Goal: Feedback & Contribution: Contribute content

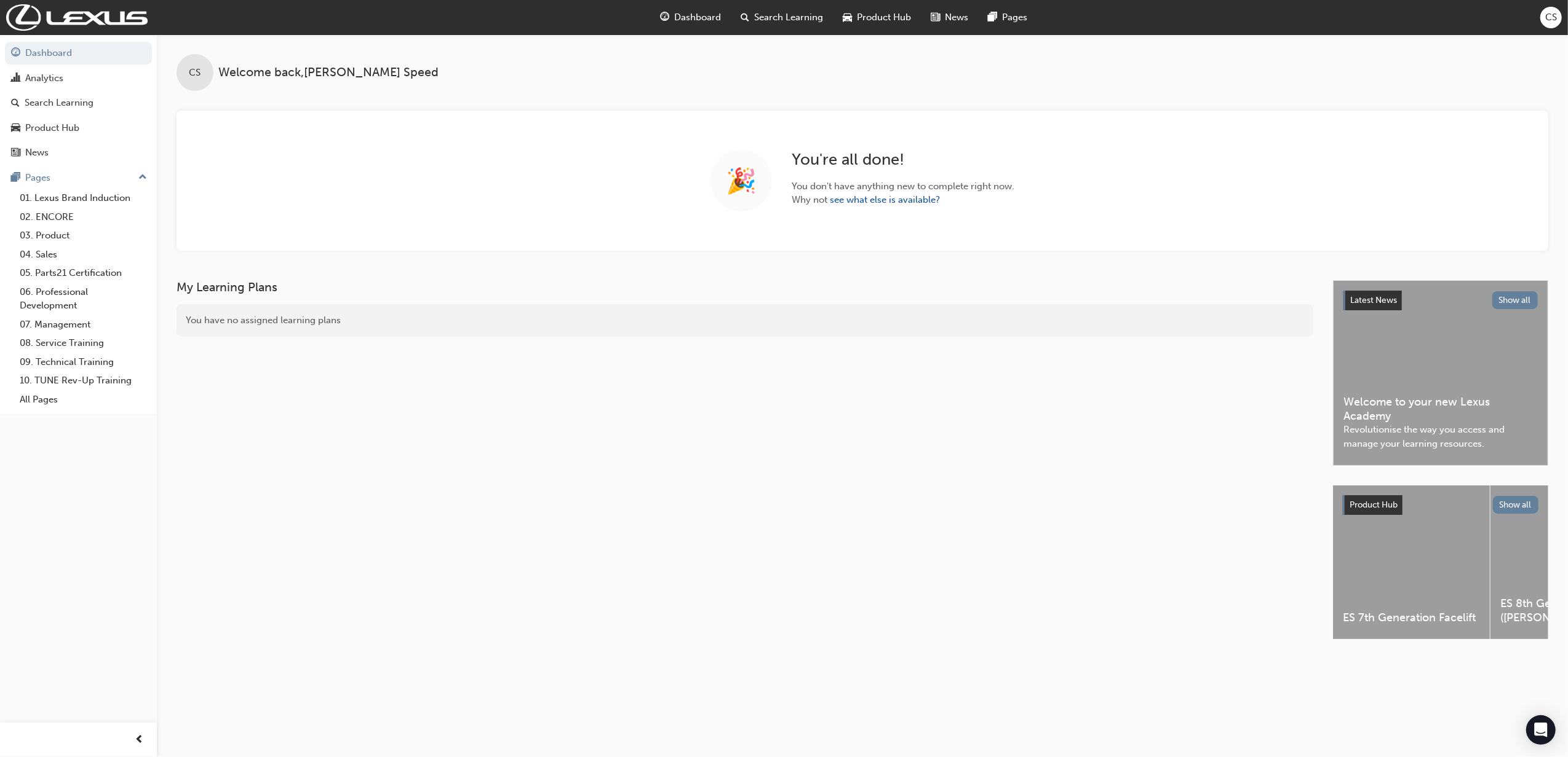
click at [794, 20] on span "Search Learning" at bounding box center [788, 18] width 69 height 14
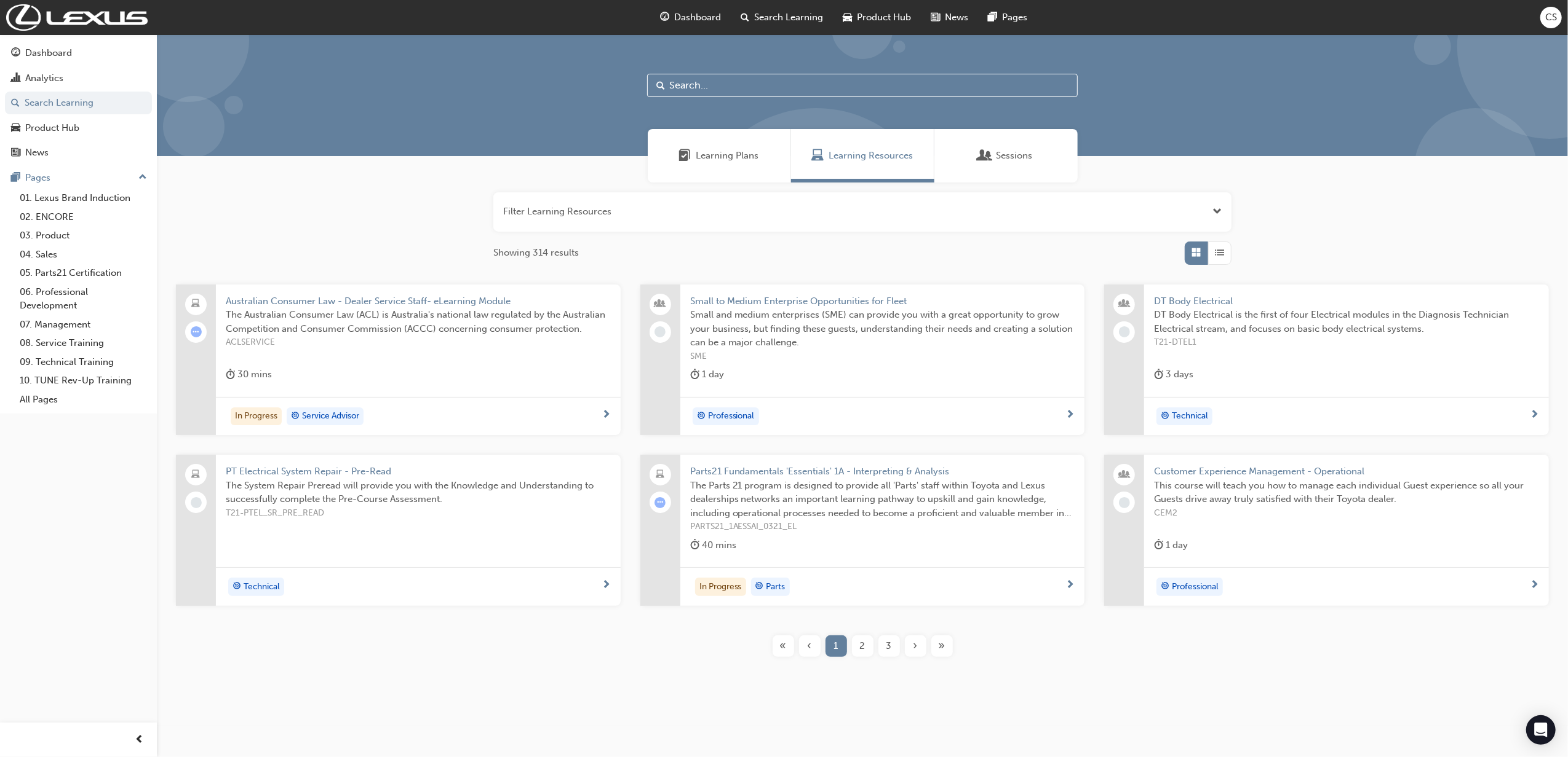
click at [1550, 20] on span "CS" at bounding box center [1550, 18] width 12 height 14
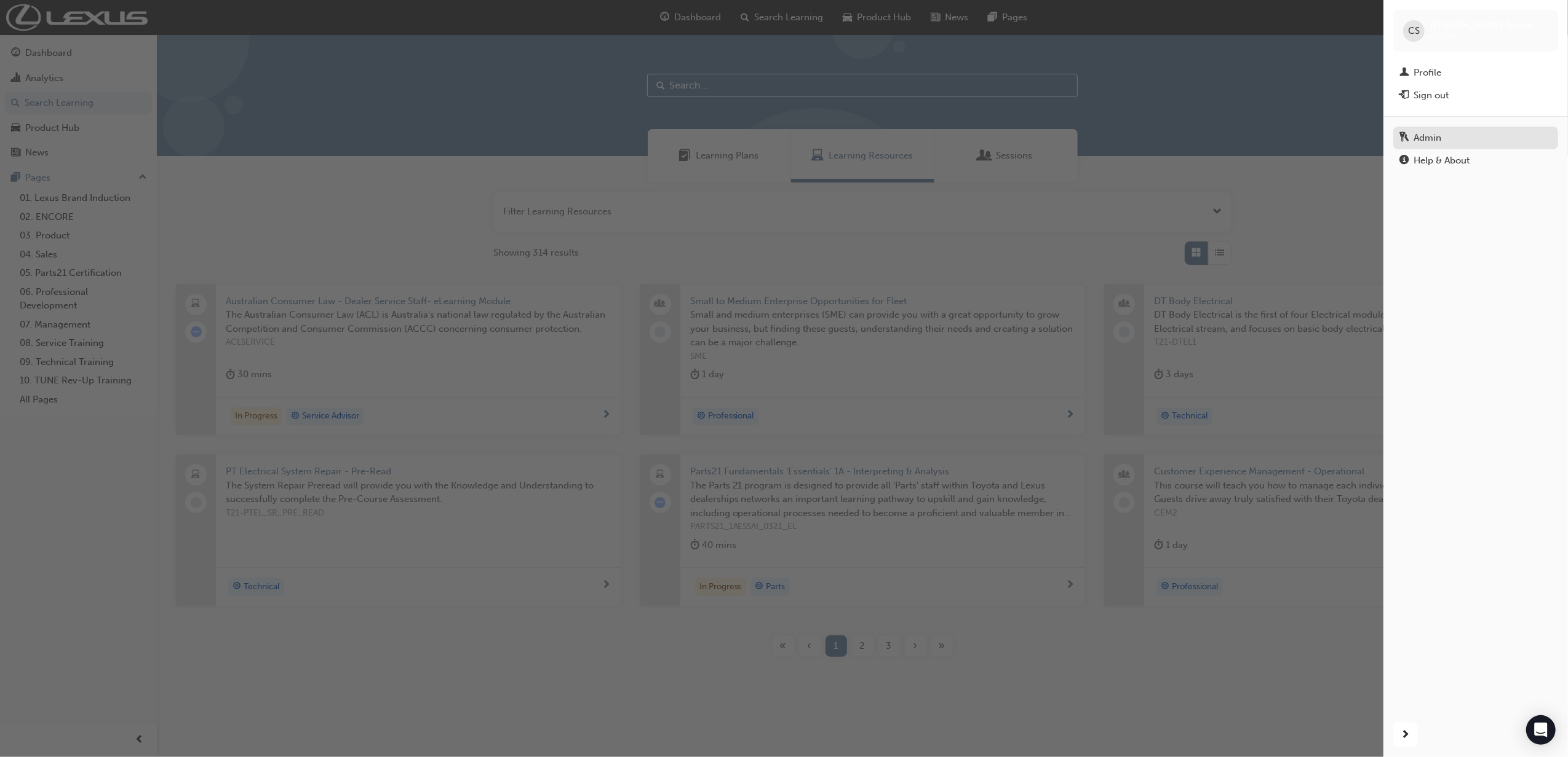
click at [1449, 136] on div "Admin" at bounding box center [1475, 138] width 152 height 15
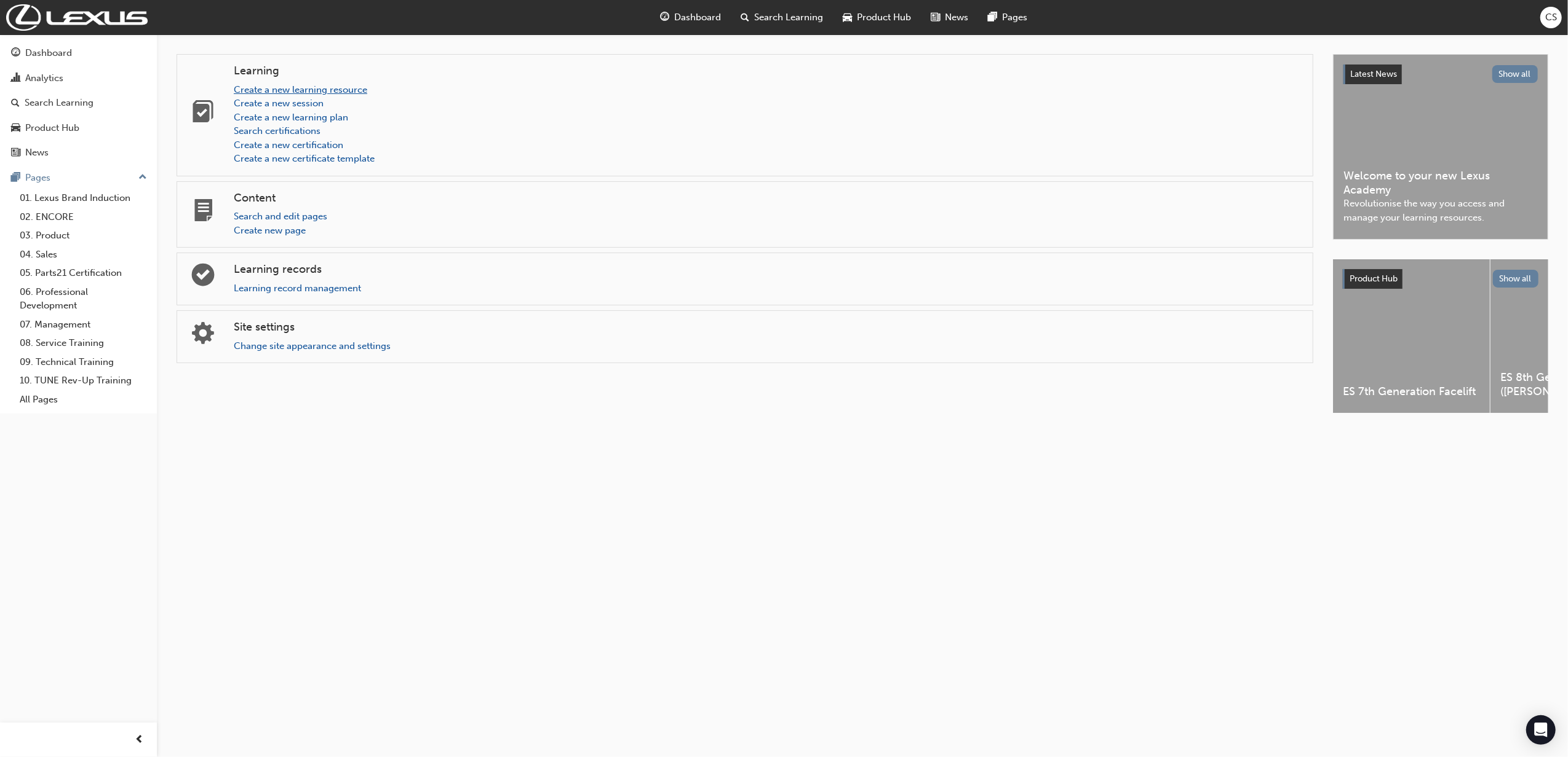
click at [323, 93] on link "Create a new learning resource" at bounding box center [301, 90] width 133 height 11
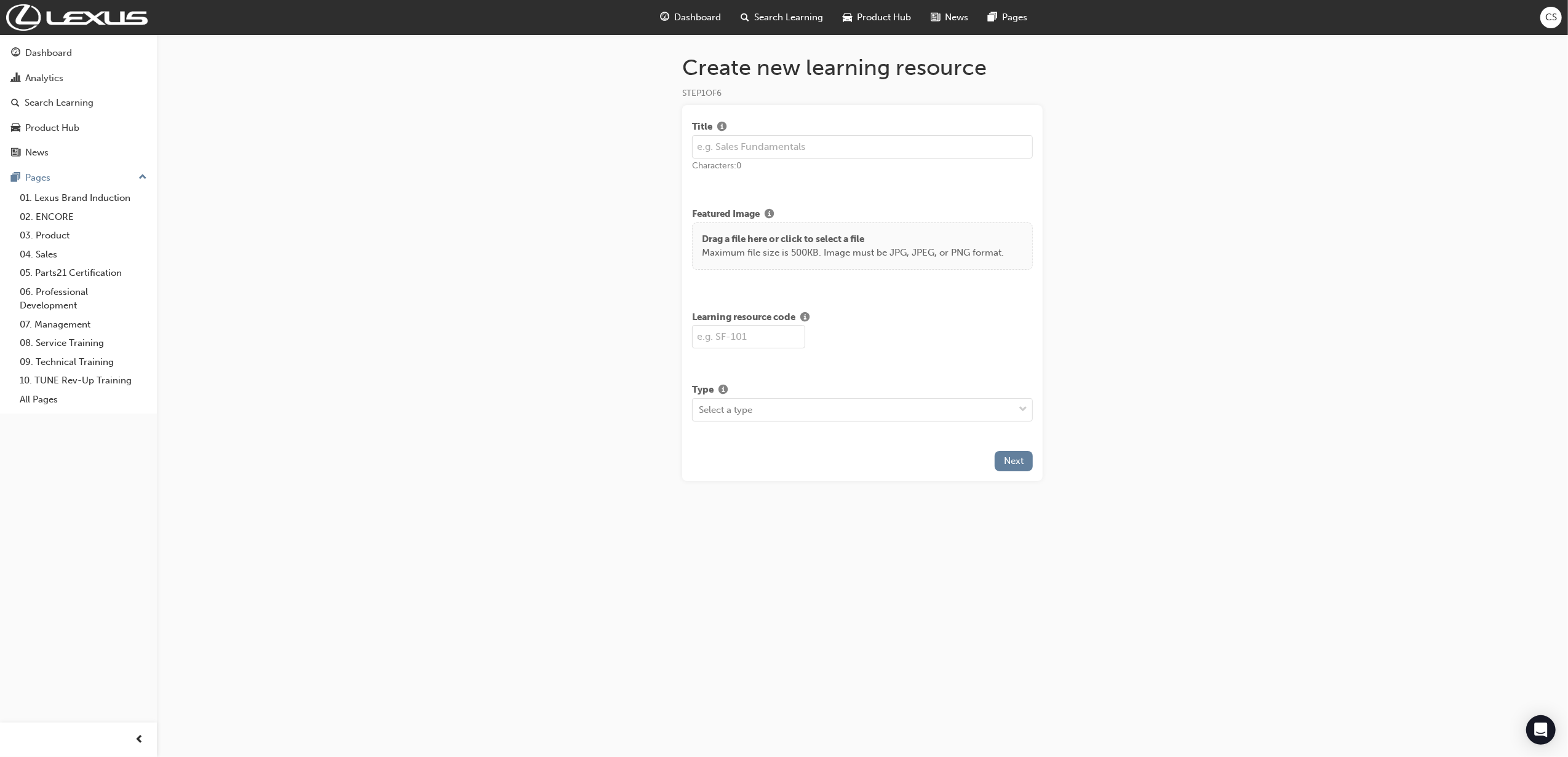
click at [771, 166] on div "Title Characters: 0" at bounding box center [862, 146] width 341 height 52
click at [811, 149] on input "text" at bounding box center [862, 147] width 341 height 23
click at [753, 337] on input "text" at bounding box center [748, 337] width 113 height 23
drag, startPoint x: 694, startPoint y: 148, endPoint x: 701, endPoint y: 148, distance: 7.0
click at [694, 148] on input "DERAP" at bounding box center [862, 147] width 341 height 23
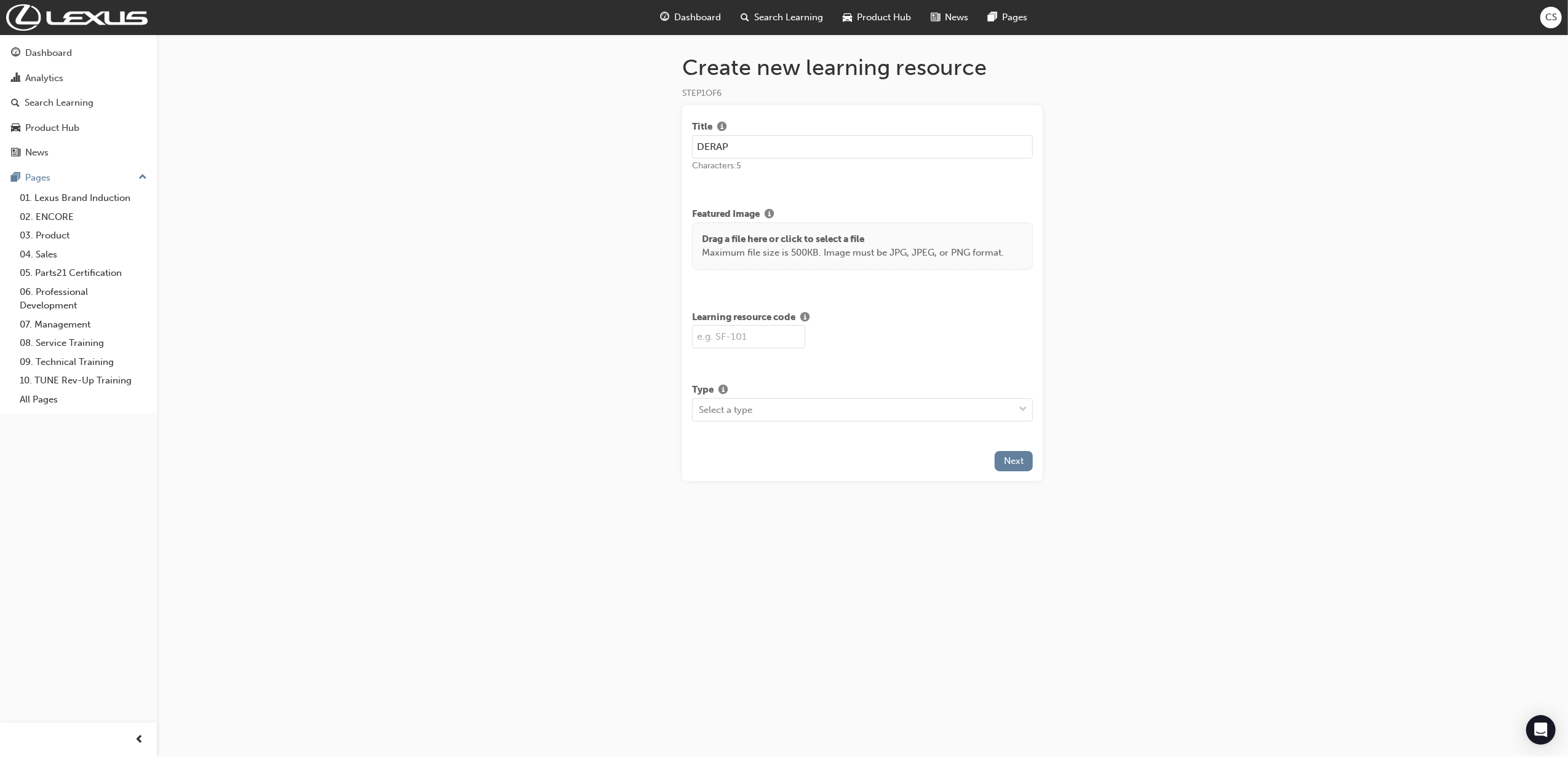
paste input "Dealer Environmental Risk Awareness Program (DERAP) Reporting"
click at [694, 148] on input "Dealer Environmental Risk Awareness Program (DERAP) ReportingDERAP" at bounding box center [861, 147] width 337 height 23
click at [1005, 144] on input "Lexus Dealer Environmental Risk Awareness Program (DERAP) ReportingDERAP" at bounding box center [861, 147] width 337 height 23
drag, startPoint x: 1011, startPoint y: 146, endPoint x: 1053, endPoint y: 146, distance: 42.0
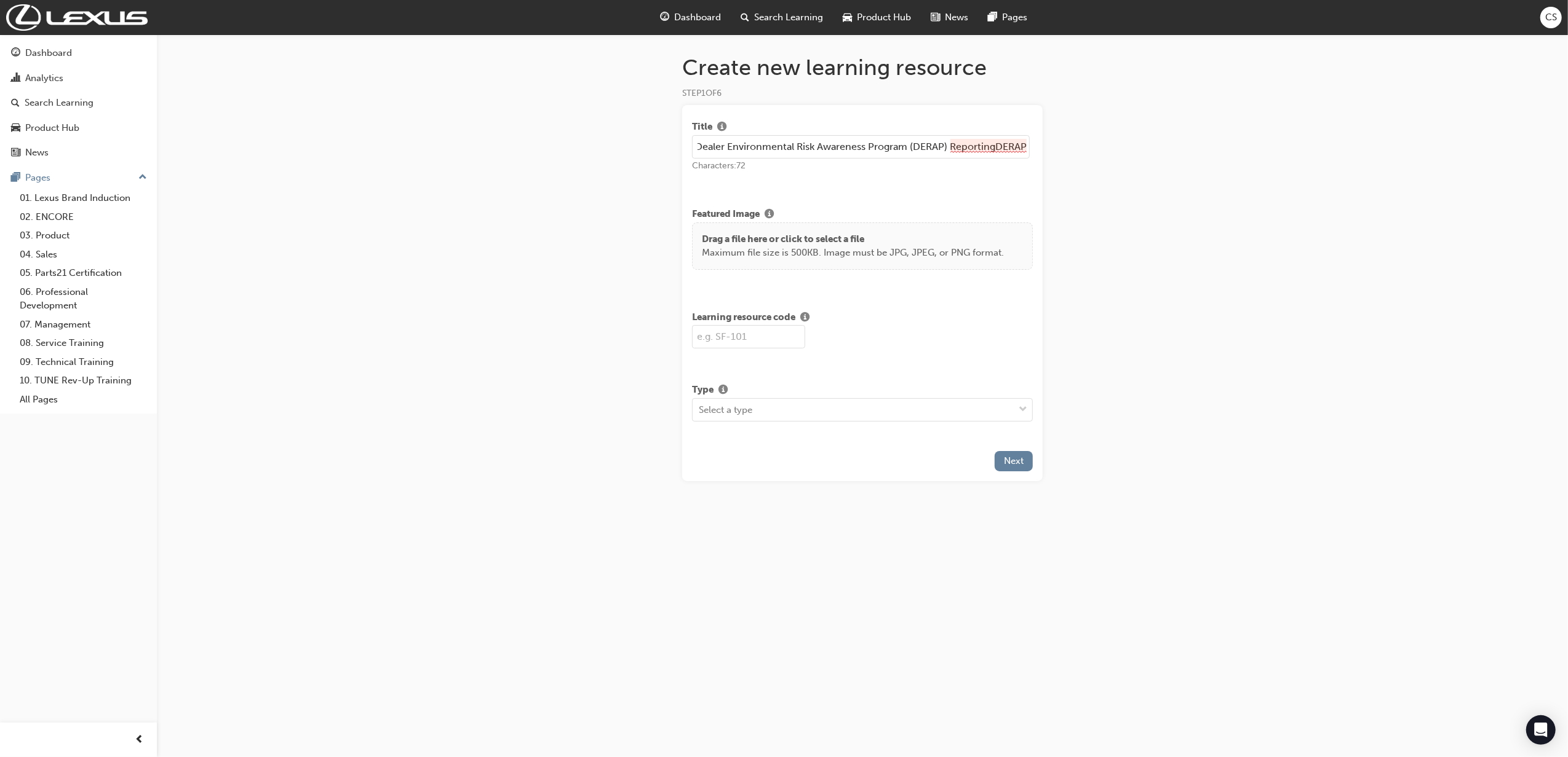
click at [1053, 146] on div "Create new learning resource STEP 1 OF 6 Title Lexus Dealer Environmental Risk …" at bounding box center [861, 287] width 400 height 467
click at [1000, 146] on input "Lexus Dealer Environmental Risk Awareness Program (DERAP) ReportingDERAP" at bounding box center [861, 147] width 337 height 23
click at [998, 148] on input "Lexus Dealer Environmental Risk Awareness Program (DERAP) ReportingDERAP" at bounding box center [861, 147] width 337 height 23
click at [997, 142] on input "Lexus Dealer Environmental Risk Awareness Program (DERAP) ReportingDERAP" at bounding box center [861, 147] width 337 height 23
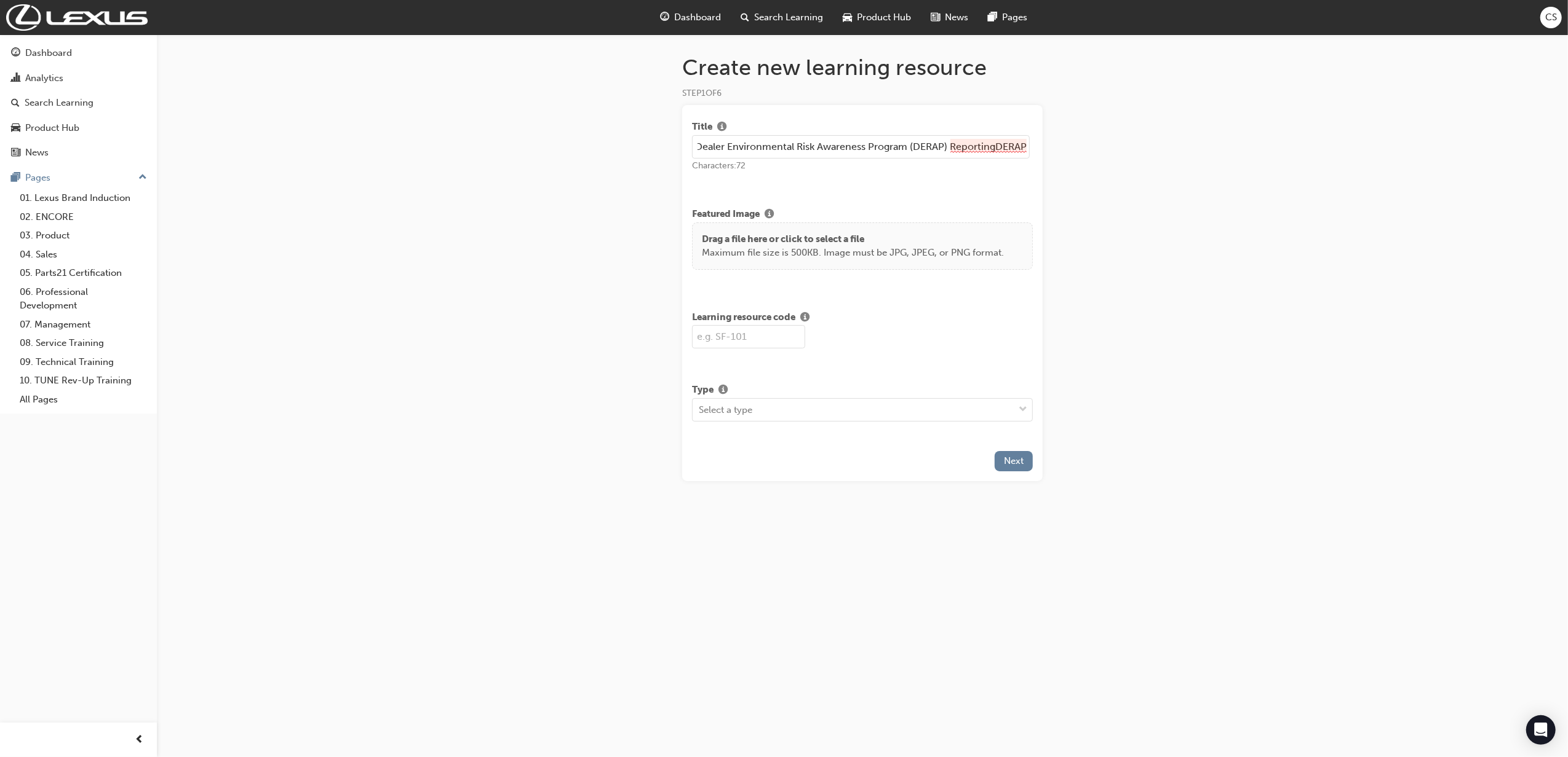
scroll to position [0, 0]
click at [788, 187] on div "Title Lexus Dealer Environmental Risk Awareness Program (DERAP) ReportingDERAP …" at bounding box center [861, 293] width 360 height 376
click at [1019, 145] on input "Lexus Dealer Environmental Risk Awareness Program (DERAP) ReportingDERAP" at bounding box center [861, 147] width 337 height 23
click at [981, 143] on input "Lexus Dealer Environmental Risk Awareness Program (DERAP) ReportingDERAP" at bounding box center [861, 147] width 337 height 23
type input "Lexus Dealer Environmental Risk Awareness Program (DERAP) Reporting"
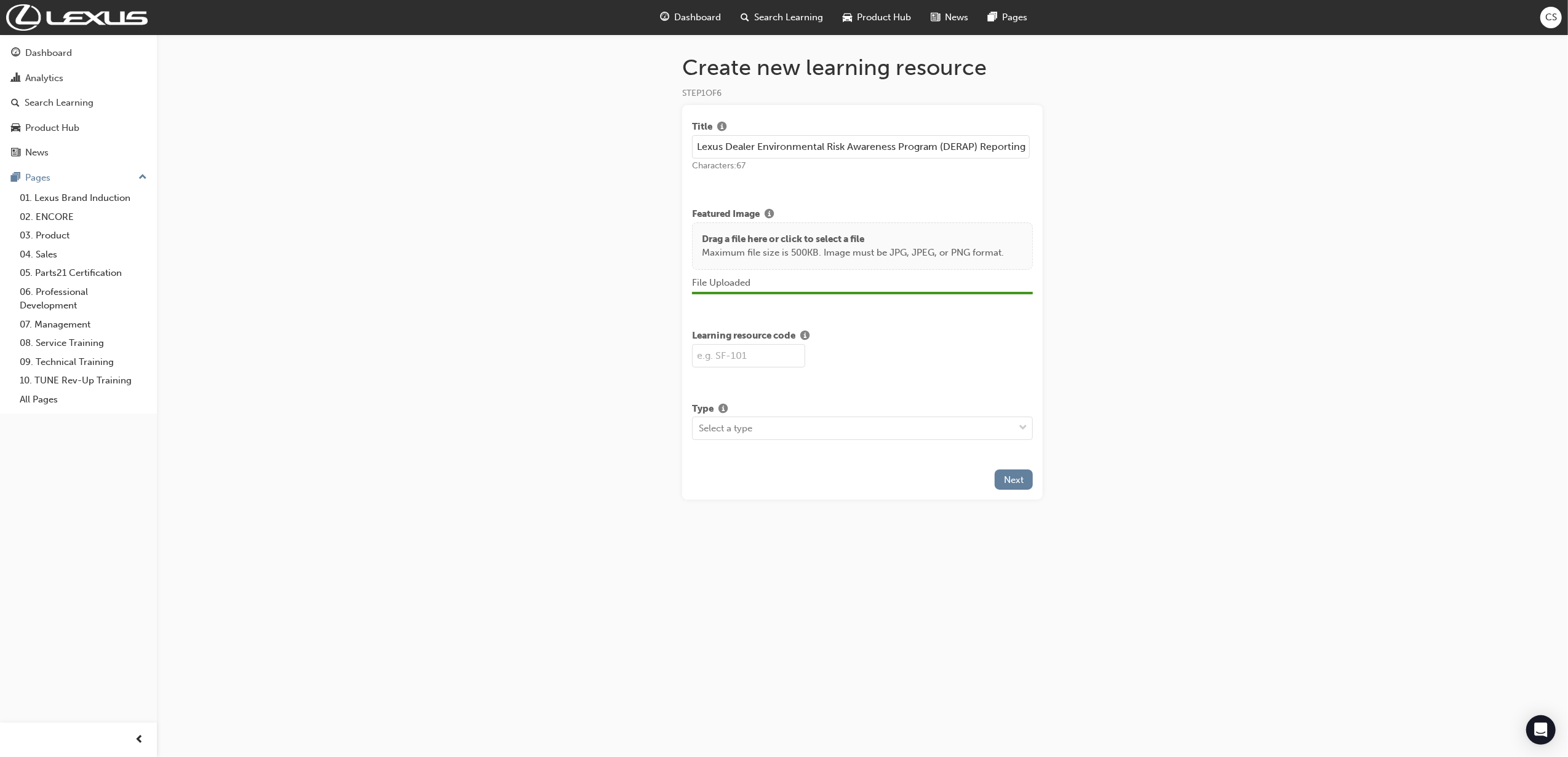
click at [731, 359] on input "text" at bounding box center [748, 356] width 113 height 23
type input "DERAP_LX"
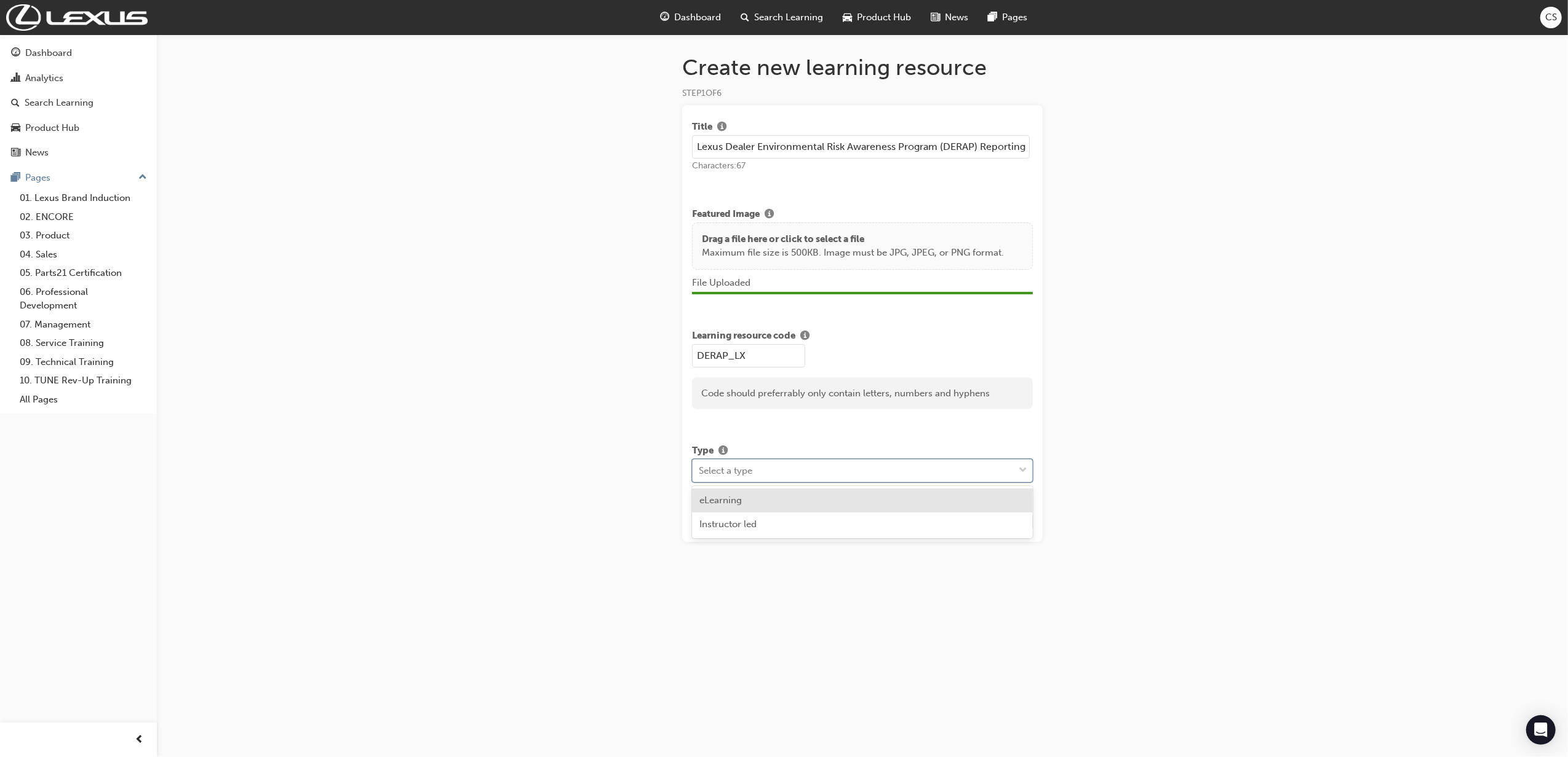
click at [786, 472] on div "Select a type" at bounding box center [853, 471] width 321 height 21
click at [744, 505] on div "eLearning" at bounding box center [862, 500] width 341 height 24
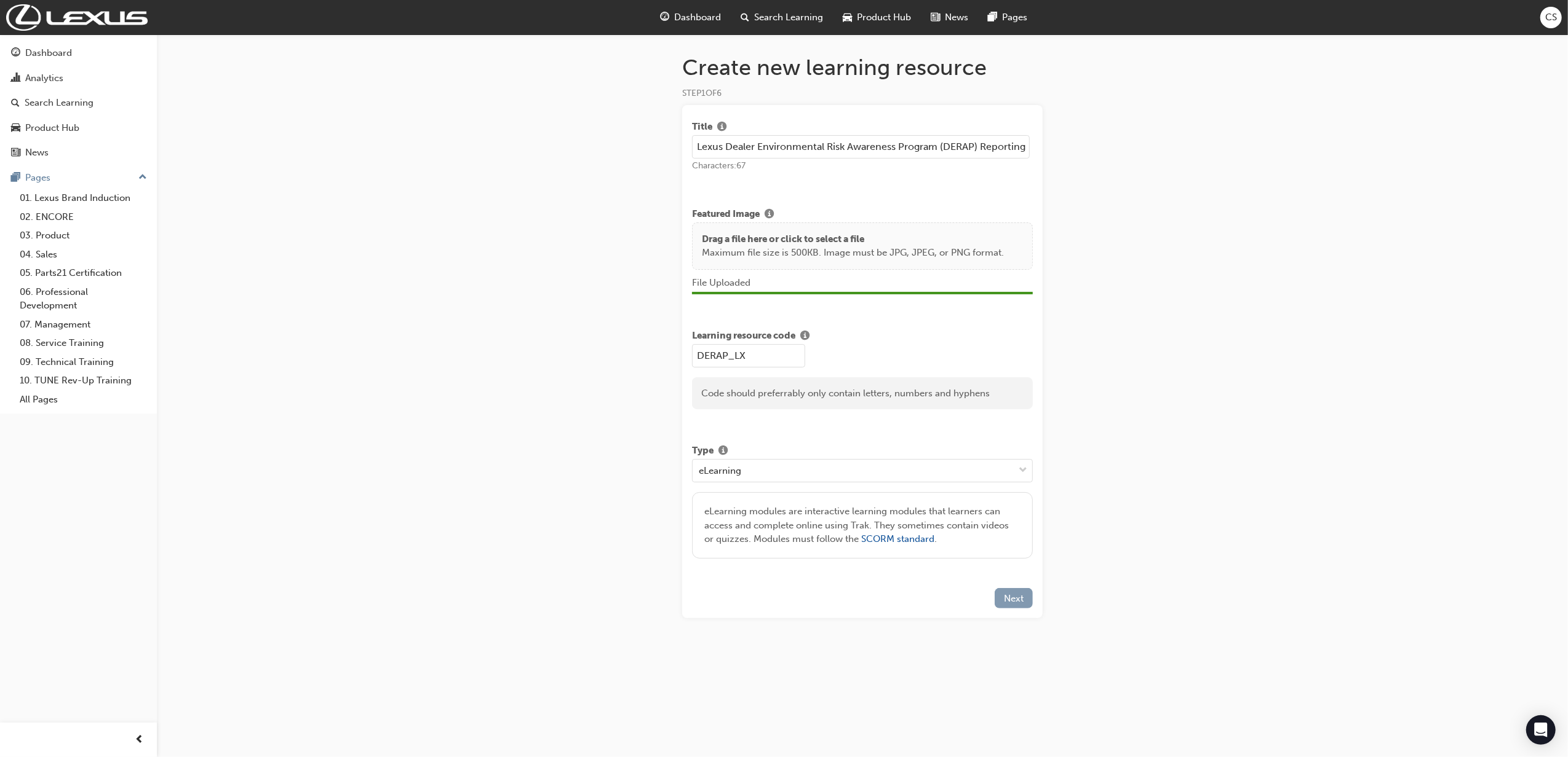
click at [1014, 593] on span "Next" at bounding box center [1014, 599] width 20 height 11
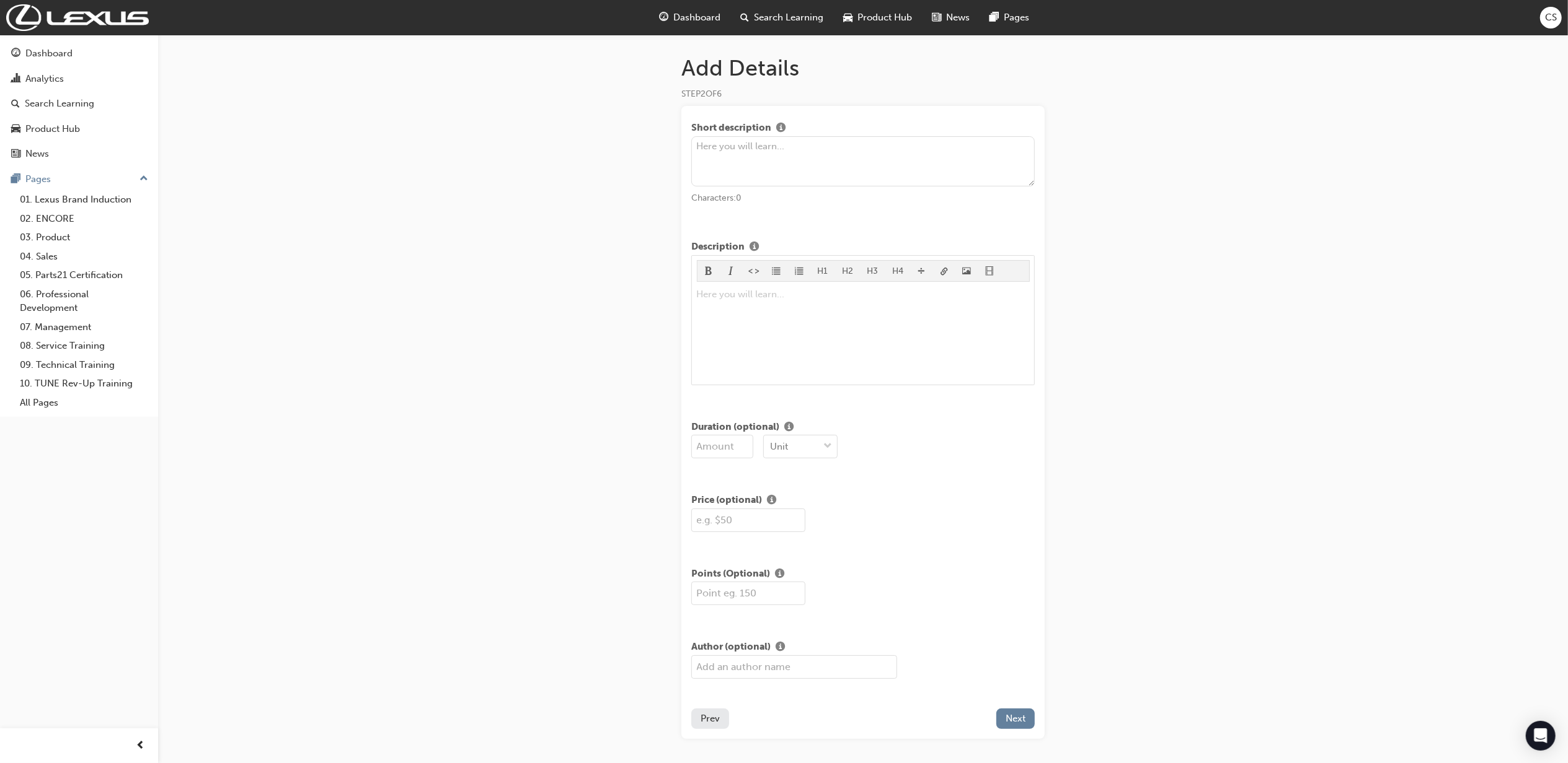
click at [774, 147] on textarea at bounding box center [863, 161] width 344 height 51
click at [795, 305] on div "Here you will learn... ﻿" at bounding box center [863, 334] width 333 height 93
paste div
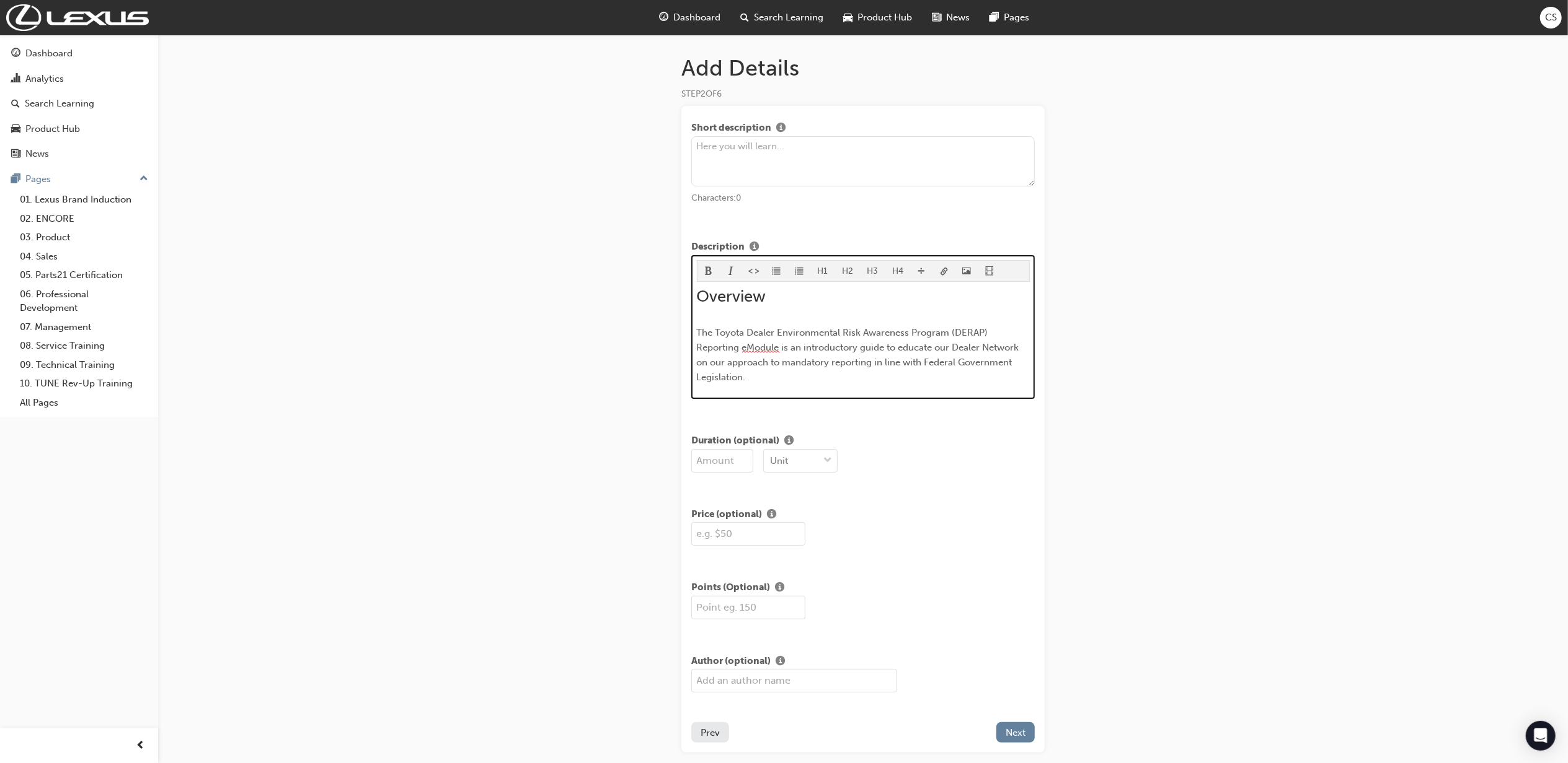
click at [737, 332] on span "The Toyota Dealer Environmental Risk Awareness Program (DERAP) Reporting eModul…" at bounding box center [859, 355] width 325 height 56
click at [888, 382] on p "The Lexus Dealer Environmental Risk Awareness Program (DERAP) Reporting eModule…" at bounding box center [863, 355] width 333 height 59
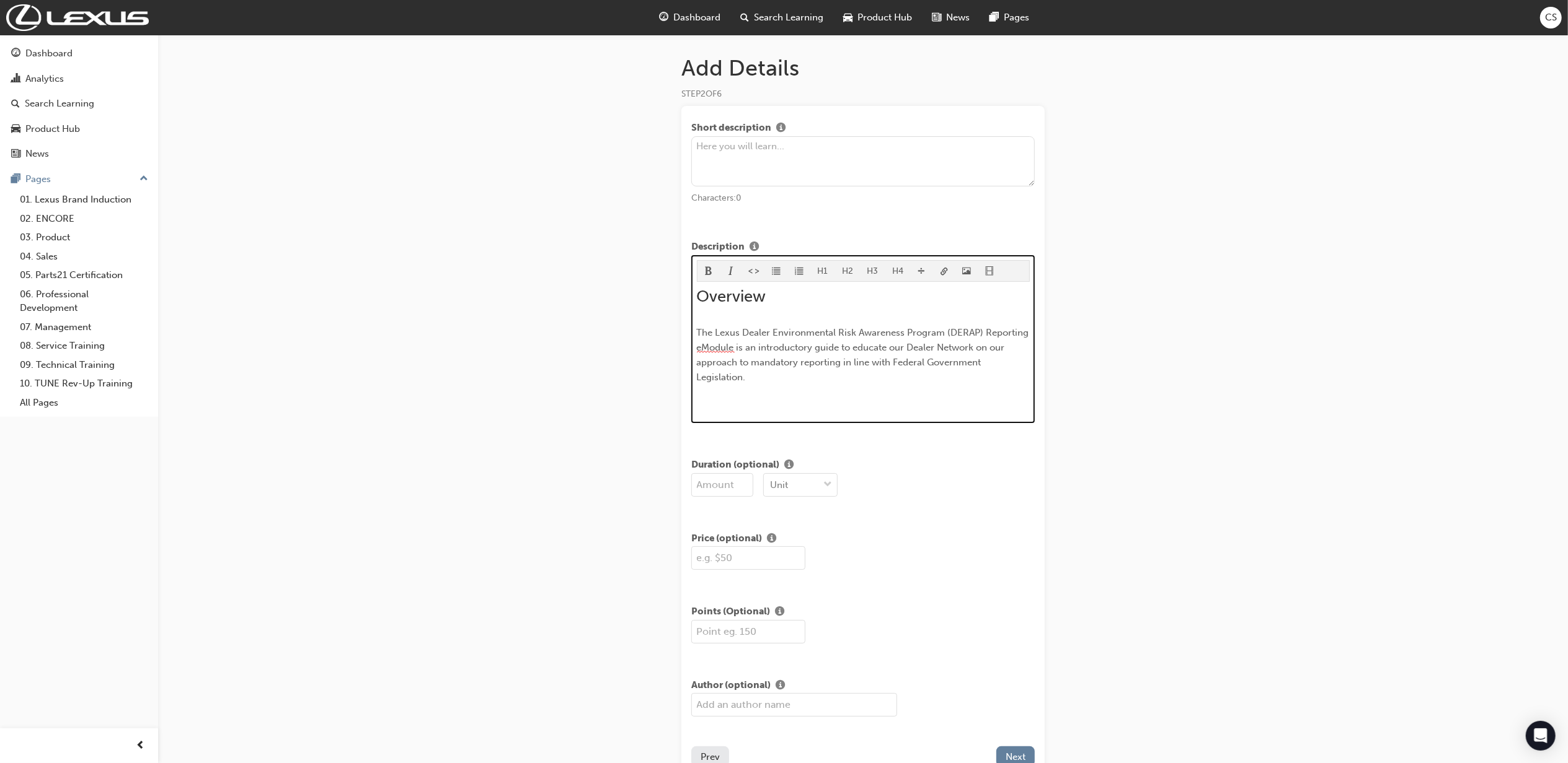
click at [716, 404] on p "﻿" at bounding box center [863, 402] width 333 height 15
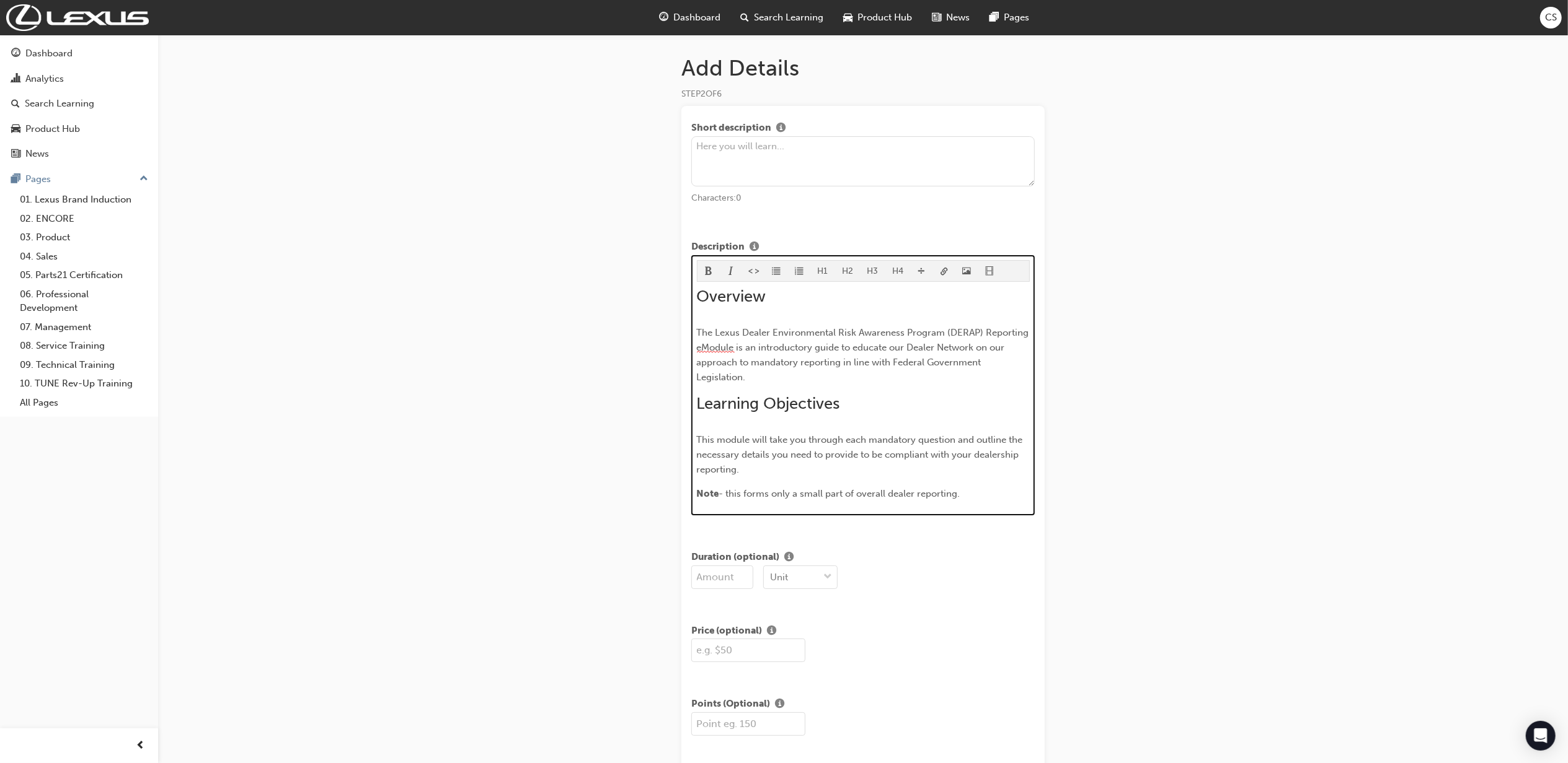
click at [781, 376] on p "The Lexus Dealer Environmental Risk Awareness Program (DERAP) Reporting eModule…" at bounding box center [863, 355] width 333 height 59
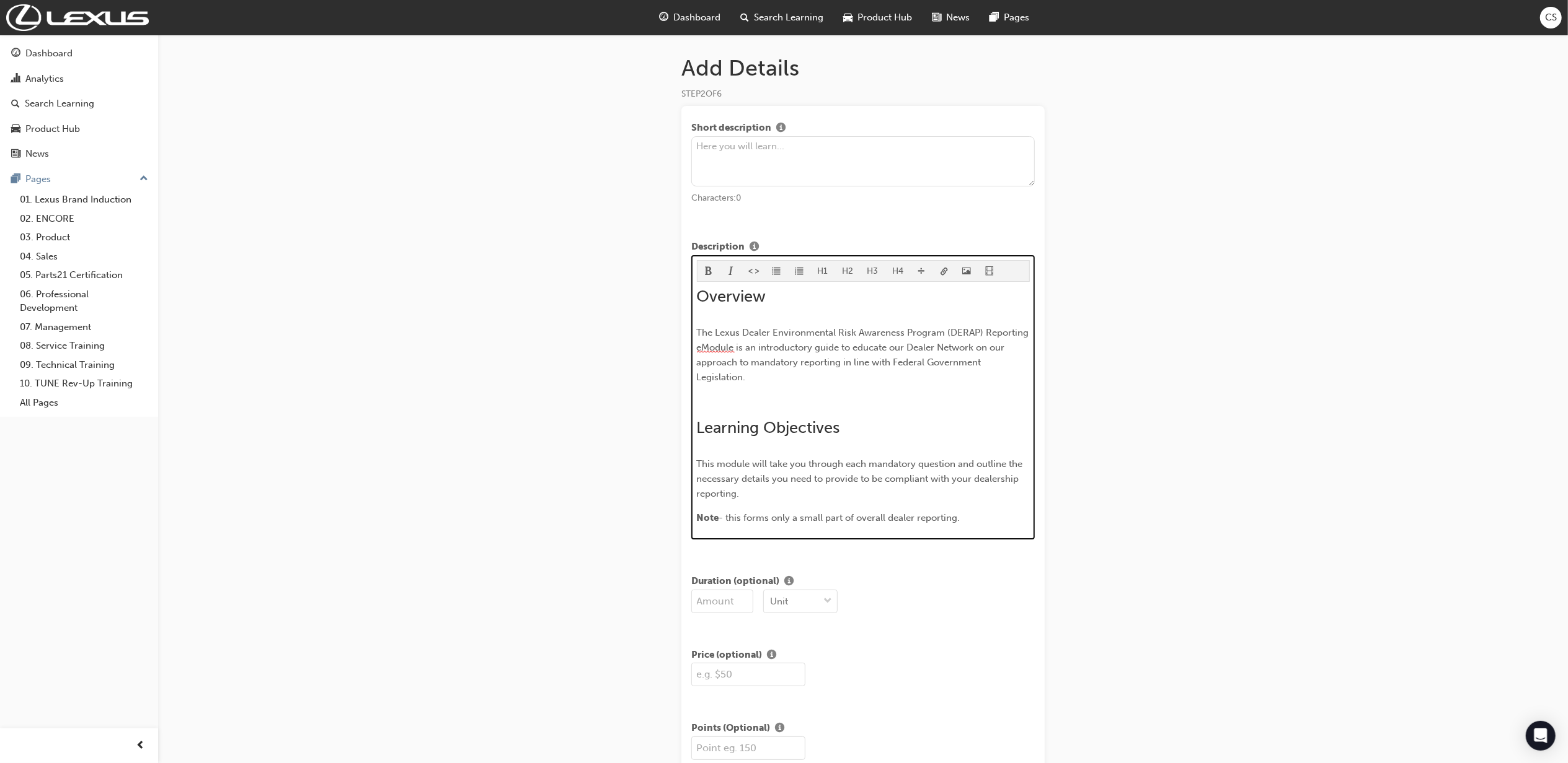
click at [925, 273] on button "button" at bounding box center [922, 271] width 23 height 21
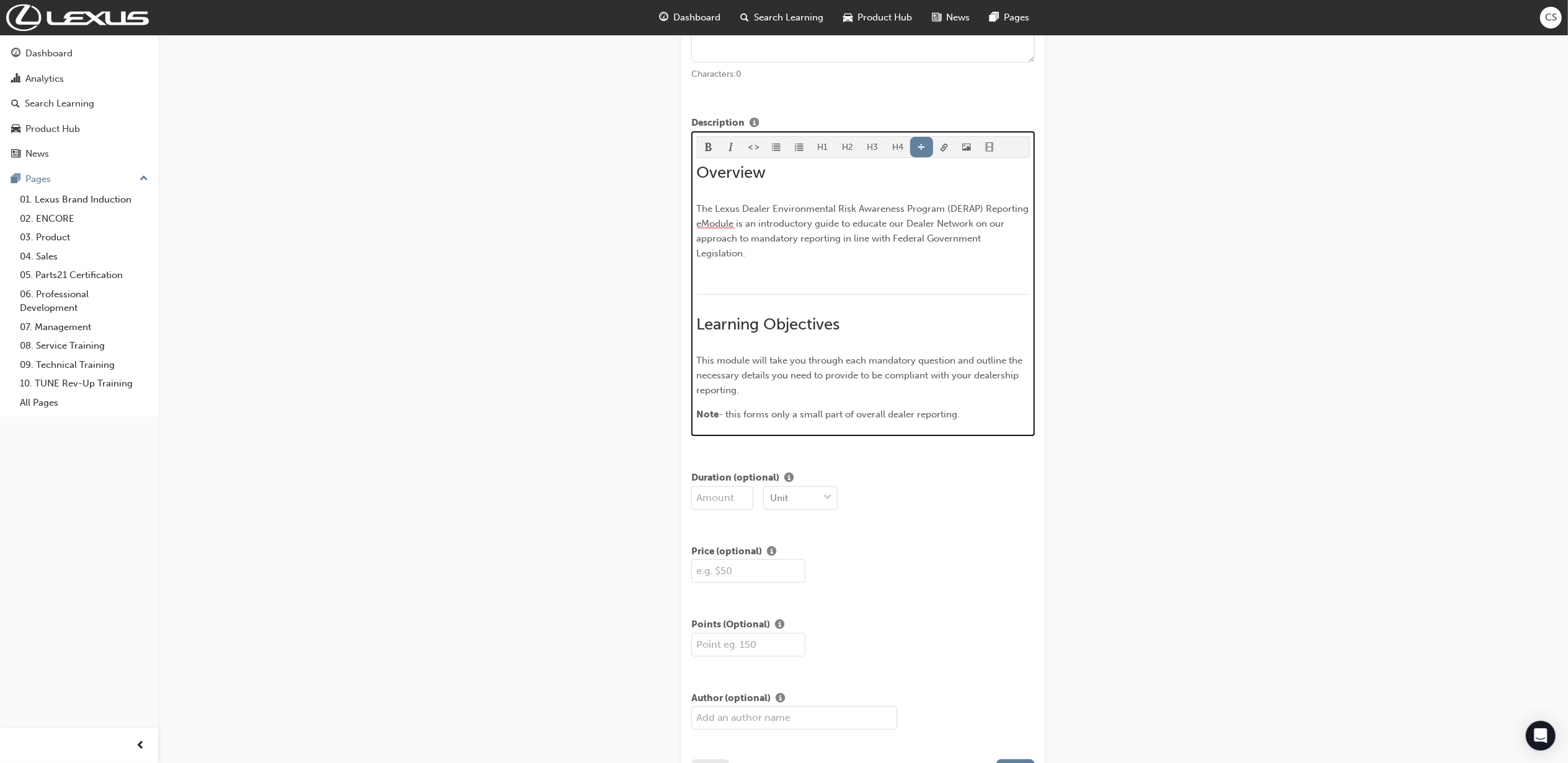
scroll to position [165, 0]
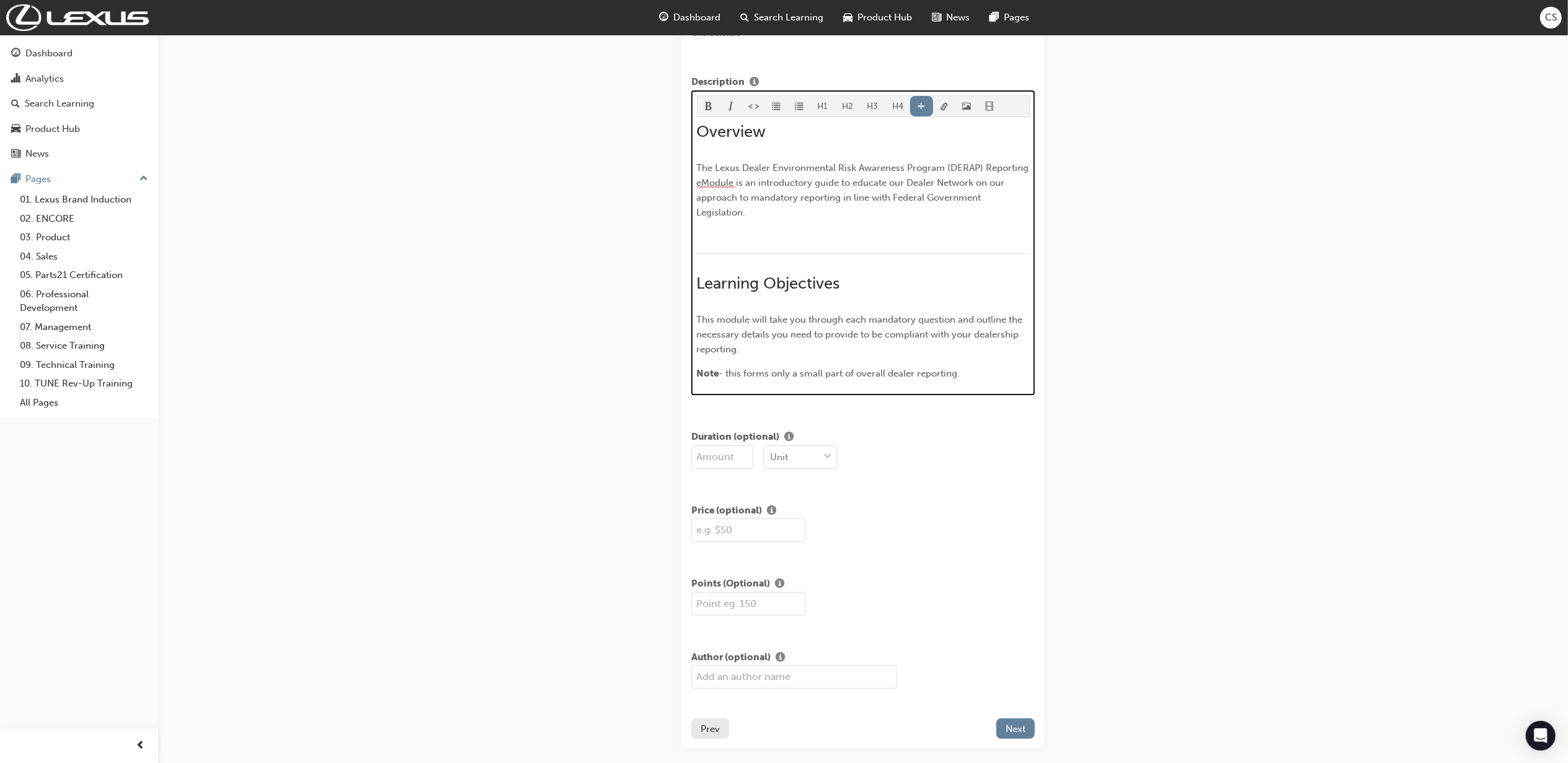
click at [971, 372] on p "Note - this forms only a small part of overall dealer reporting." at bounding box center [863, 373] width 333 height 15
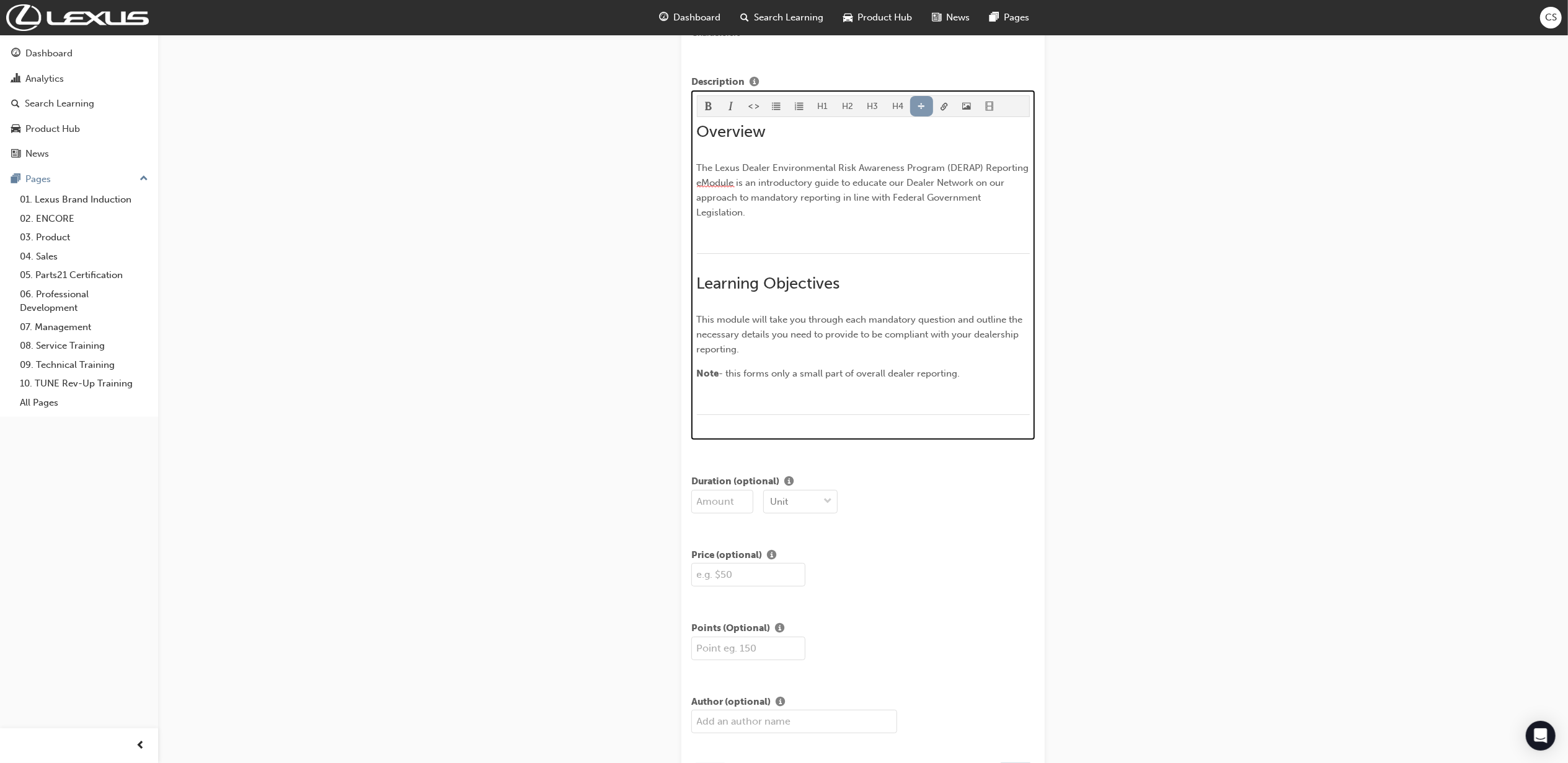
click at [919, 110] on span "divider-icon" at bounding box center [921, 108] width 9 height 11
click at [727, 388] on div "Overview The Lexus Dealer Environmental Risk Awareness Program (DERAP) Reportin…" at bounding box center [863, 275] width 333 height 308
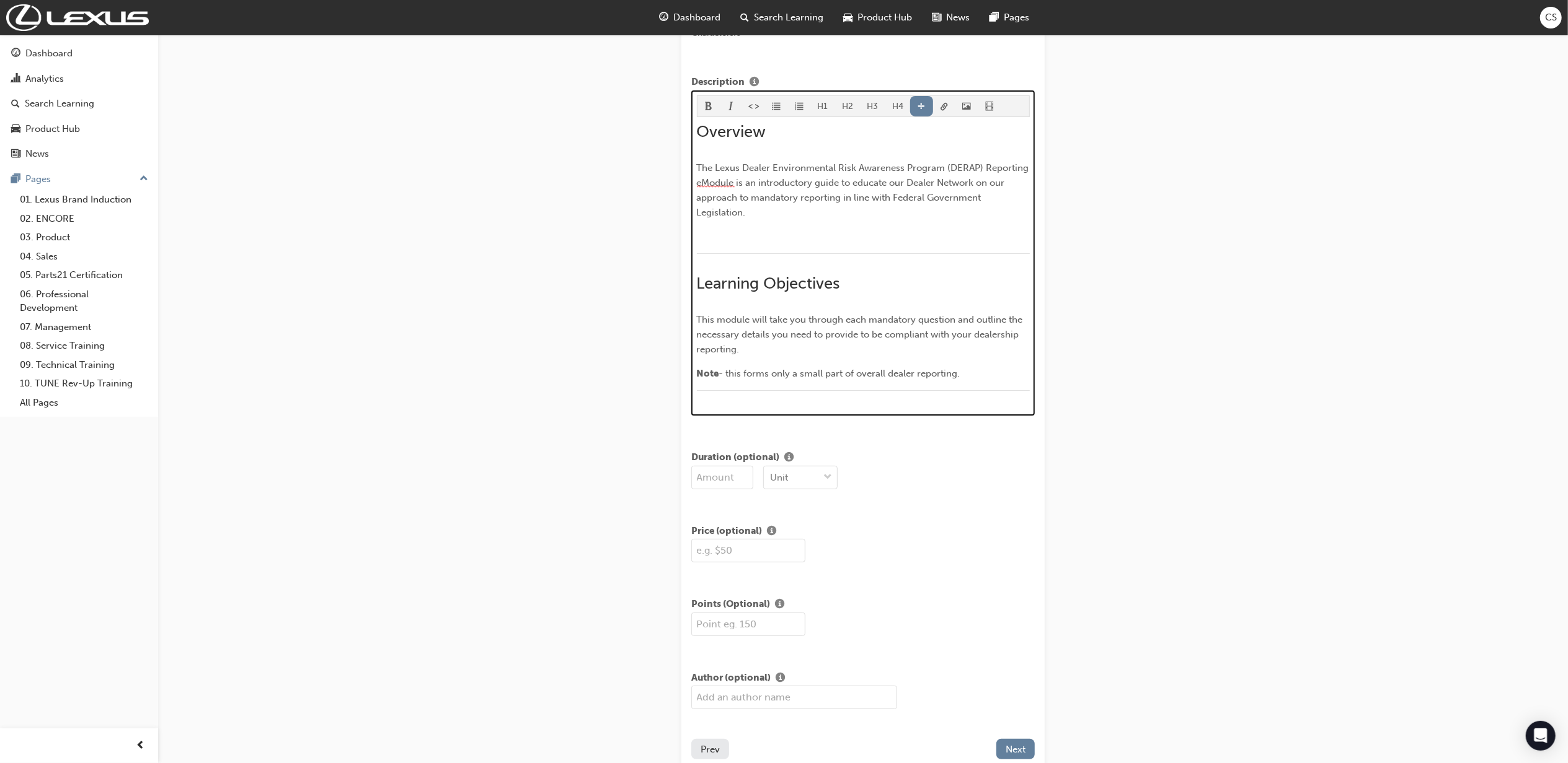
click at [727, 403] on div "﻿" at bounding box center [863, 397] width 333 height 15
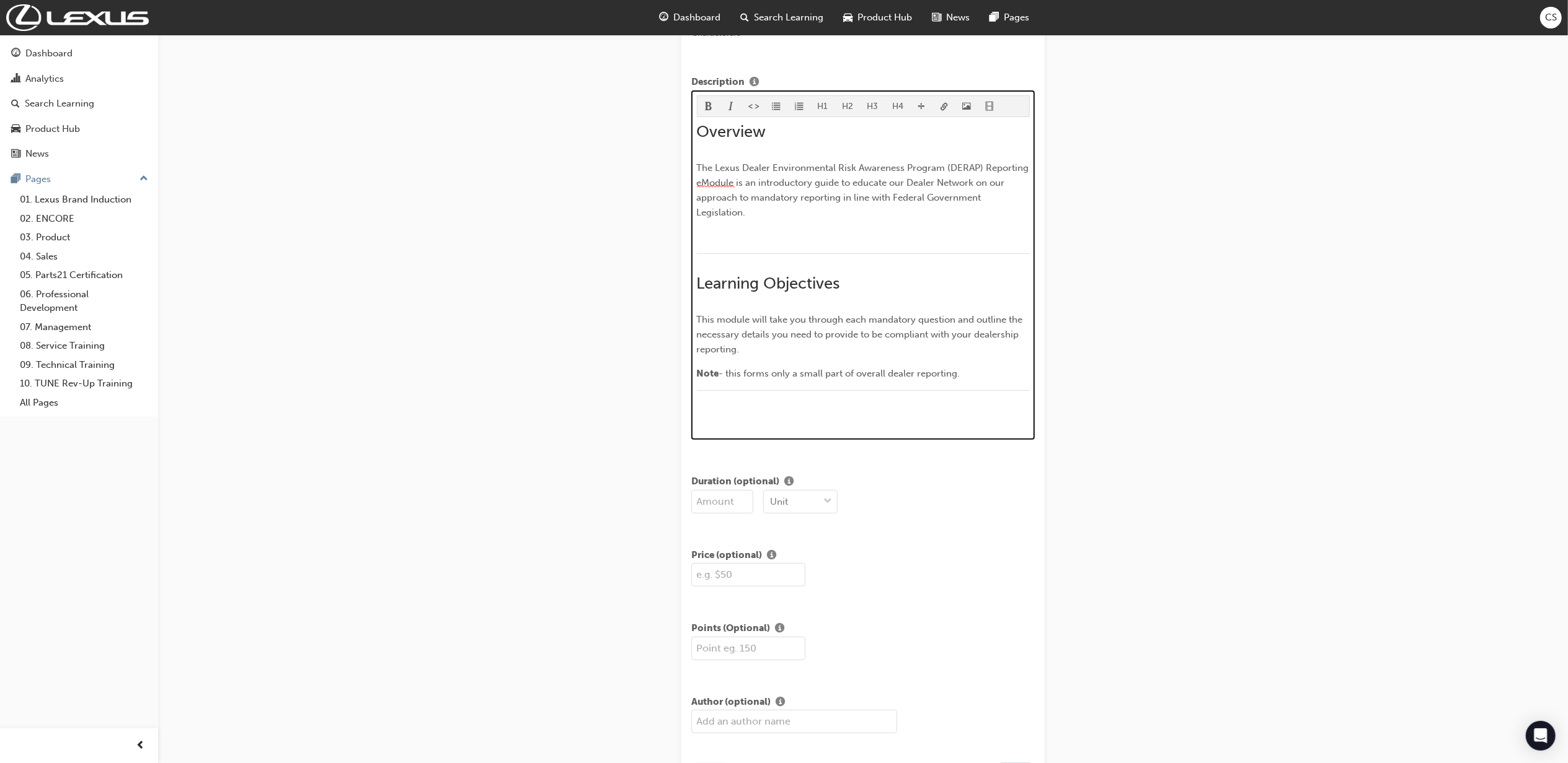
click at [724, 419] on p "﻿" at bounding box center [863, 418] width 333 height 15
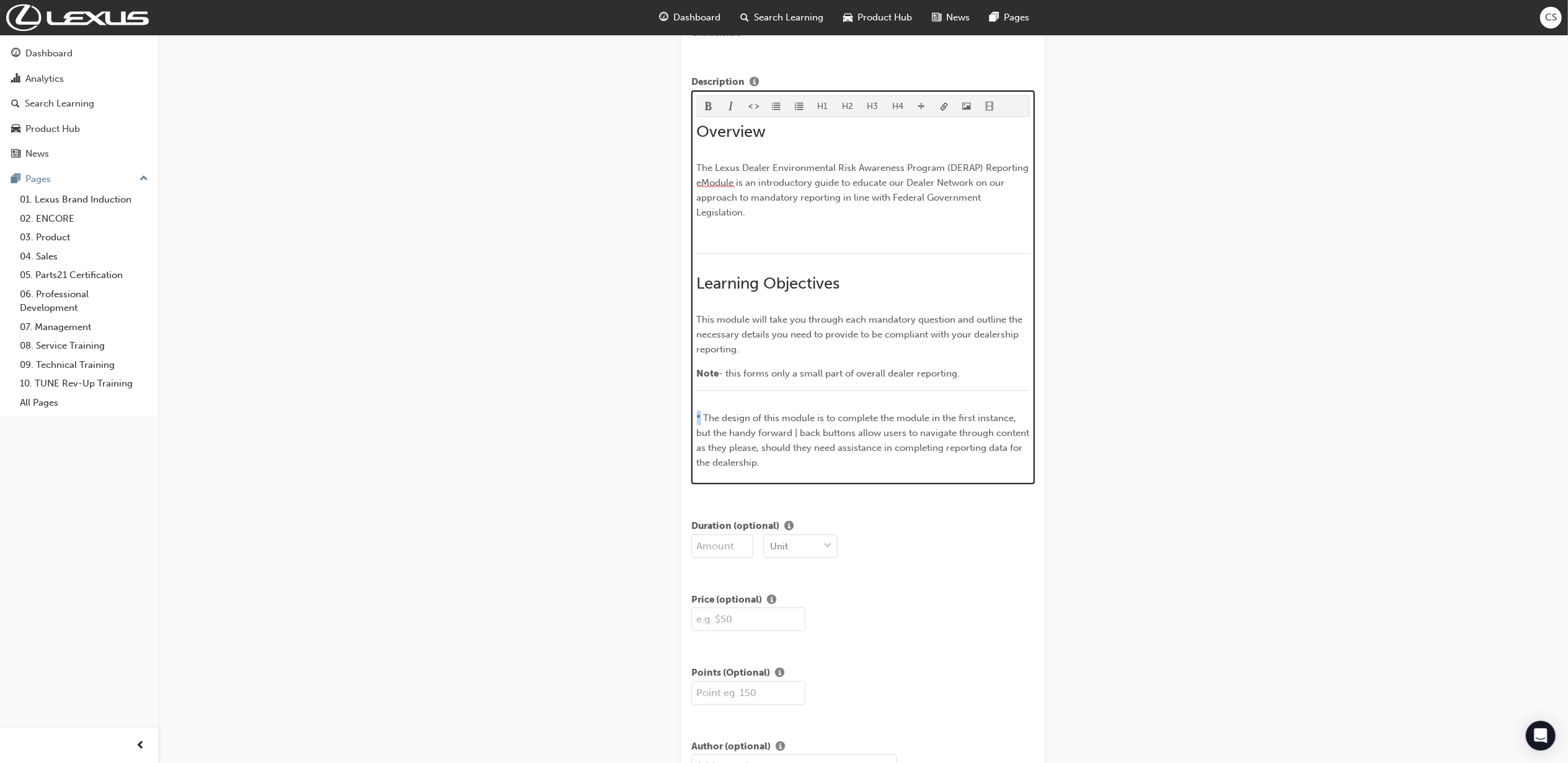
drag, startPoint x: 701, startPoint y: 421, endPoint x: 693, endPoint y: 422, distance: 8.1
click at [693, 422] on div "H1 H2 H3 H4 Overview The Lexus Dealer Environmental Risk Awareness Program (DER…" at bounding box center [863, 288] width 344 height 395
drag, startPoint x: 797, startPoint y: 435, endPoint x: 841, endPoint y: 456, distance: 48.8
click at [797, 437] on span "The design of this module is to complete the module in the first instance, but …" at bounding box center [865, 440] width 335 height 56
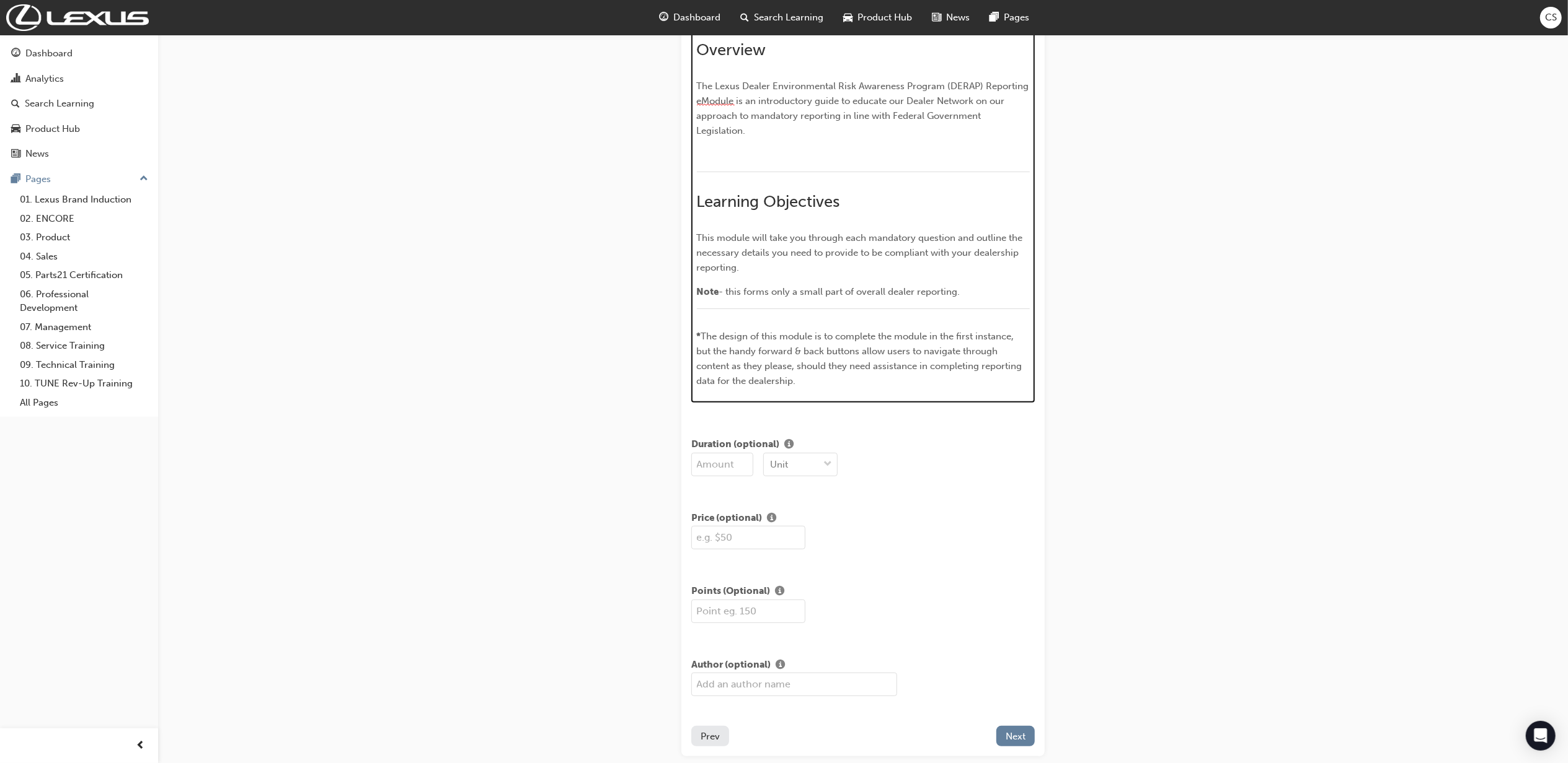
scroll to position [247, 0]
click at [826, 392] on div "H1 H2 H3 H4 Overview The Lexus Dealer Environmental Risk Awareness Program (DER…" at bounding box center [863, 204] width 344 height 395
click at [836, 386] on p "* The design of this module is to complete the module in the first instance, bu…" at bounding box center [863, 358] width 333 height 59
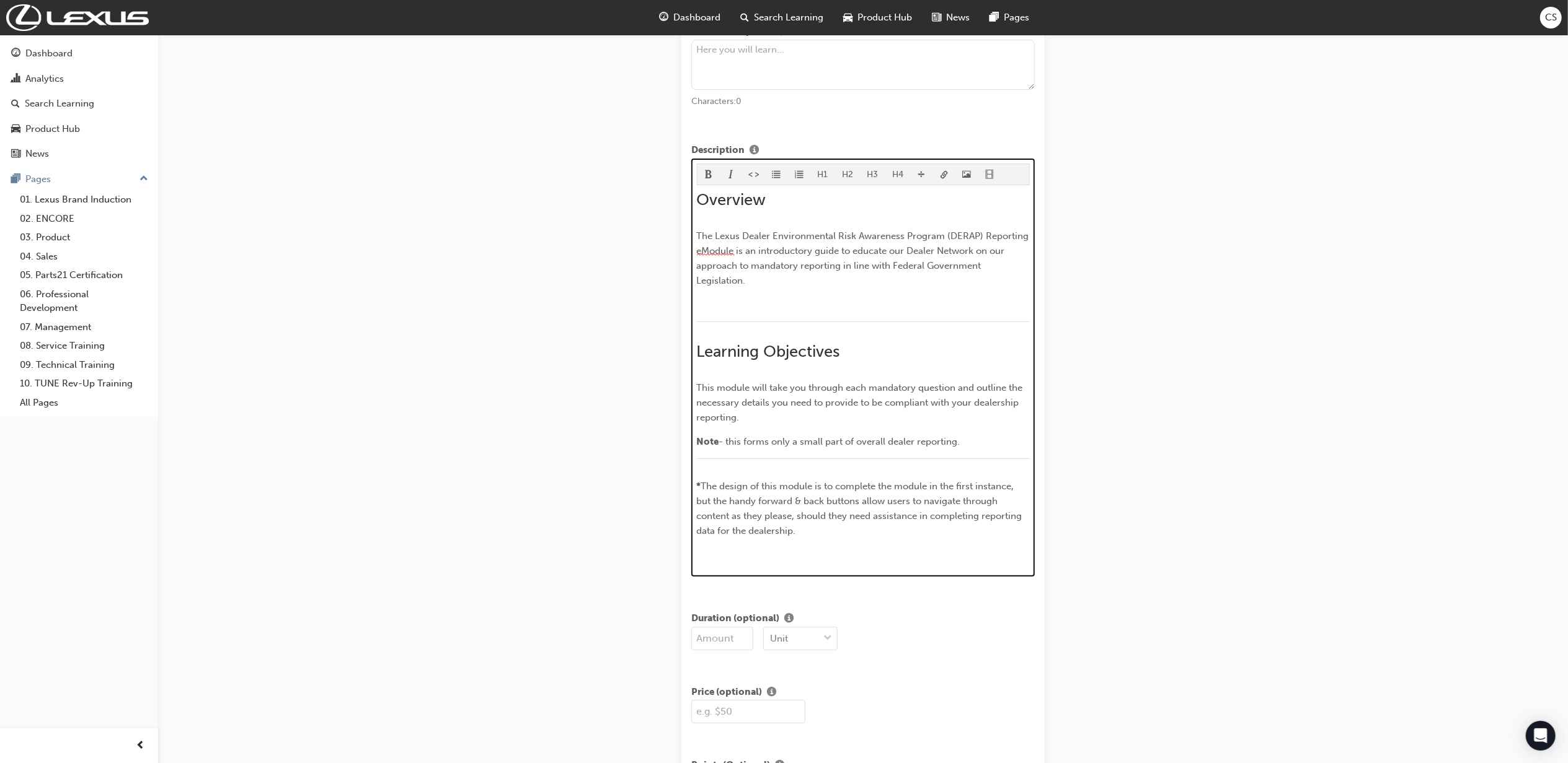
scroll to position [82, 0]
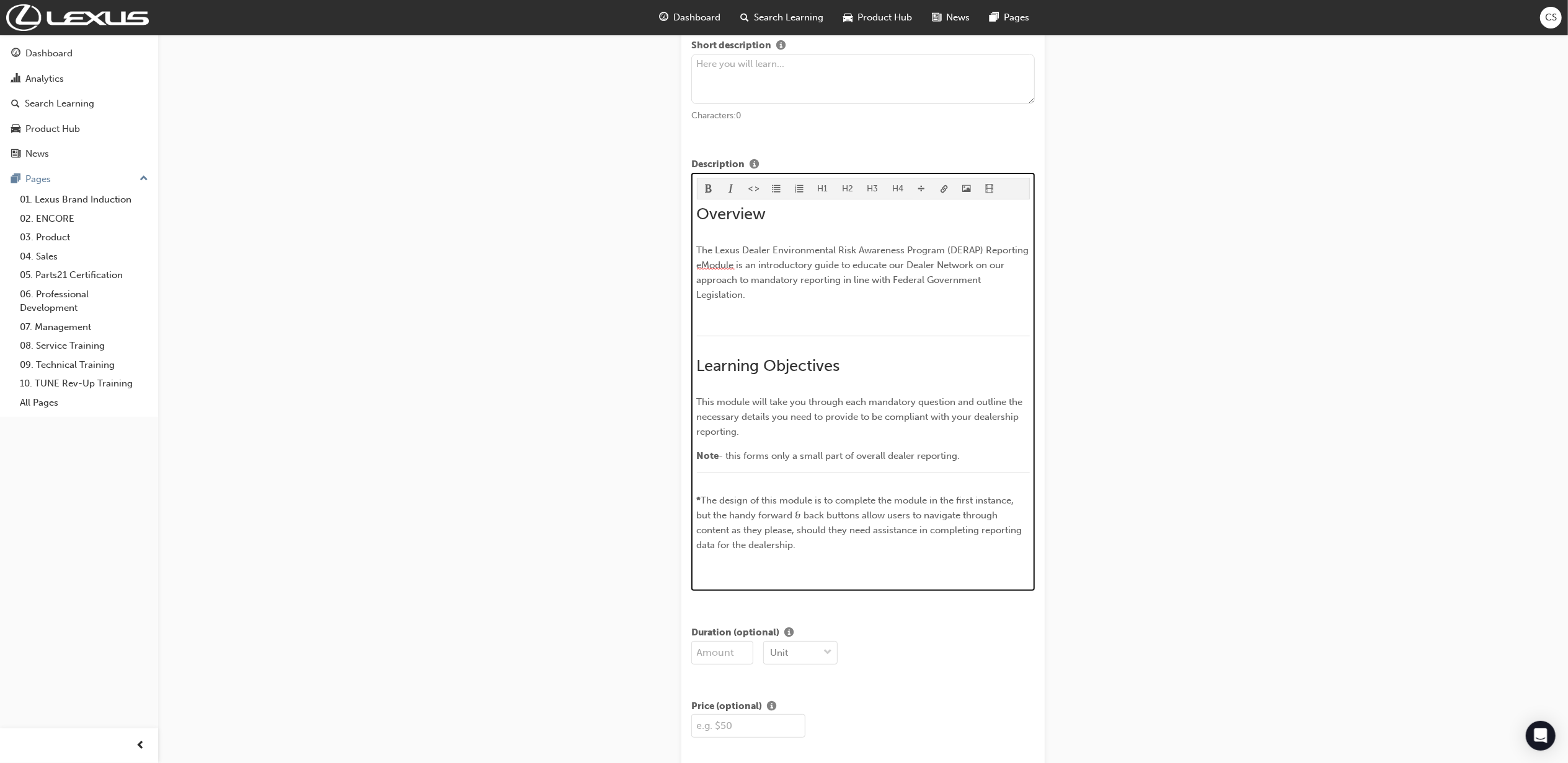
click at [923, 194] on span "divider-icon" at bounding box center [921, 190] width 9 height 11
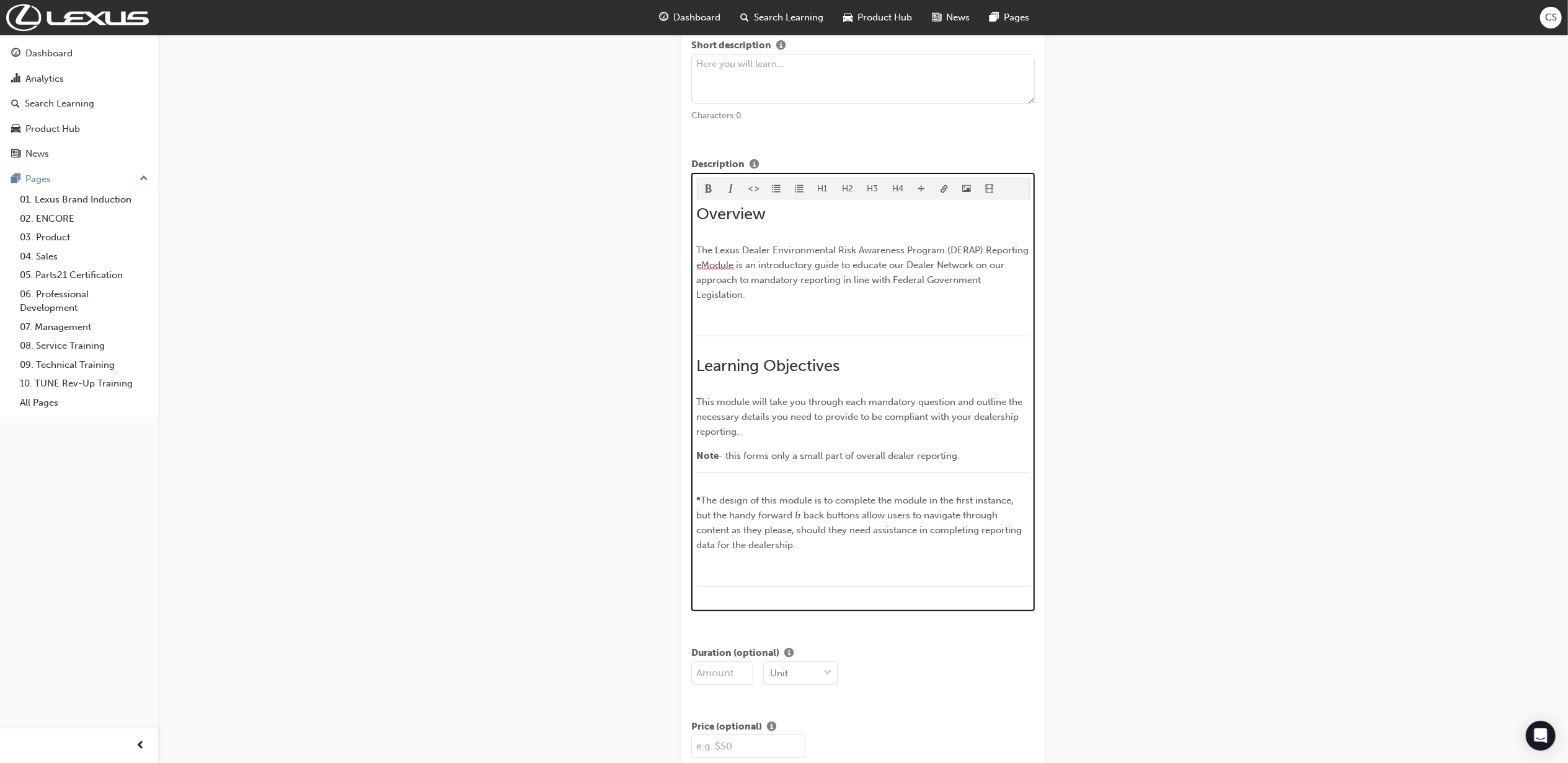
click at [739, 551] on span "The design of this module is to complete the module in the first instance, but …" at bounding box center [861, 523] width 328 height 56
click at [727, 561] on div "Overview The Lexus Dealer Environmental Risk Awareness Program (DERAP) Reportin…" at bounding box center [863, 403] width 333 height 397
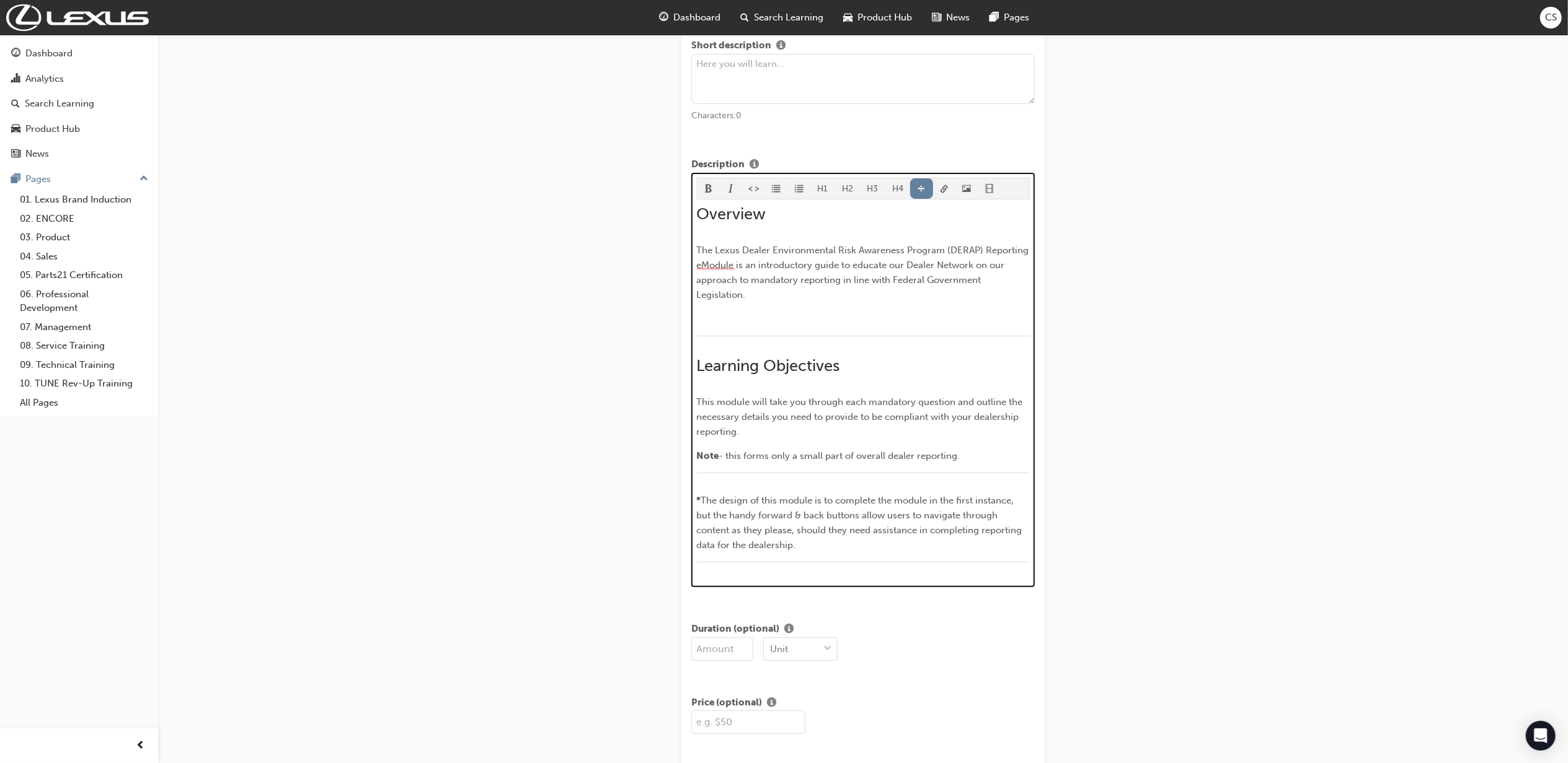
click at [739, 573] on div "﻿" at bounding box center [863, 569] width 333 height 15
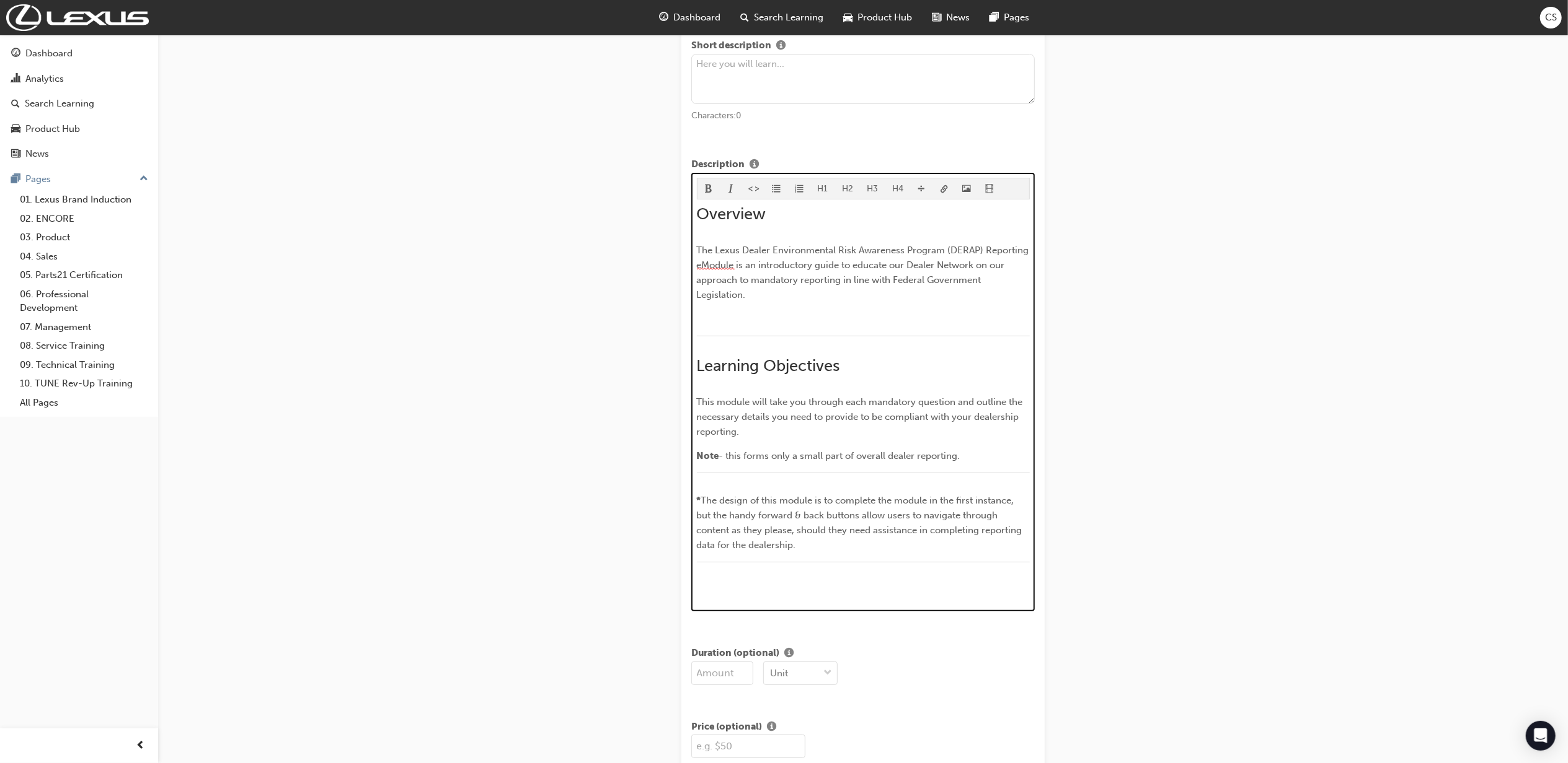
click at [752, 585] on p "﻿" at bounding box center [863, 590] width 333 height 15
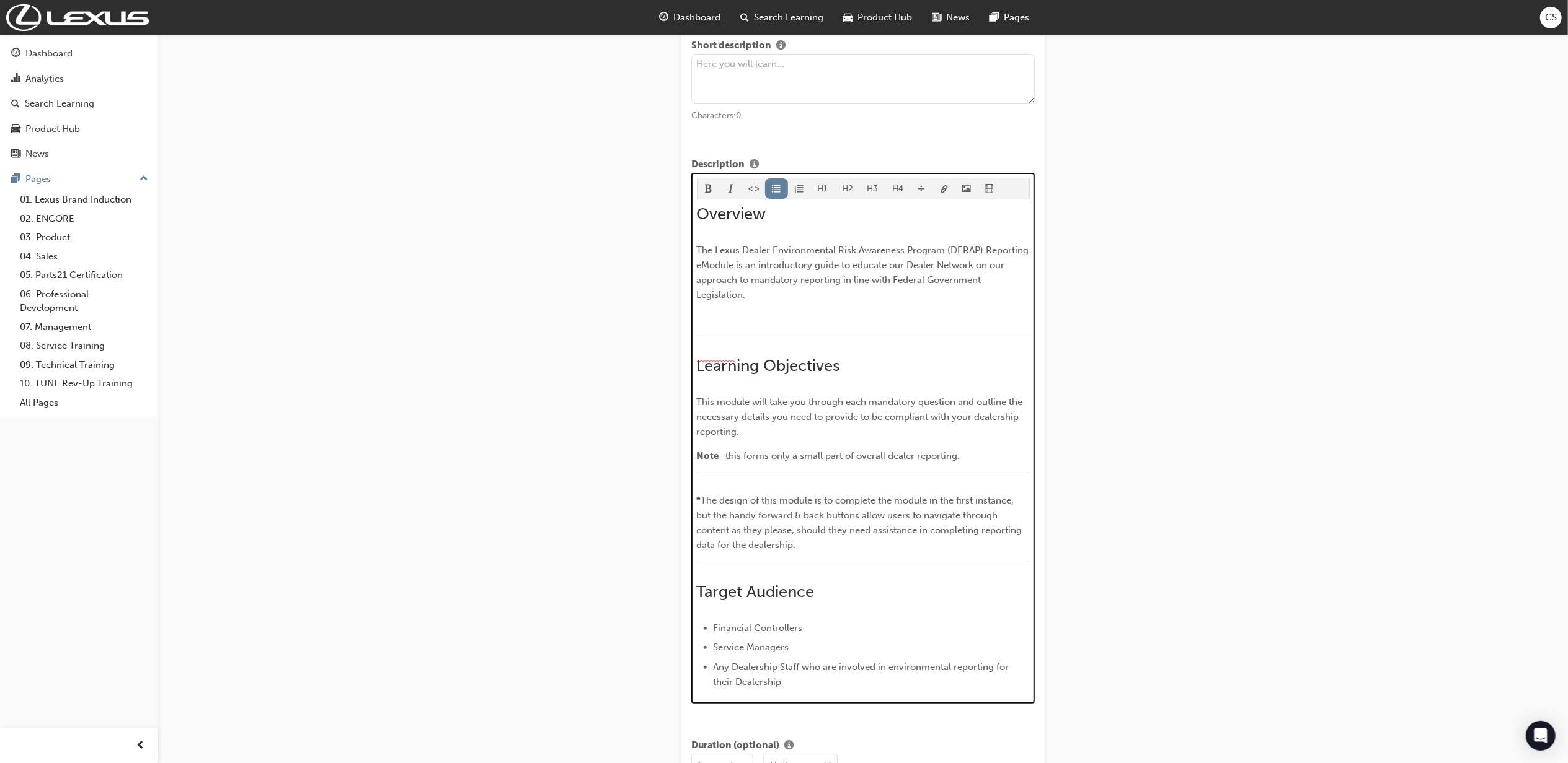
scroll to position [384, 0]
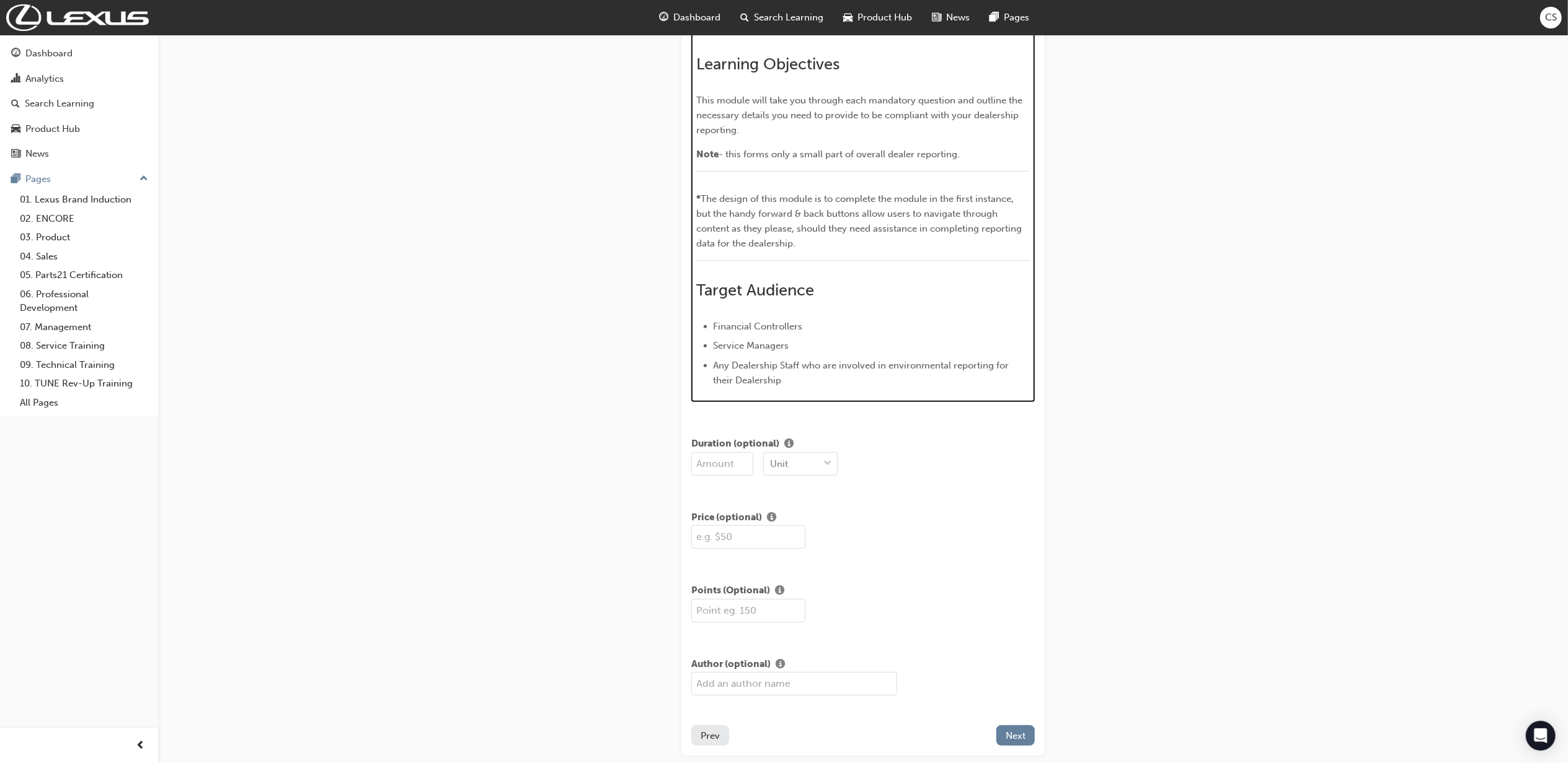
click at [764, 308] on div "Overview The Lexus Dealer Environmental Risk Awareness Program (DERAP) Reportin…" at bounding box center [863, 144] width 333 height 485
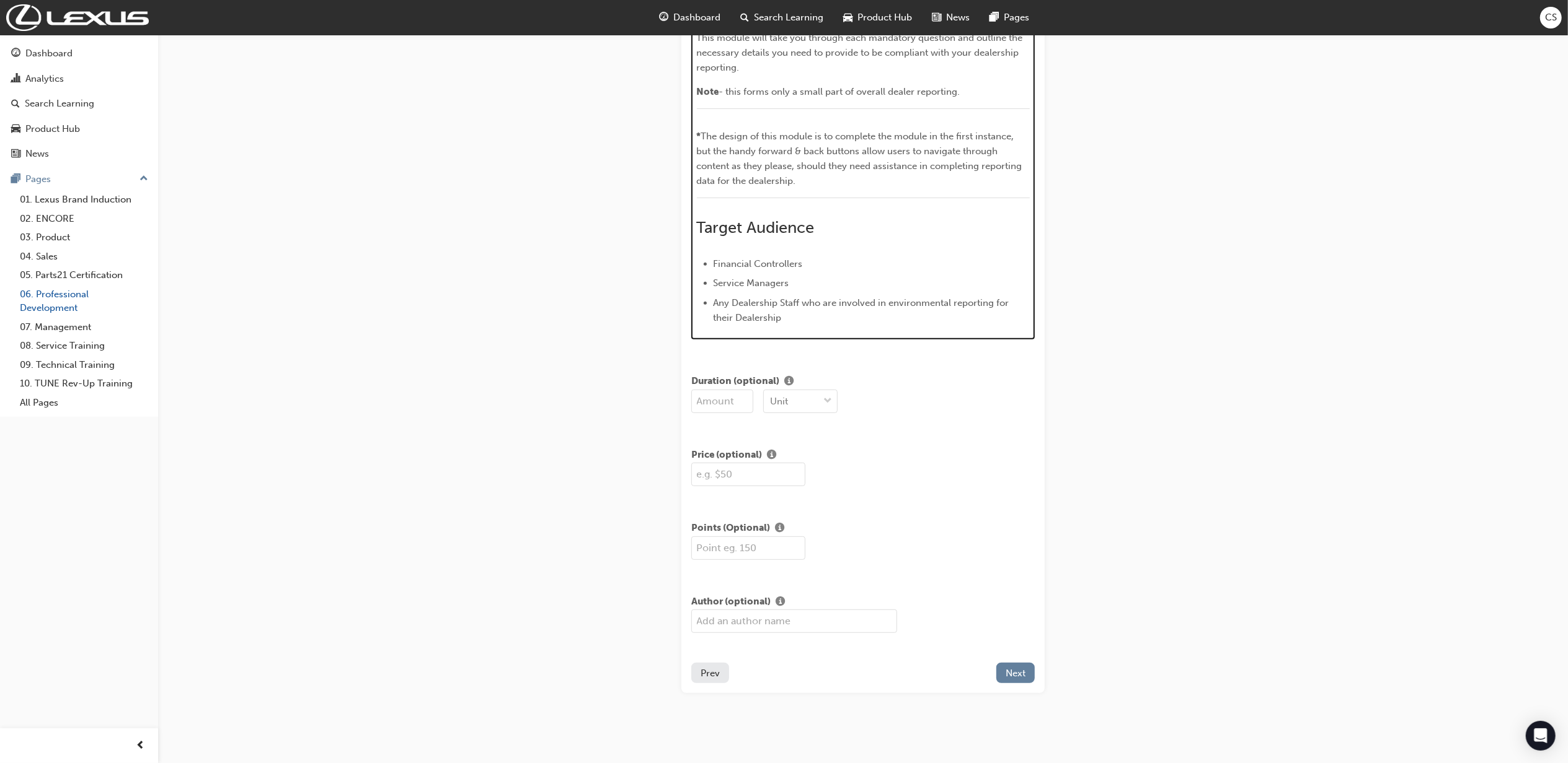
scroll to position [447, 0]
drag, startPoint x: 1013, startPoint y: 665, endPoint x: 1050, endPoint y: 657, distance: 37.9
click at [1074, 667] on div "Add Details STEP 2 OF 6 Short description Characters: 0 Description H1 H2 H3 H4…" at bounding box center [784, 158] width 1568 height 1210
click at [1003, 673] on button "Next" at bounding box center [1015, 672] width 39 height 21
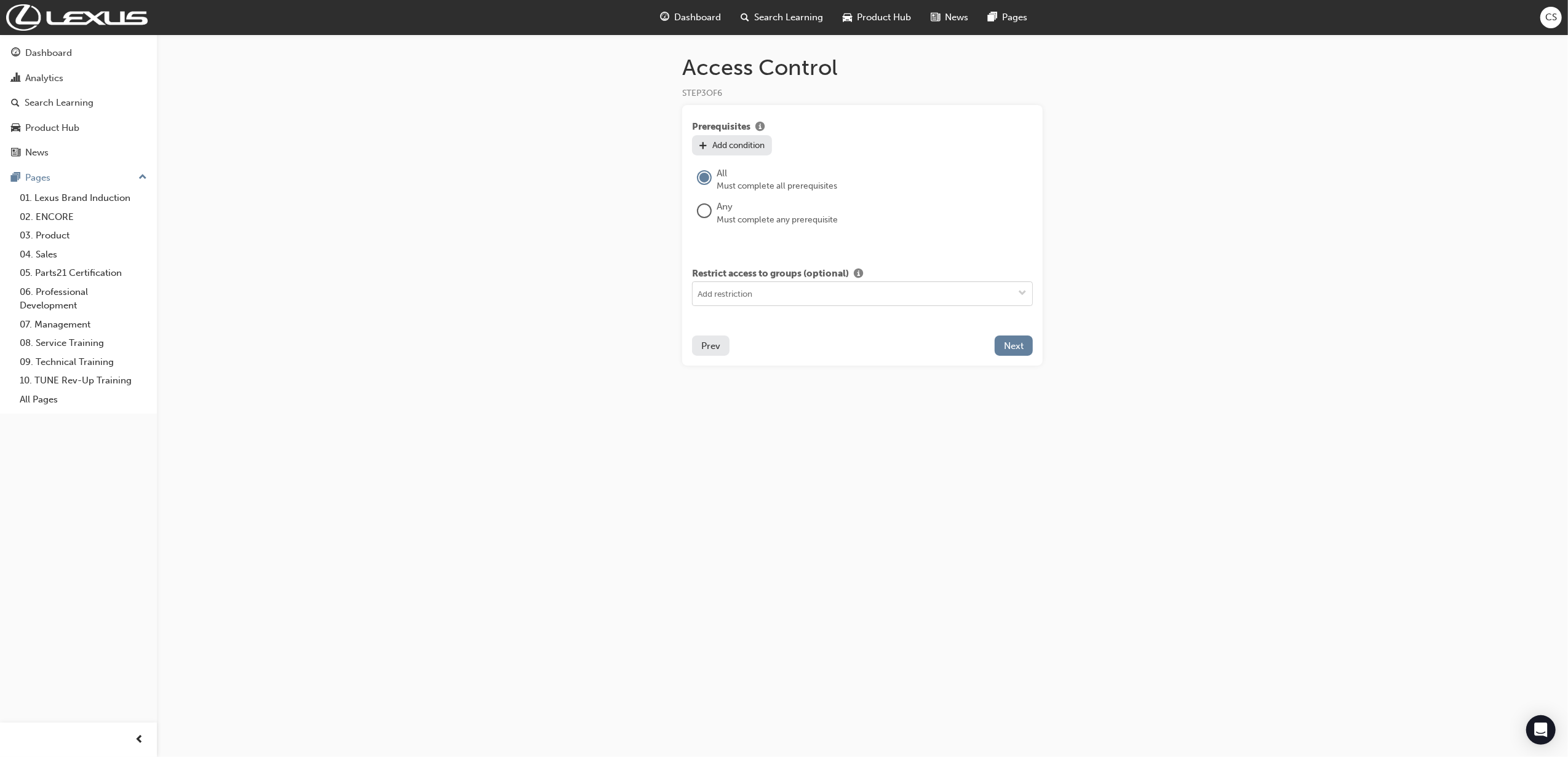
click at [1018, 294] on span "down-icon" at bounding box center [1022, 294] width 9 height 11
click at [1305, 318] on div "Access Control STEP 3 OF 6 Prerequisites Add condition All Must complete all pr…" at bounding box center [784, 378] width 1568 height 757
click at [1019, 345] on span "Next" at bounding box center [1014, 346] width 20 height 11
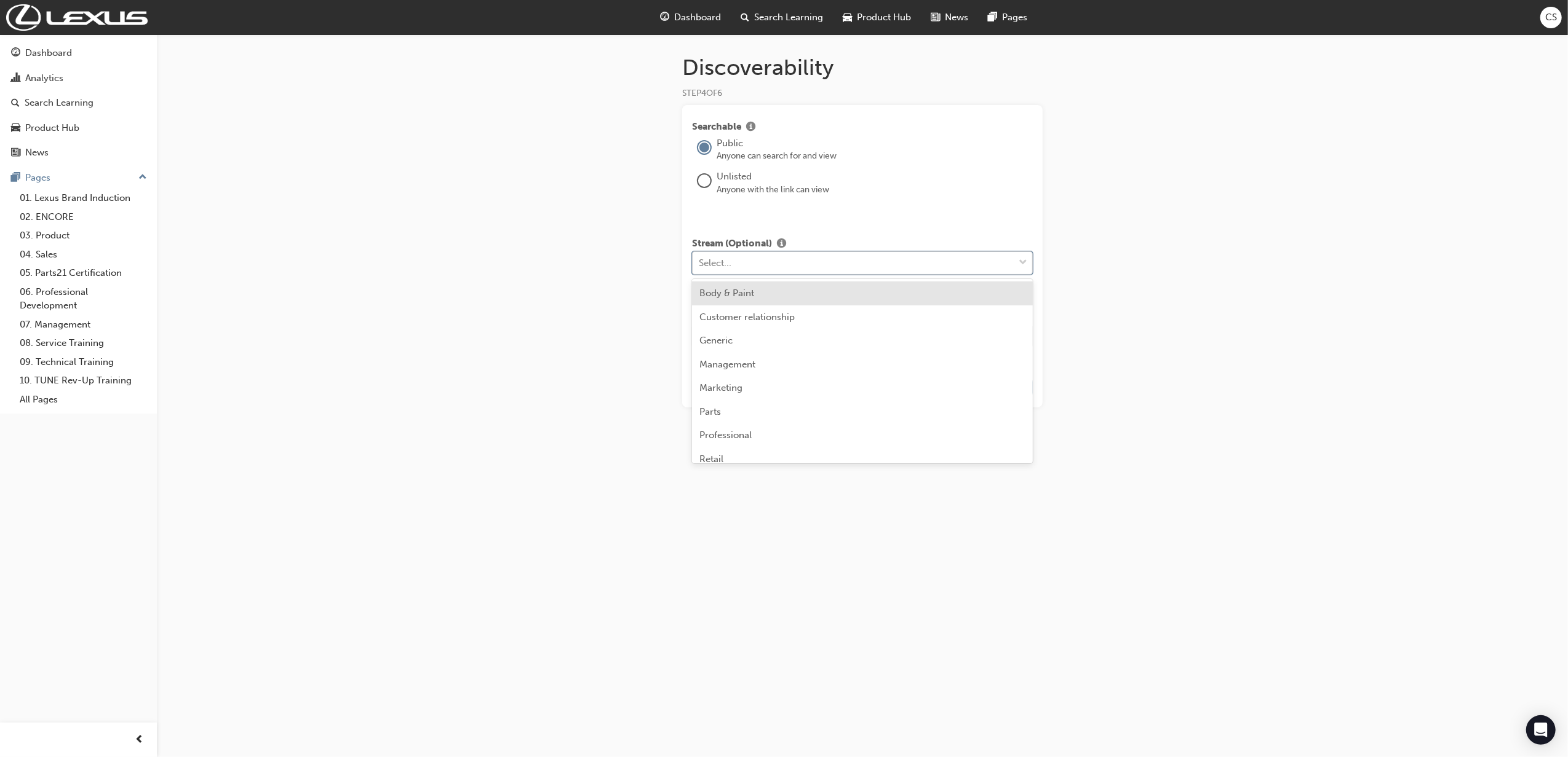
click at [1019, 260] on span "down-icon" at bounding box center [1022, 263] width 9 height 16
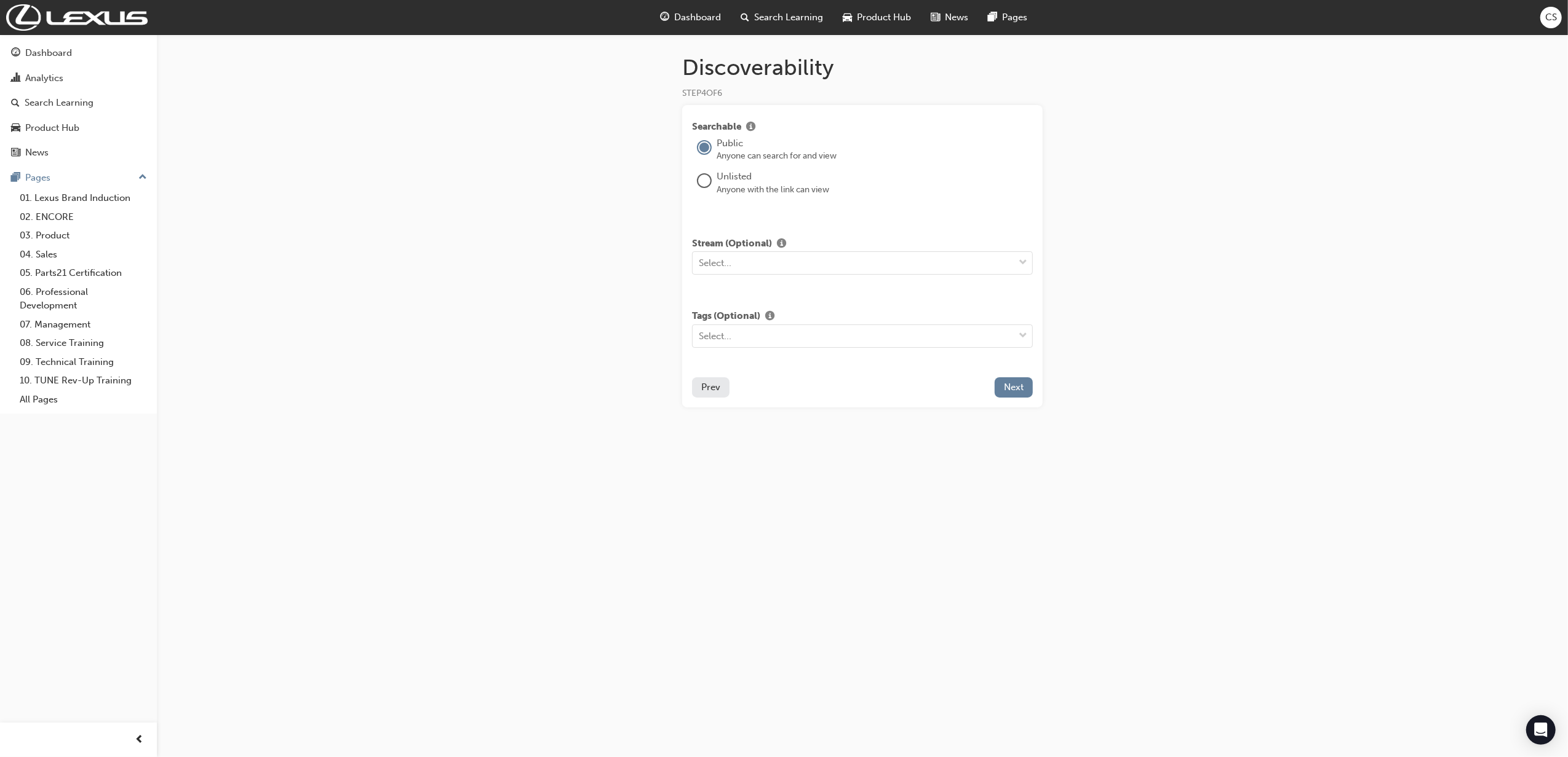
click at [1110, 421] on div "Discoverability STEP 4 OF 6 Searchable Public Anyone can search for and view Un…" at bounding box center [784, 378] width 1568 height 757
click at [1019, 395] on button "Next" at bounding box center [1014, 387] width 38 height 20
click at [1031, 261] on button "Next" at bounding box center [1014, 260] width 38 height 20
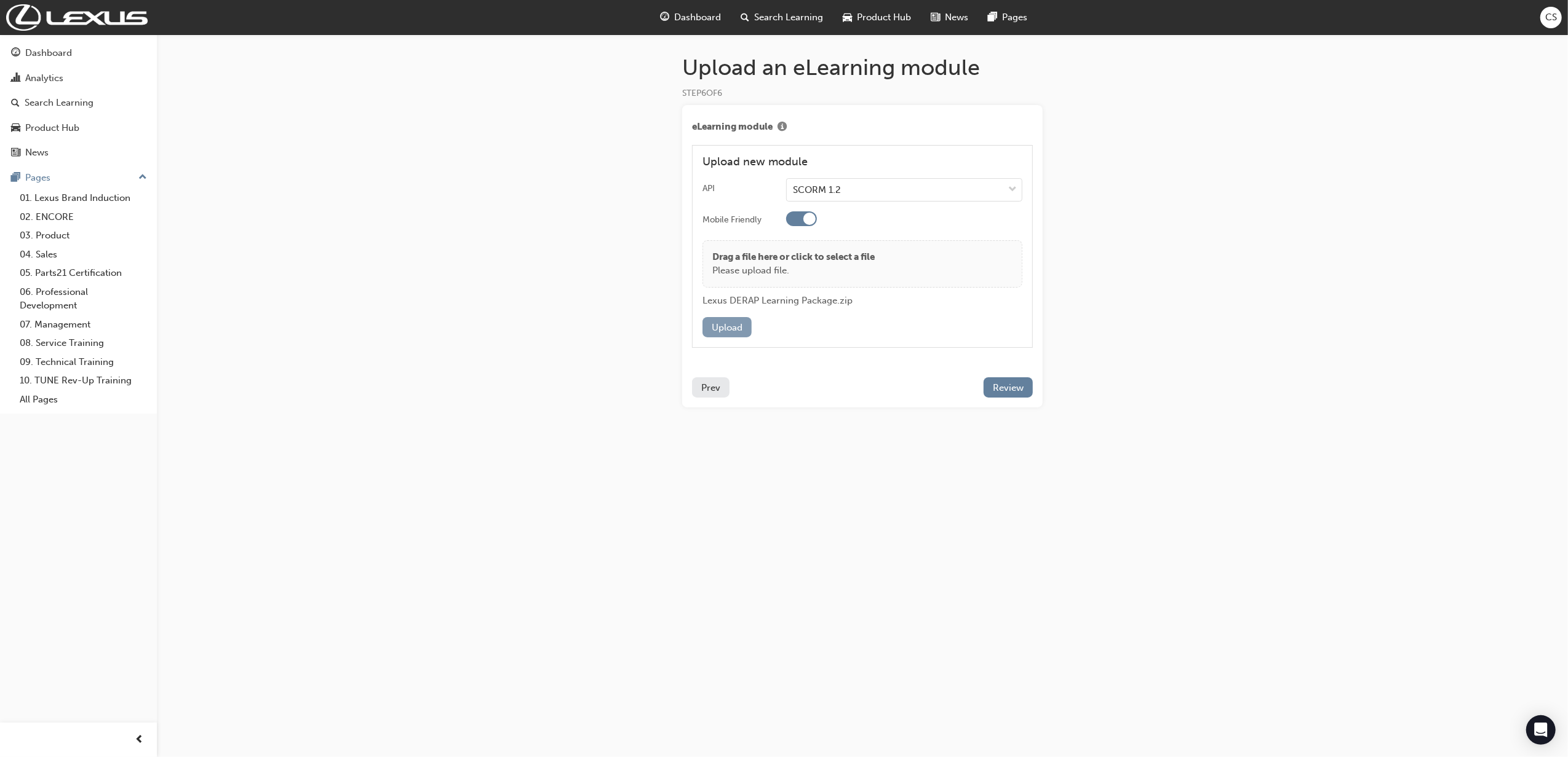
click at [733, 335] on button "Upload" at bounding box center [726, 327] width 49 height 20
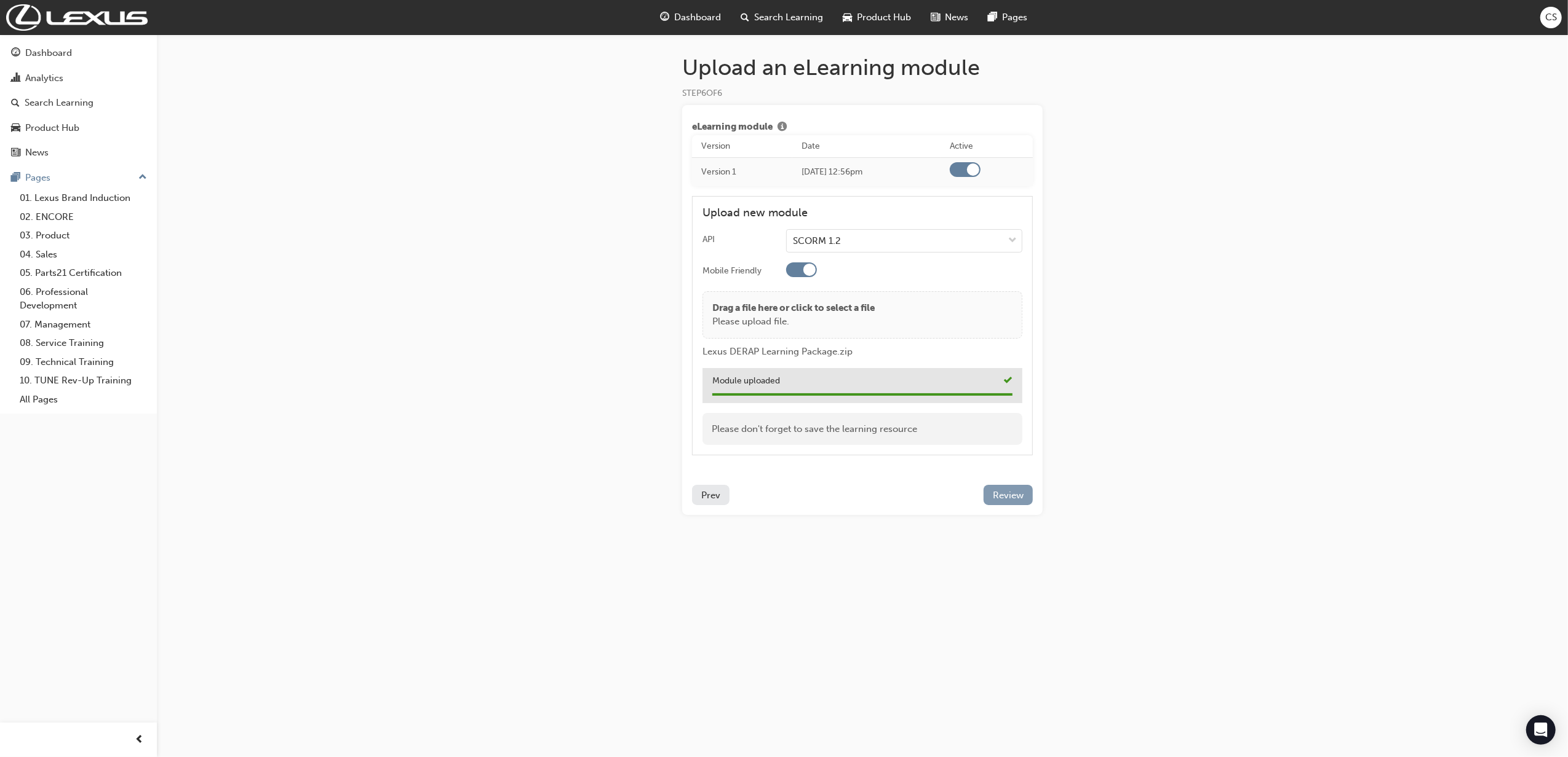
click at [1000, 493] on span "Review" at bounding box center [1007, 495] width 31 height 11
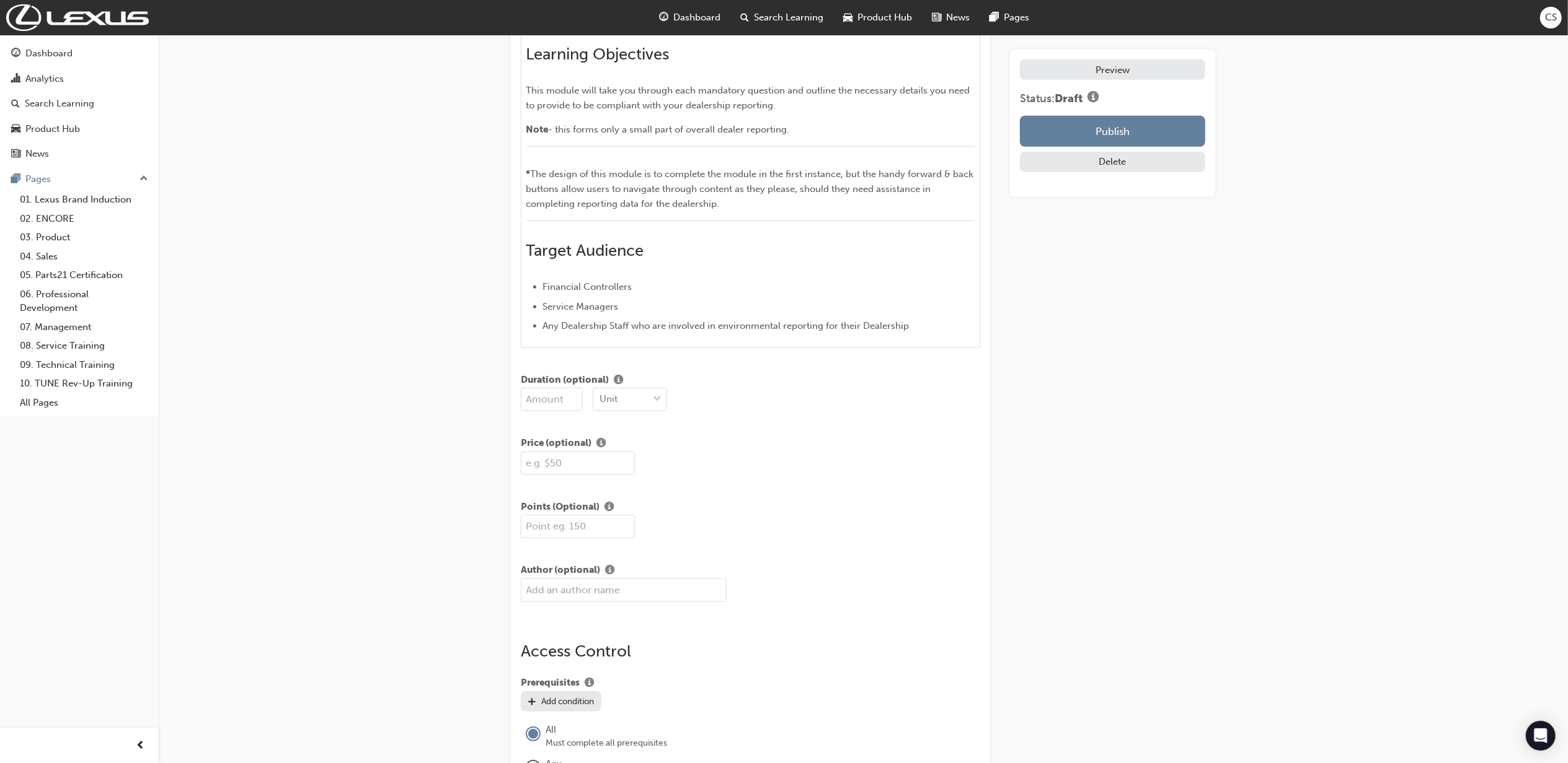
scroll to position [826, 0]
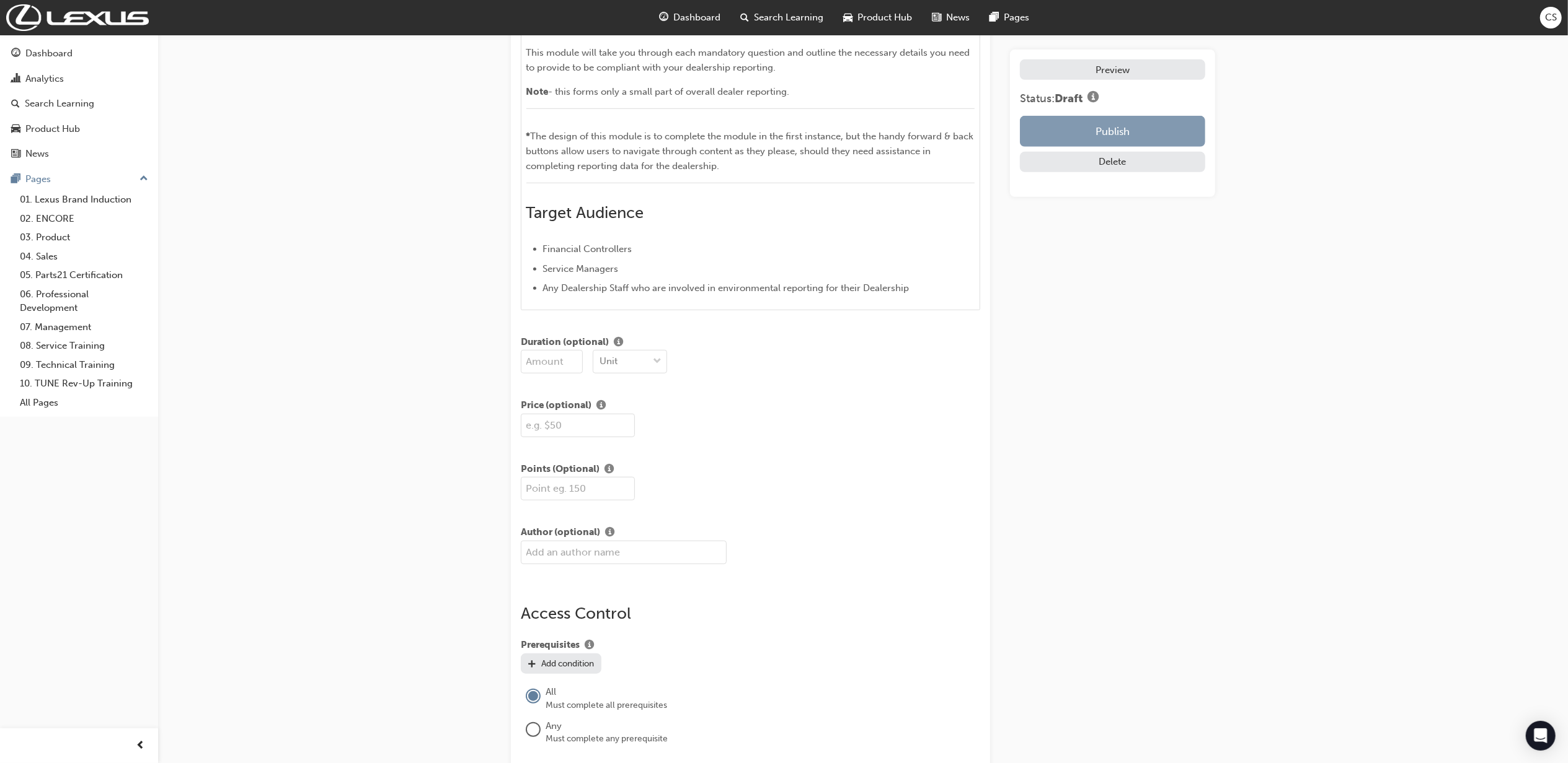
click at [1161, 127] on button "Publish" at bounding box center [1112, 131] width 186 height 31
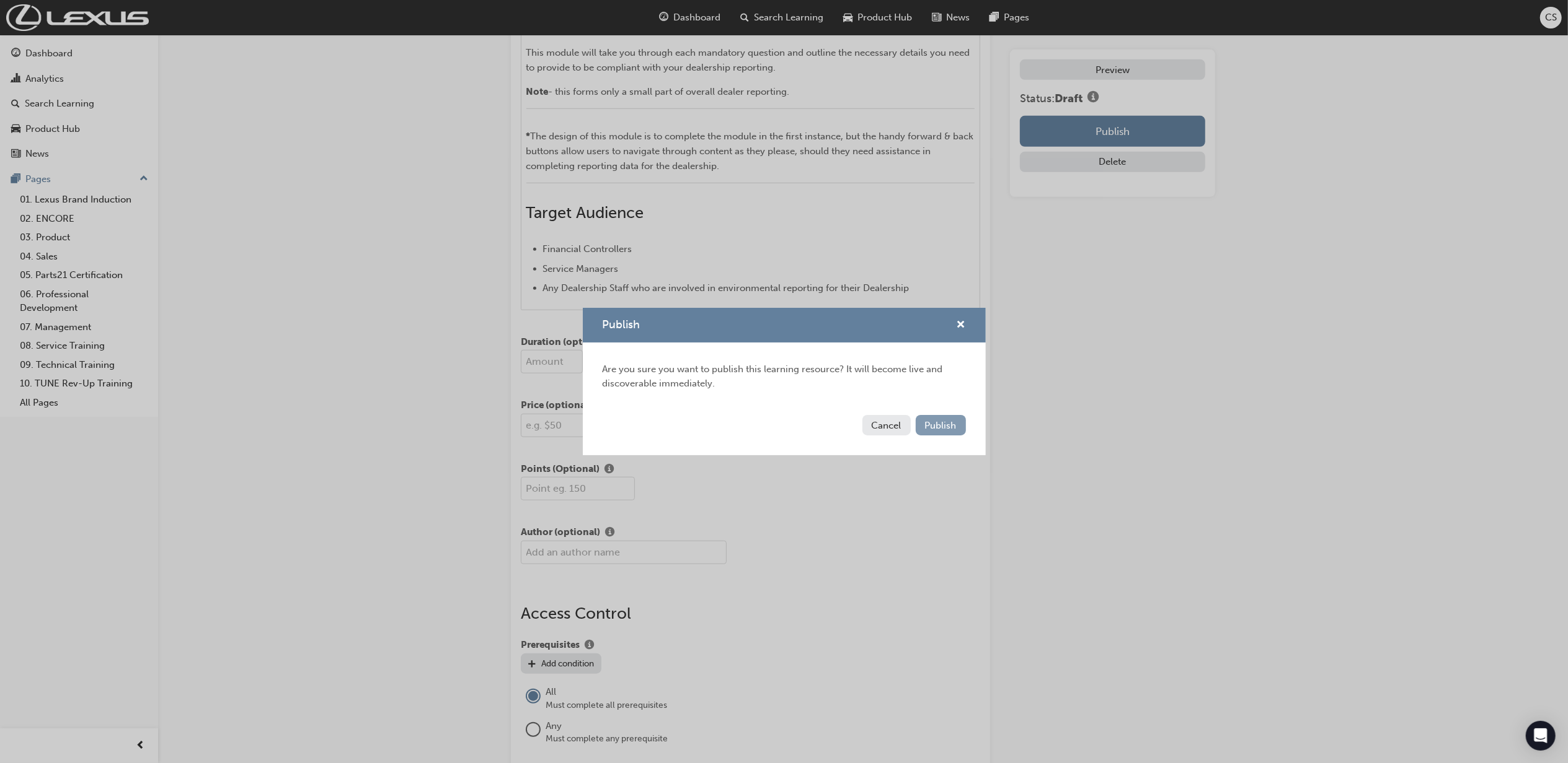
click at [957, 420] on button "Publish" at bounding box center [941, 425] width 50 height 21
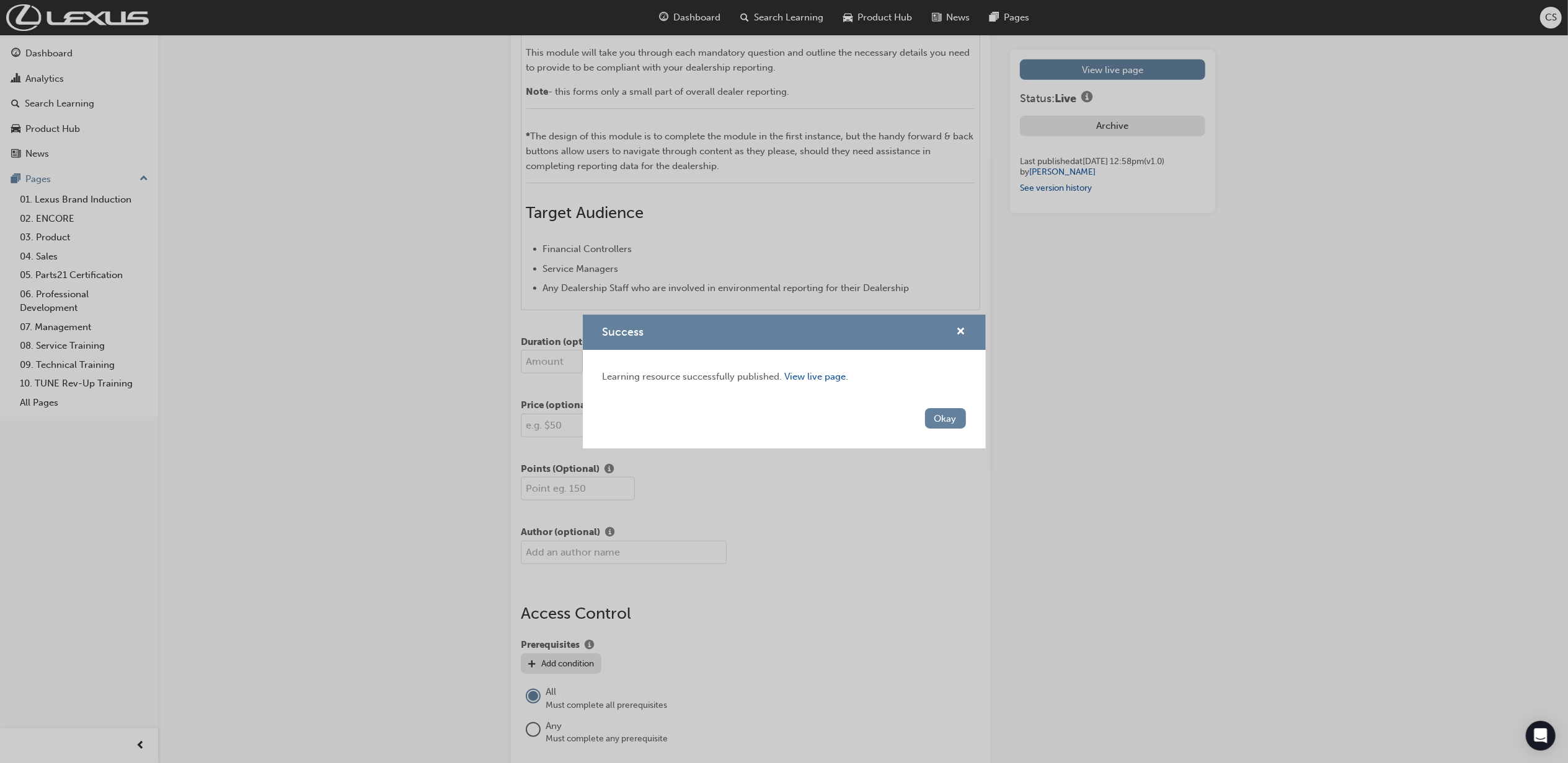
click at [957, 421] on button "Okay" at bounding box center [945, 418] width 41 height 21
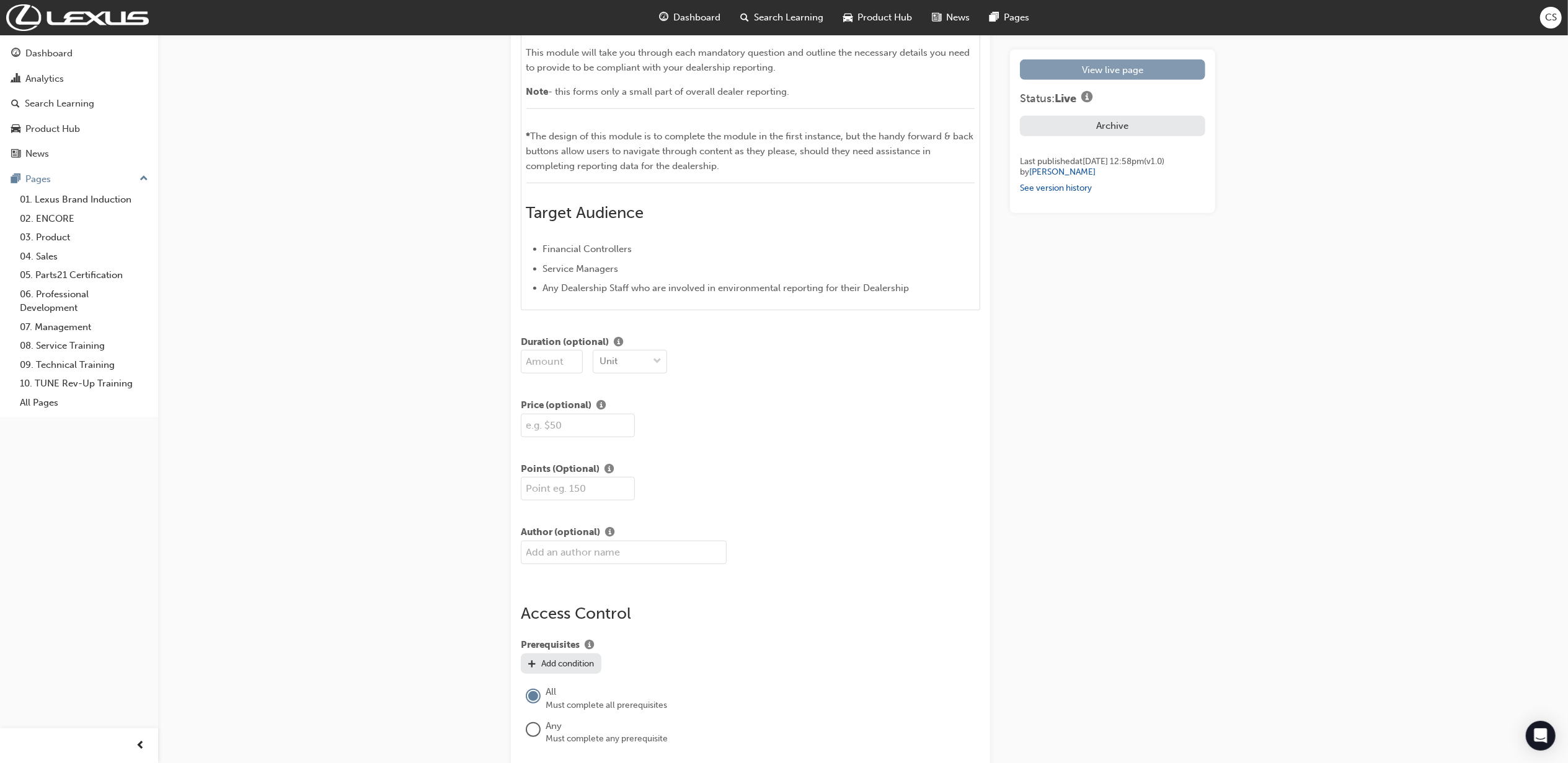
click at [1087, 80] on link "View live page" at bounding box center [1112, 69] width 186 height 21
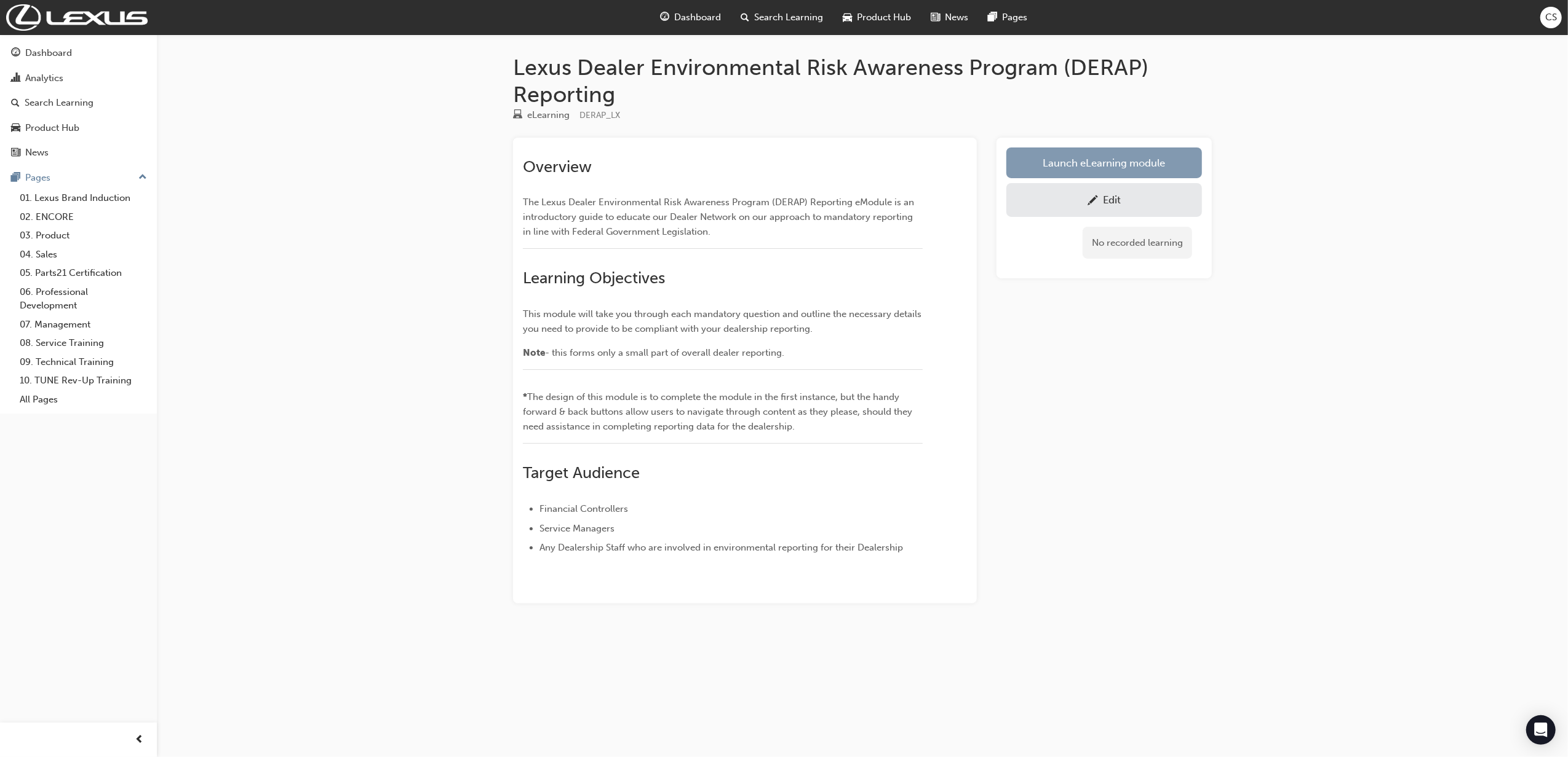
click at [1088, 157] on link "Launch eLearning module" at bounding box center [1104, 163] width 196 height 31
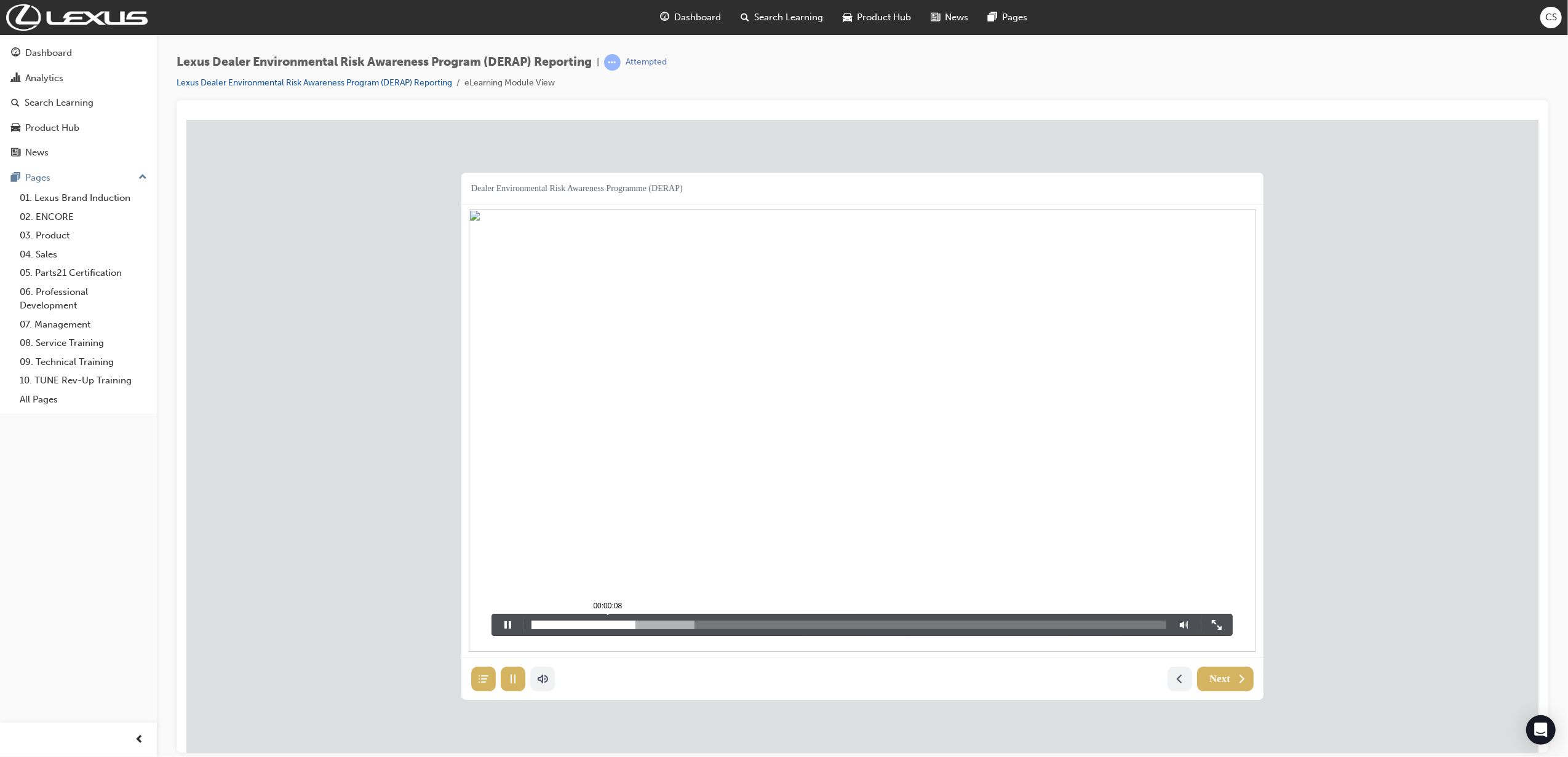
click at [607, 624] on div at bounding box center [582, 624] width 104 height 9
click at [570, 626] on div "00:00:04" at bounding box center [847, 624] width 634 height 9
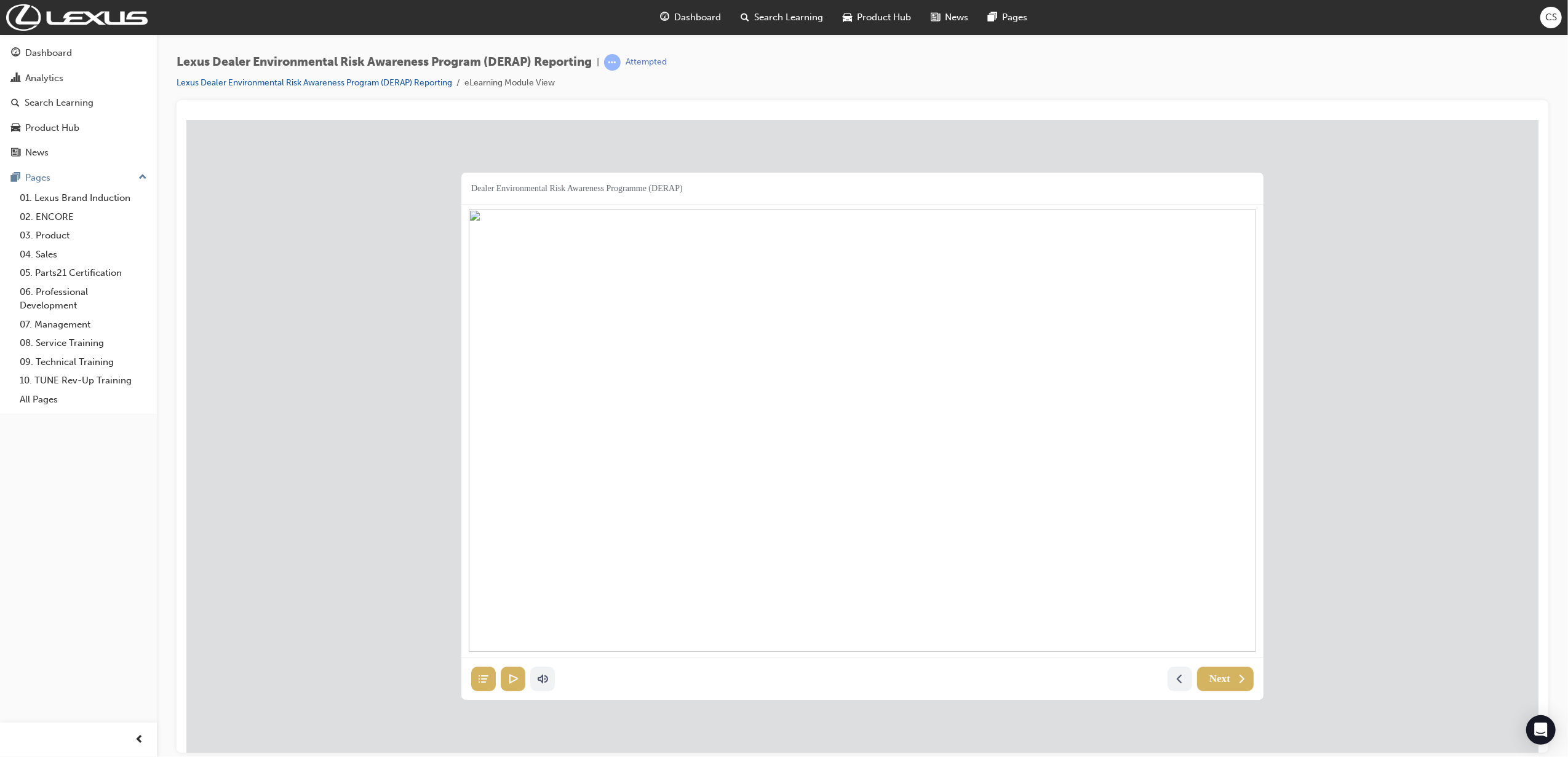
click at [574, 652] on div "00:00:03" at bounding box center [861, 430] width 802 height 453
click at [488, 652] on div "00:00:03" at bounding box center [861, 430] width 802 height 453
click at [1168, 680] on button at bounding box center [1179, 679] width 25 height 25
click at [1169, 681] on button at bounding box center [1179, 679] width 25 height 25
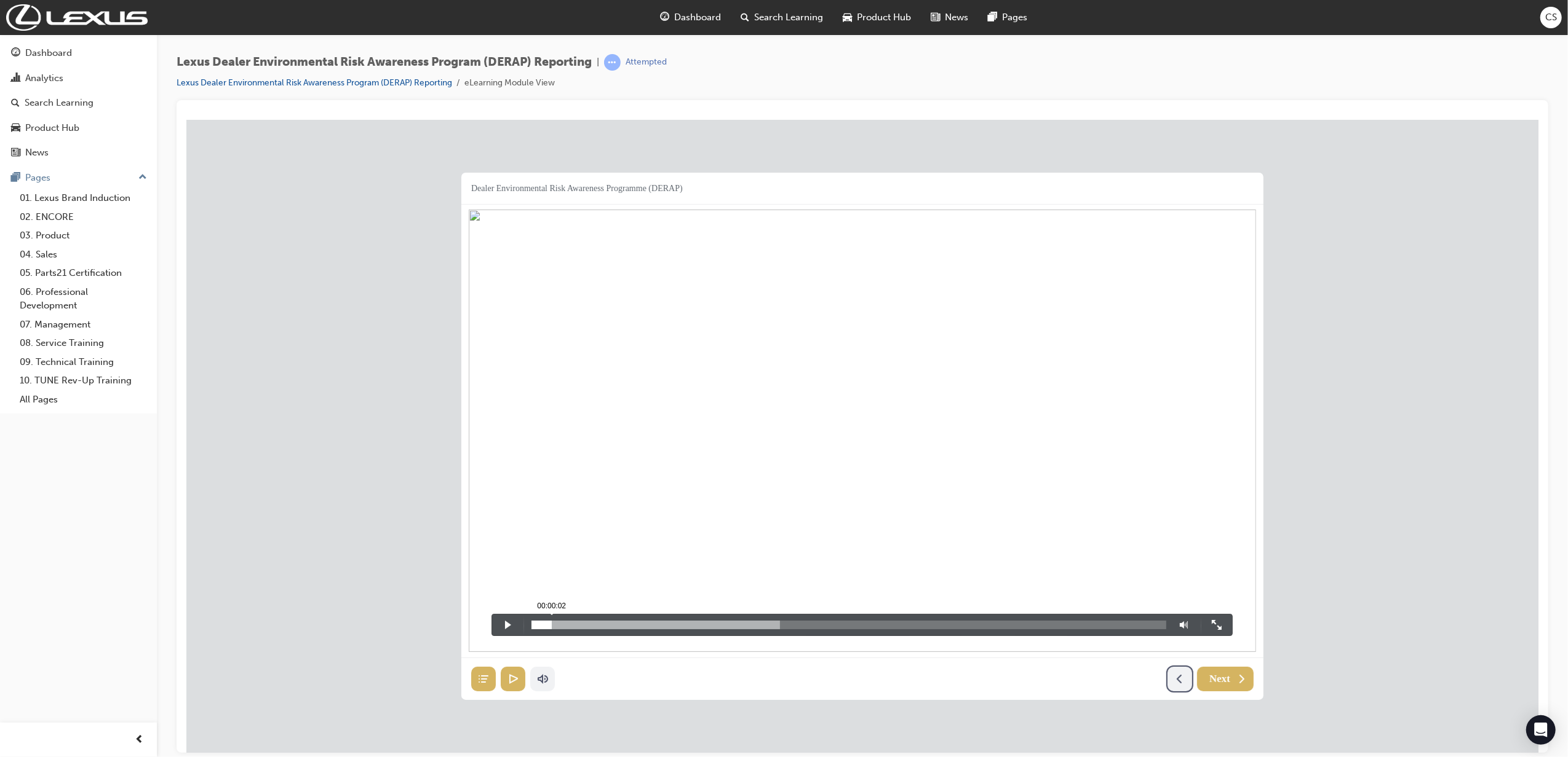
click at [551, 626] on div "00:00:02" at bounding box center [847, 624] width 634 height 9
click at [510, 623] on button at bounding box center [507, 624] width 32 height 20
click at [594, 628] on div "00:00:07" at bounding box center [847, 624] width 634 height 9
click at [512, 626] on button at bounding box center [507, 624] width 32 height 20
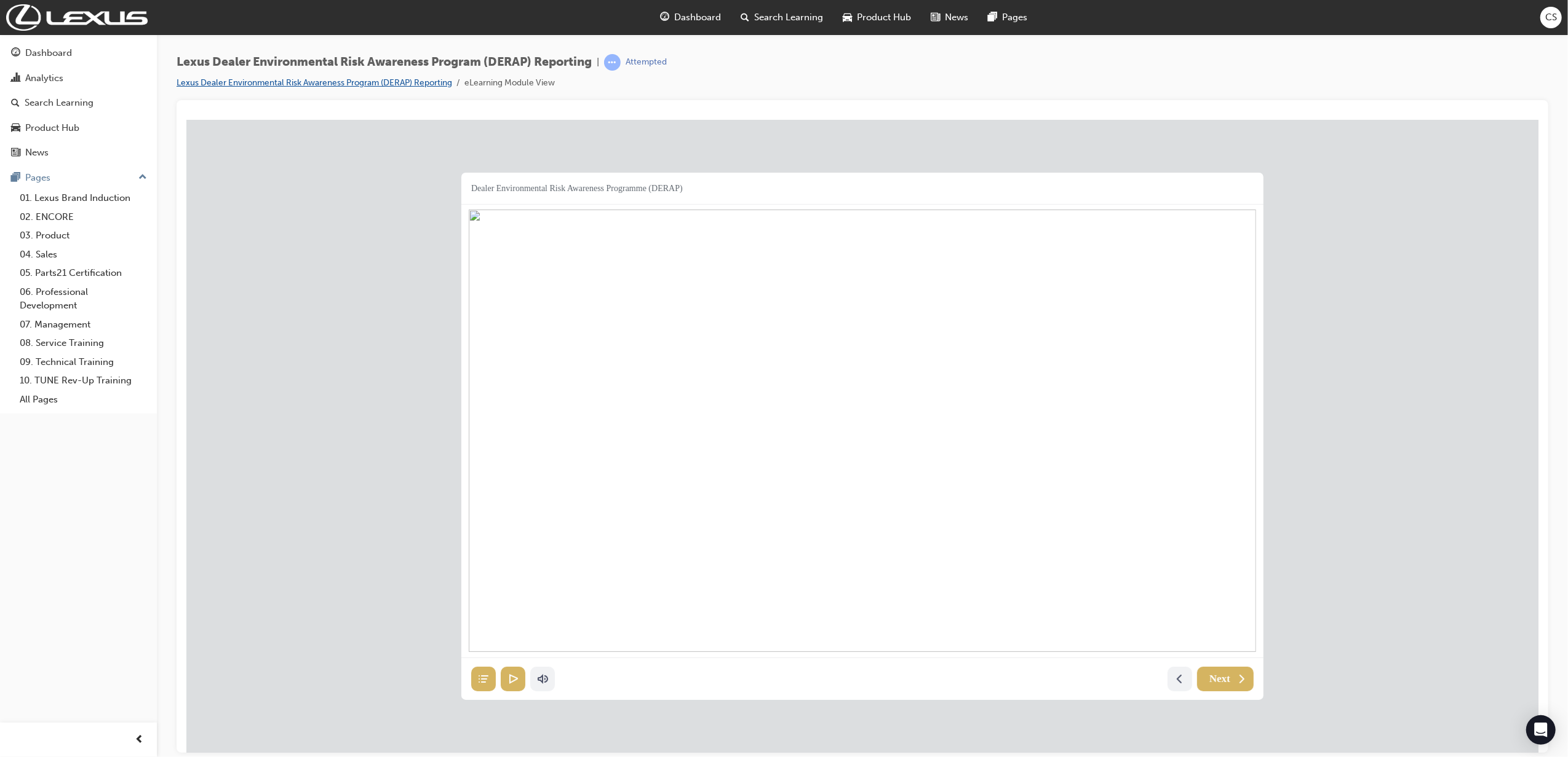
click at [292, 85] on link "Lexus Dealer Environmental Risk Awareness Program (DERAP) Reporting" at bounding box center [314, 83] width 276 height 11
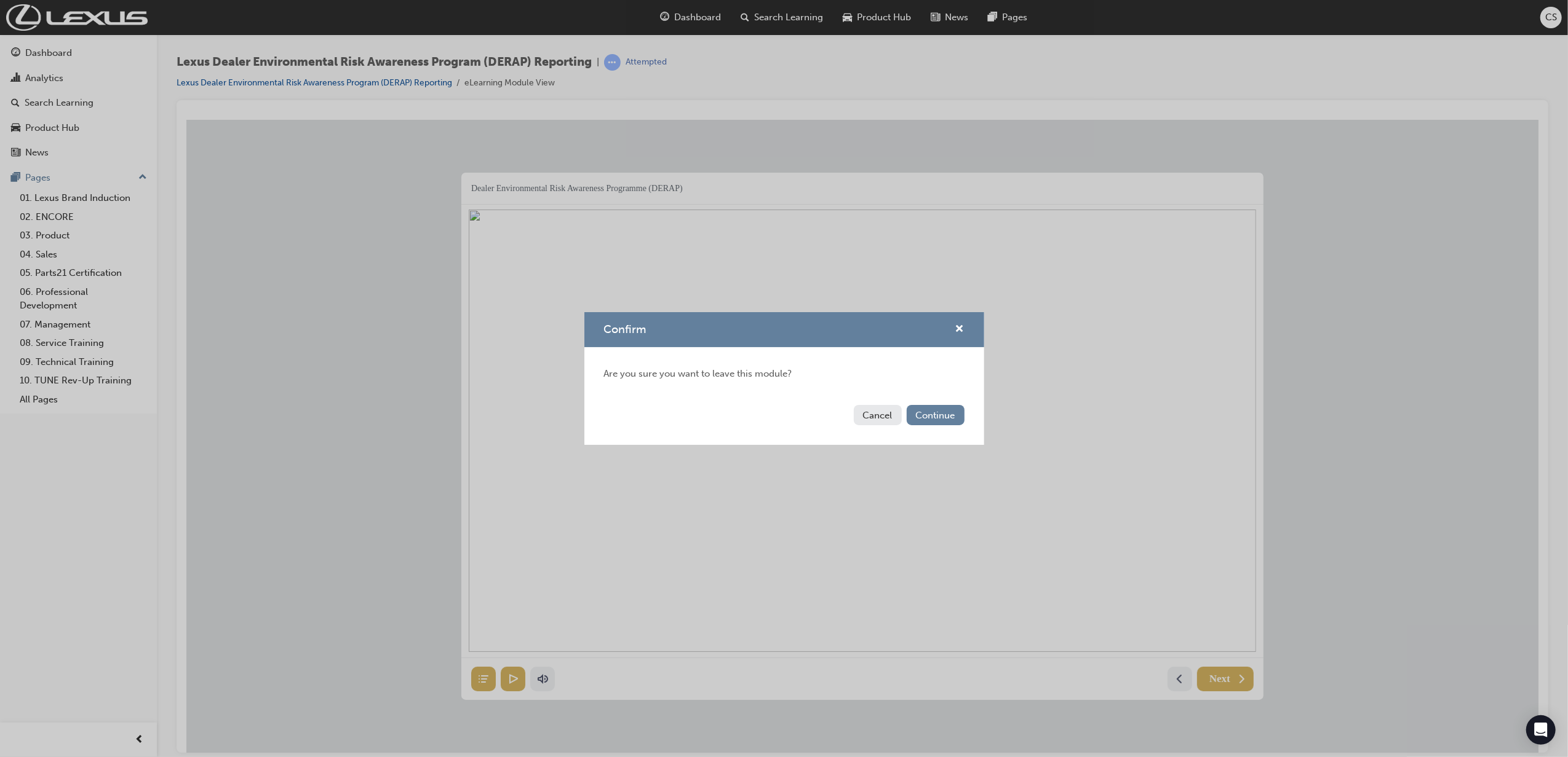
click at [881, 412] on button "Cancel" at bounding box center [877, 415] width 48 height 20
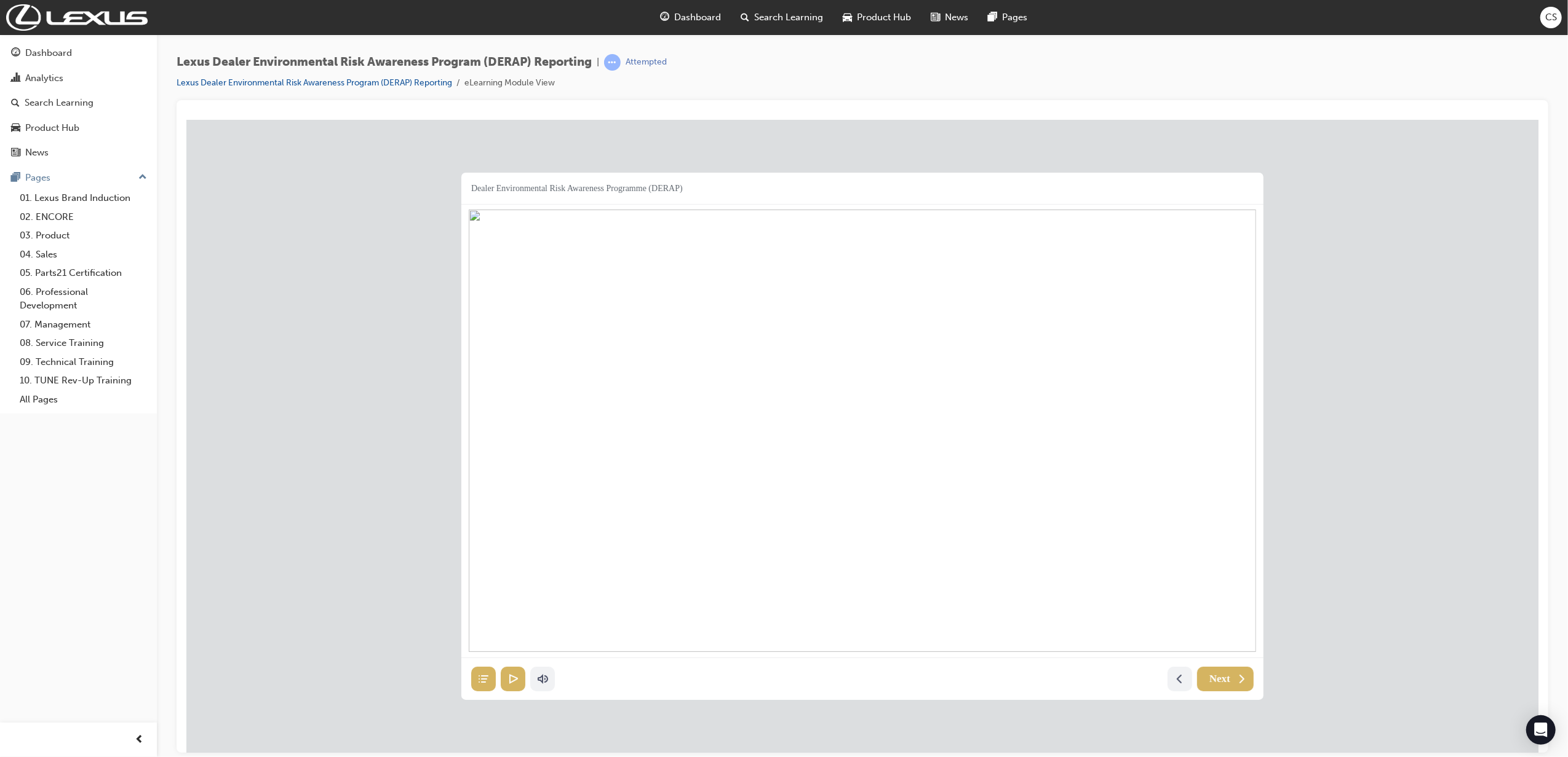
click at [797, 13] on span "Search Learning" at bounding box center [788, 18] width 69 height 14
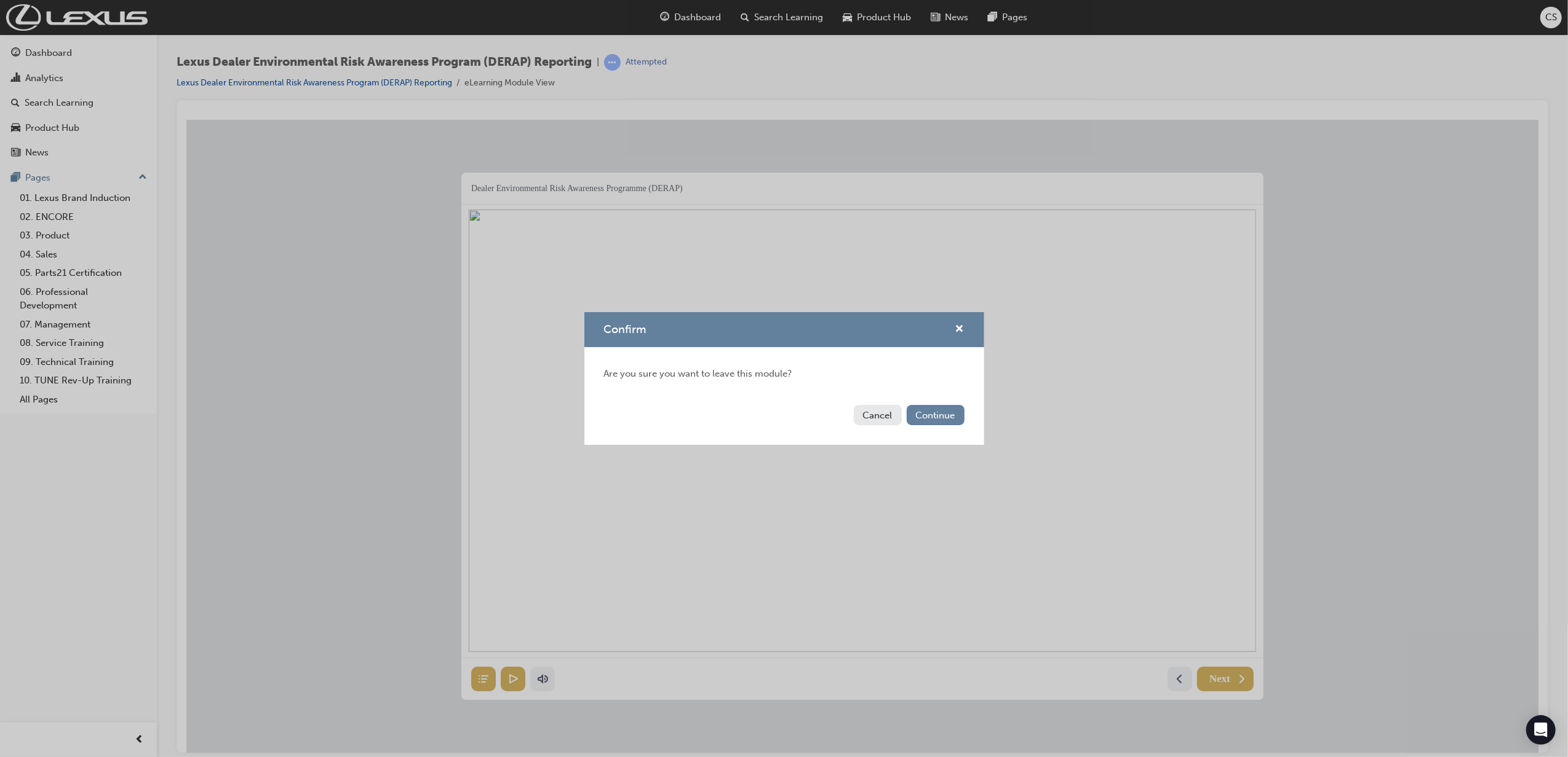
click at [861, 418] on button "Cancel" at bounding box center [877, 415] width 48 height 20
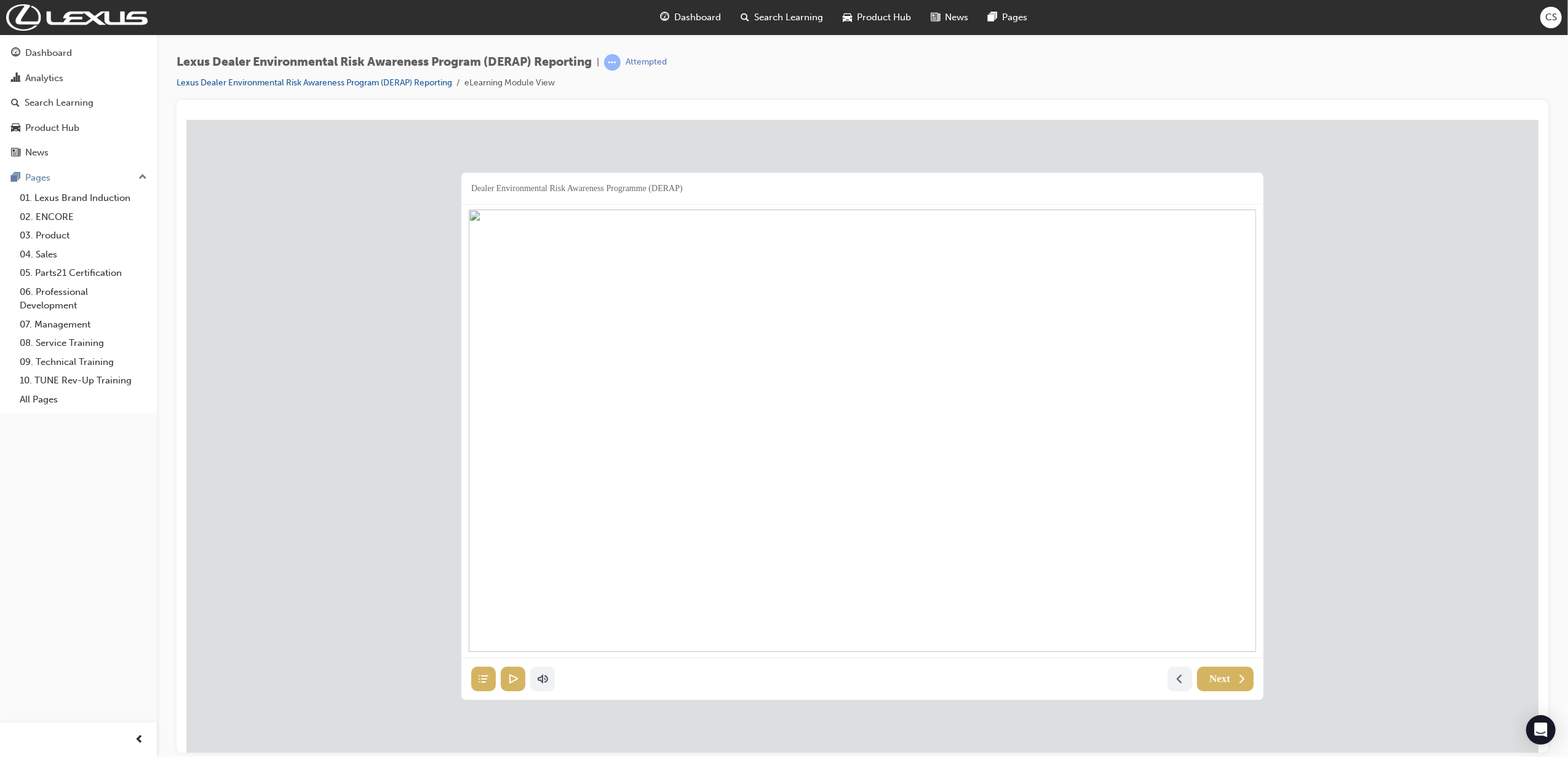
click at [780, 9] on div "Search Learning" at bounding box center [782, 18] width 102 height 25
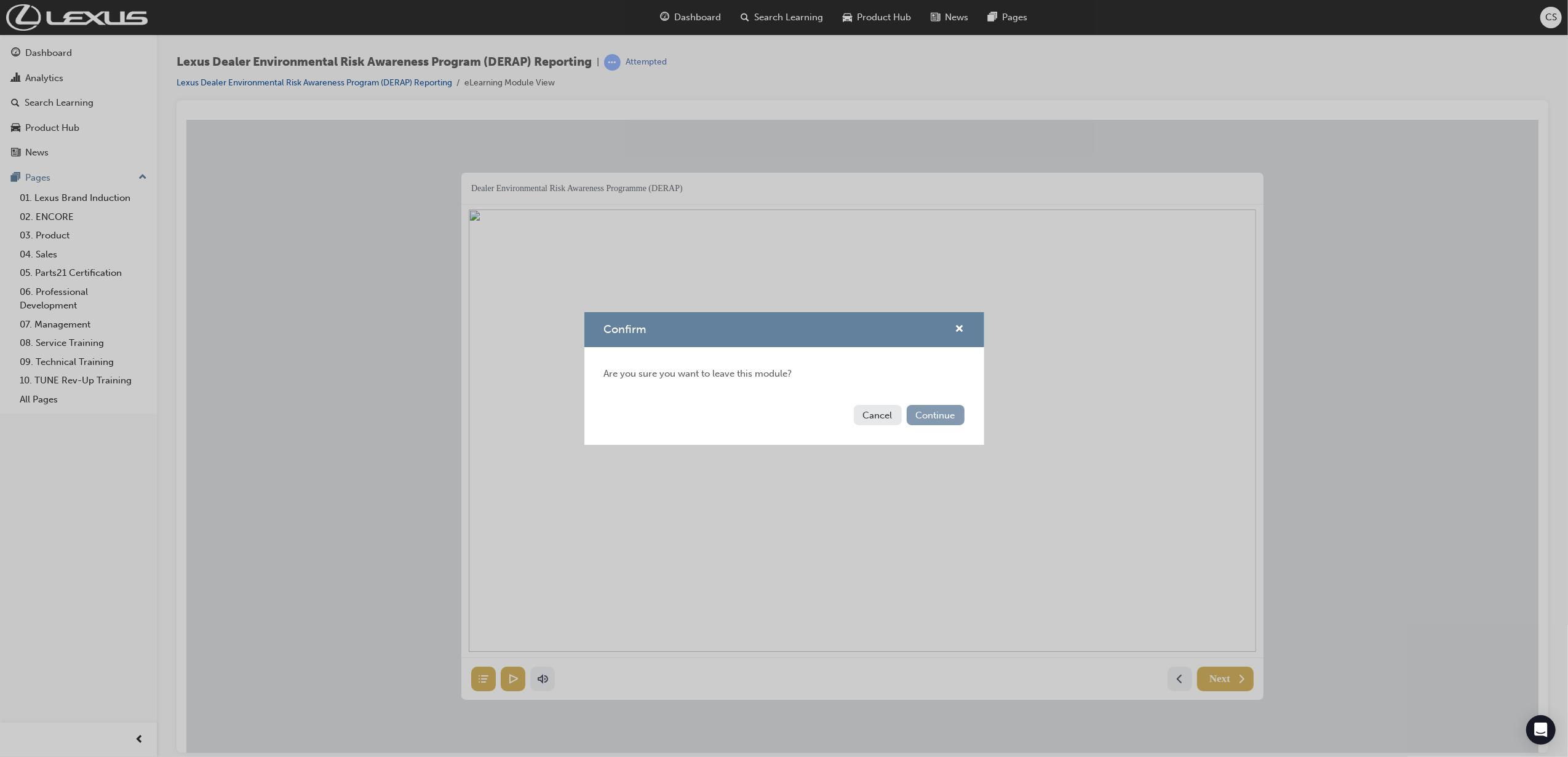
click at [937, 415] on button "Continue" at bounding box center [935, 415] width 58 height 20
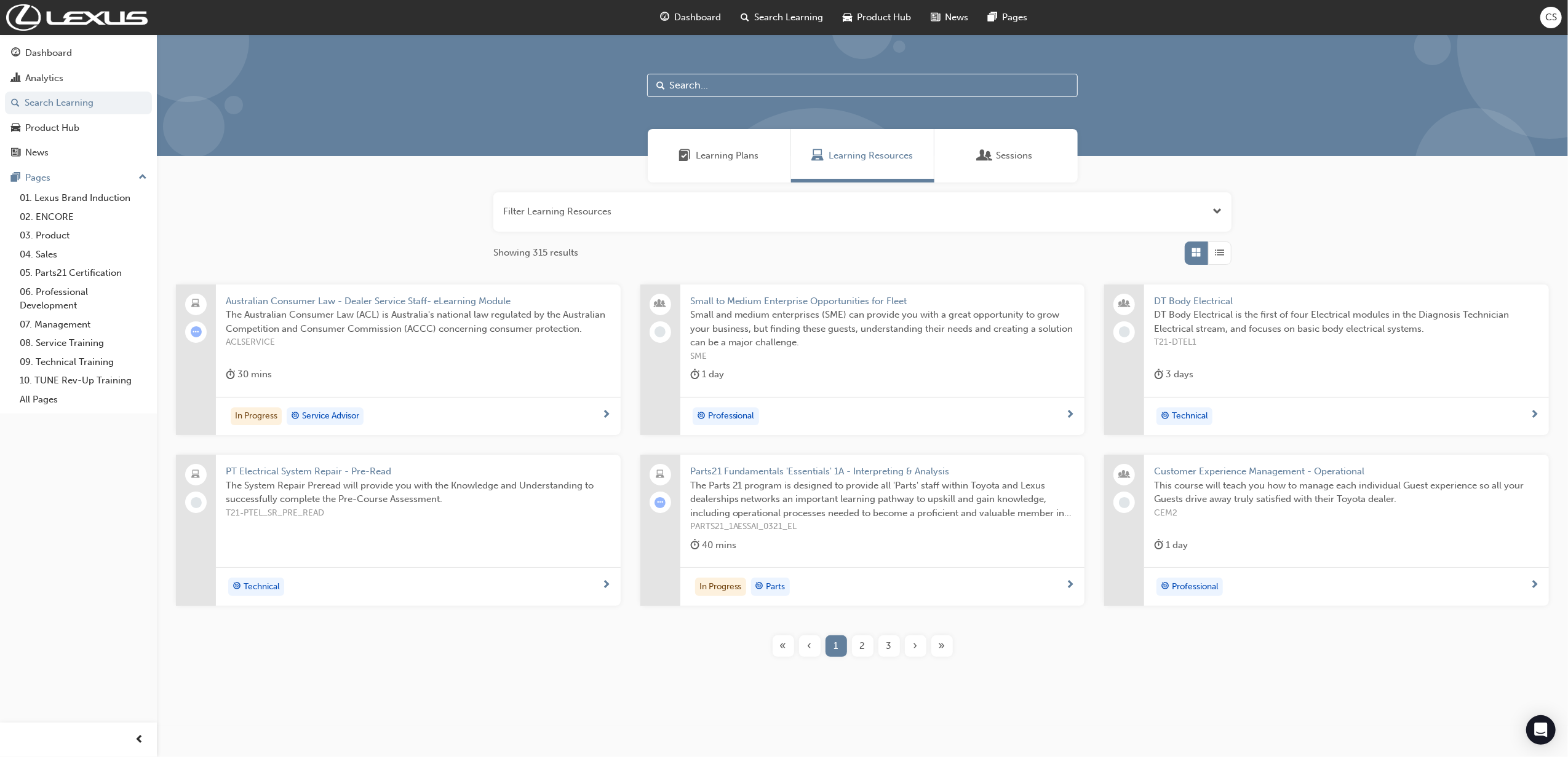
click at [754, 75] on input "text" at bounding box center [862, 85] width 431 height 23
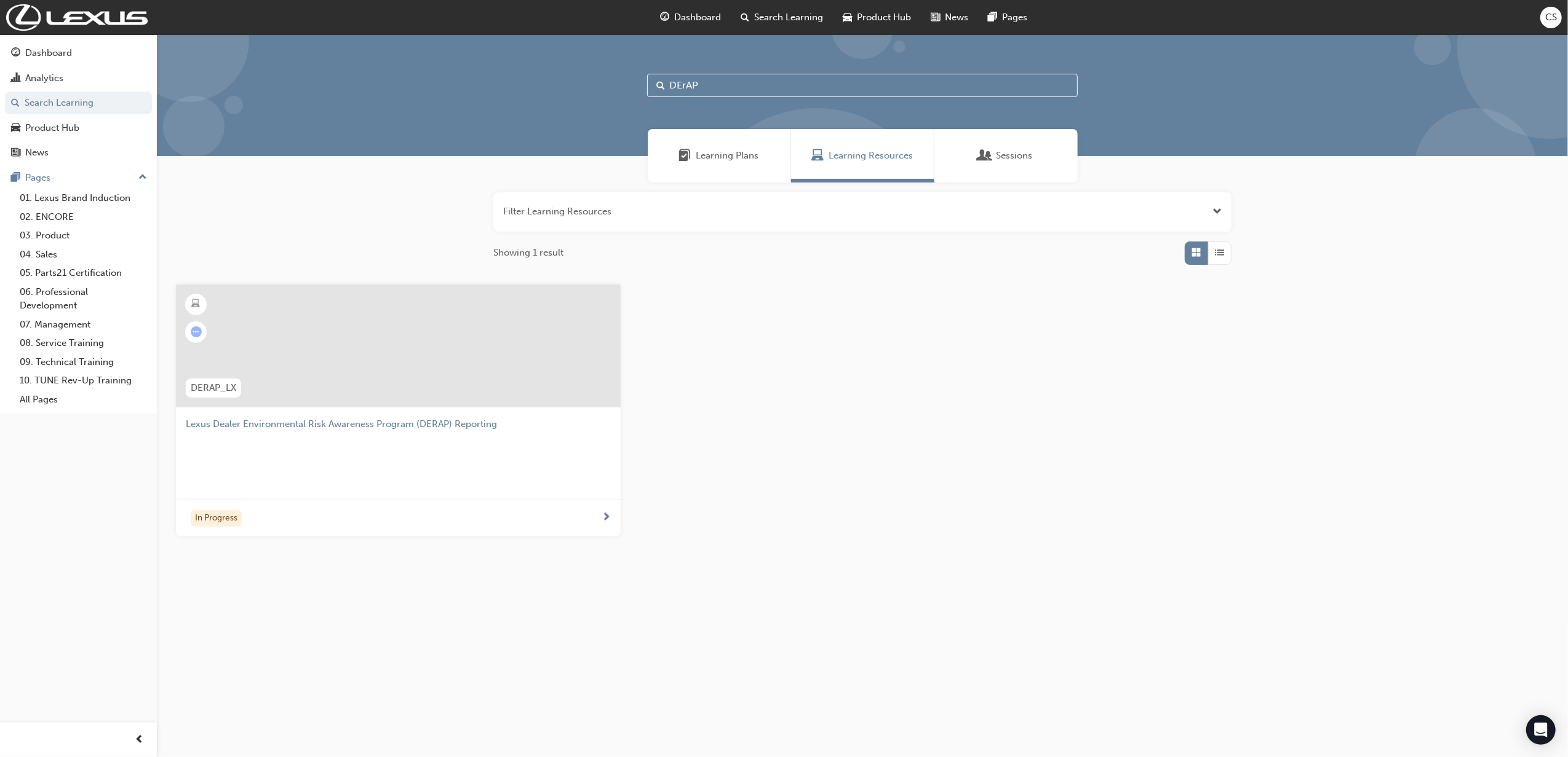
type input "DErAP"
click at [459, 381] on div at bounding box center [399, 346] width 445 height 123
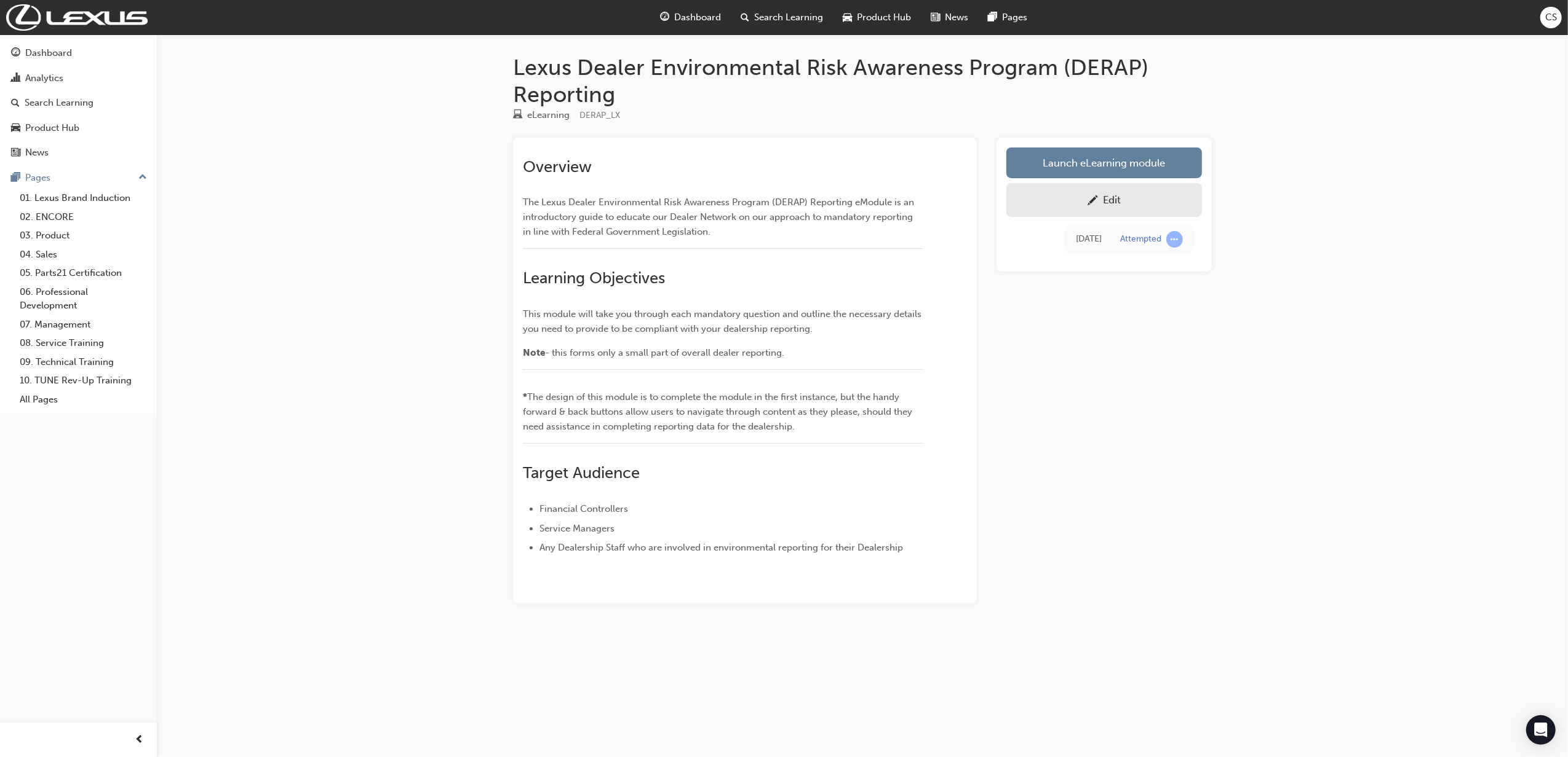
click at [1112, 205] on div "Edit" at bounding box center [1103, 199] width 177 height 15
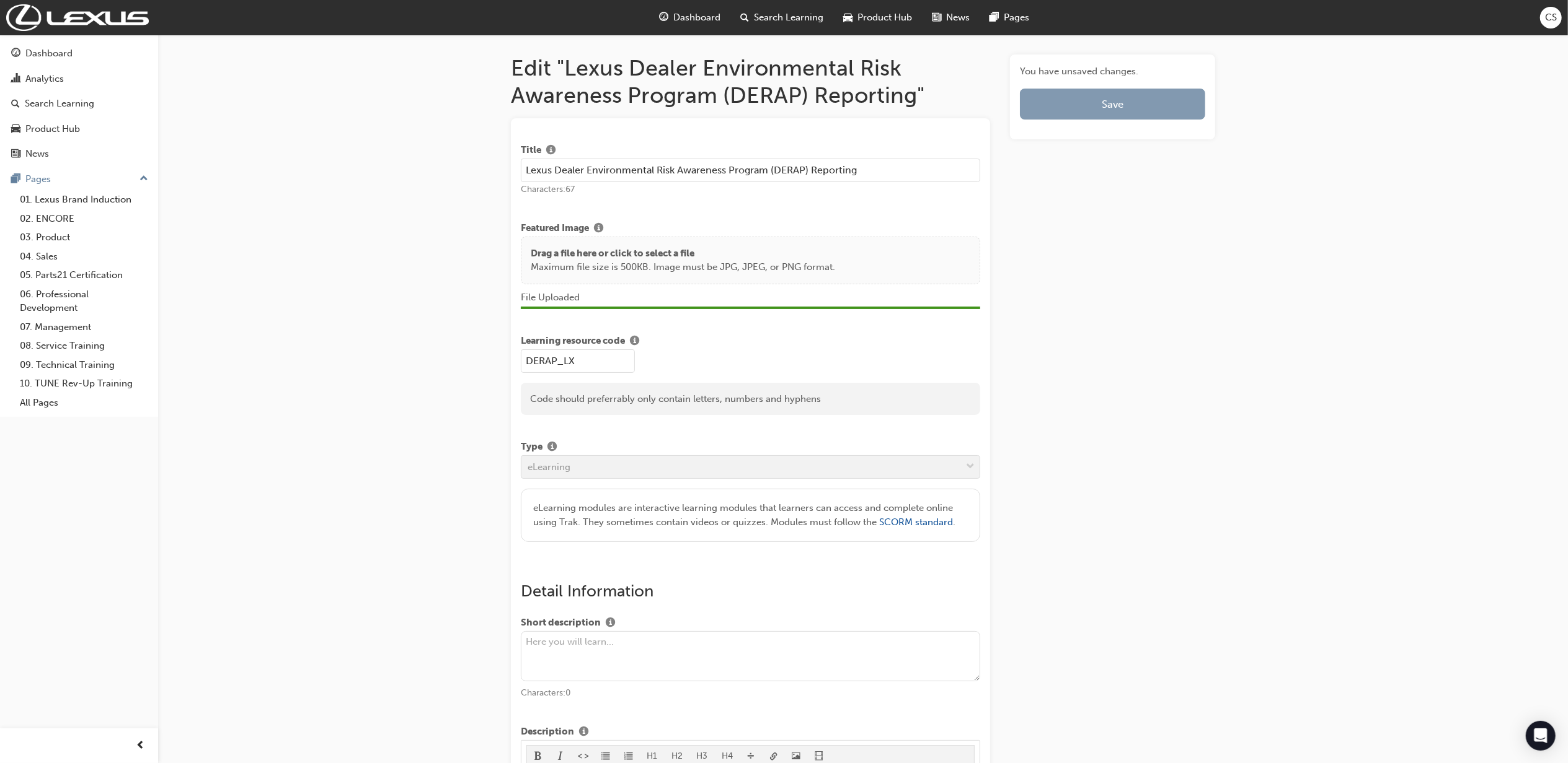
click at [1151, 100] on button "Save" at bounding box center [1112, 104] width 186 height 31
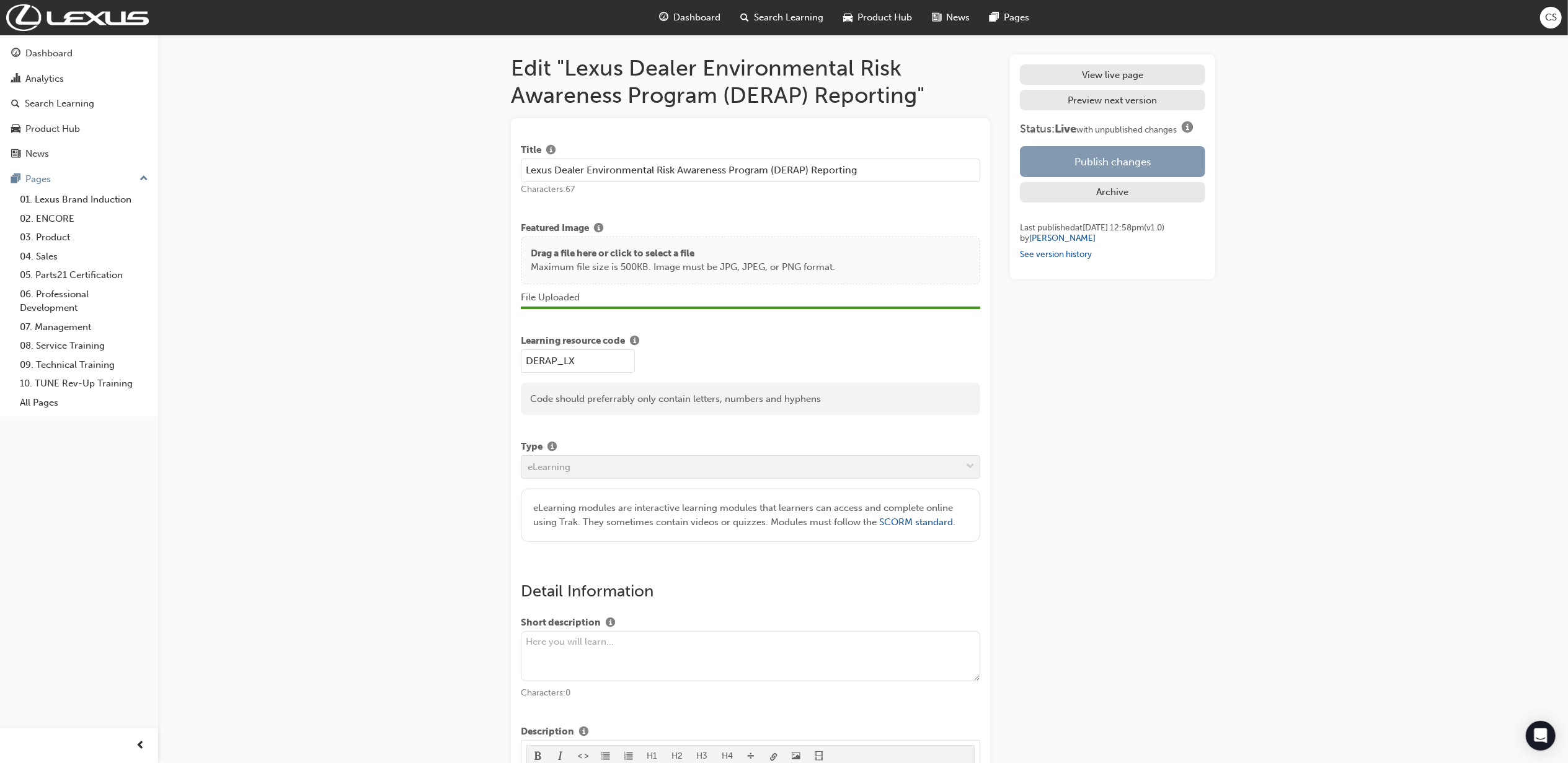
click at [1139, 164] on button "Publish changes" at bounding box center [1112, 161] width 186 height 31
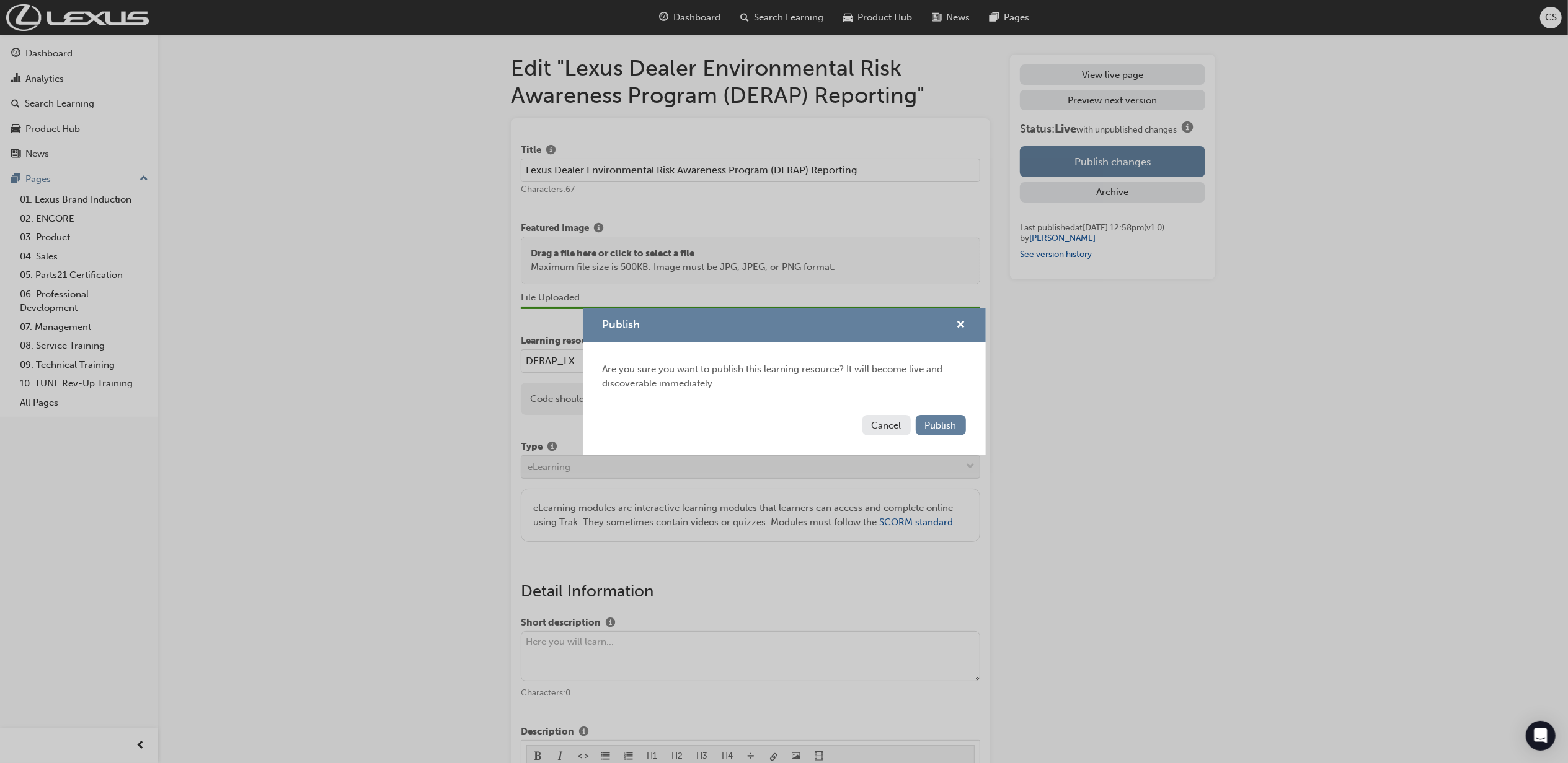
click at [936, 437] on div "Cancel Publish" at bounding box center [784, 433] width 403 height 45
click at [940, 424] on span "Publish" at bounding box center [940, 426] width 31 height 11
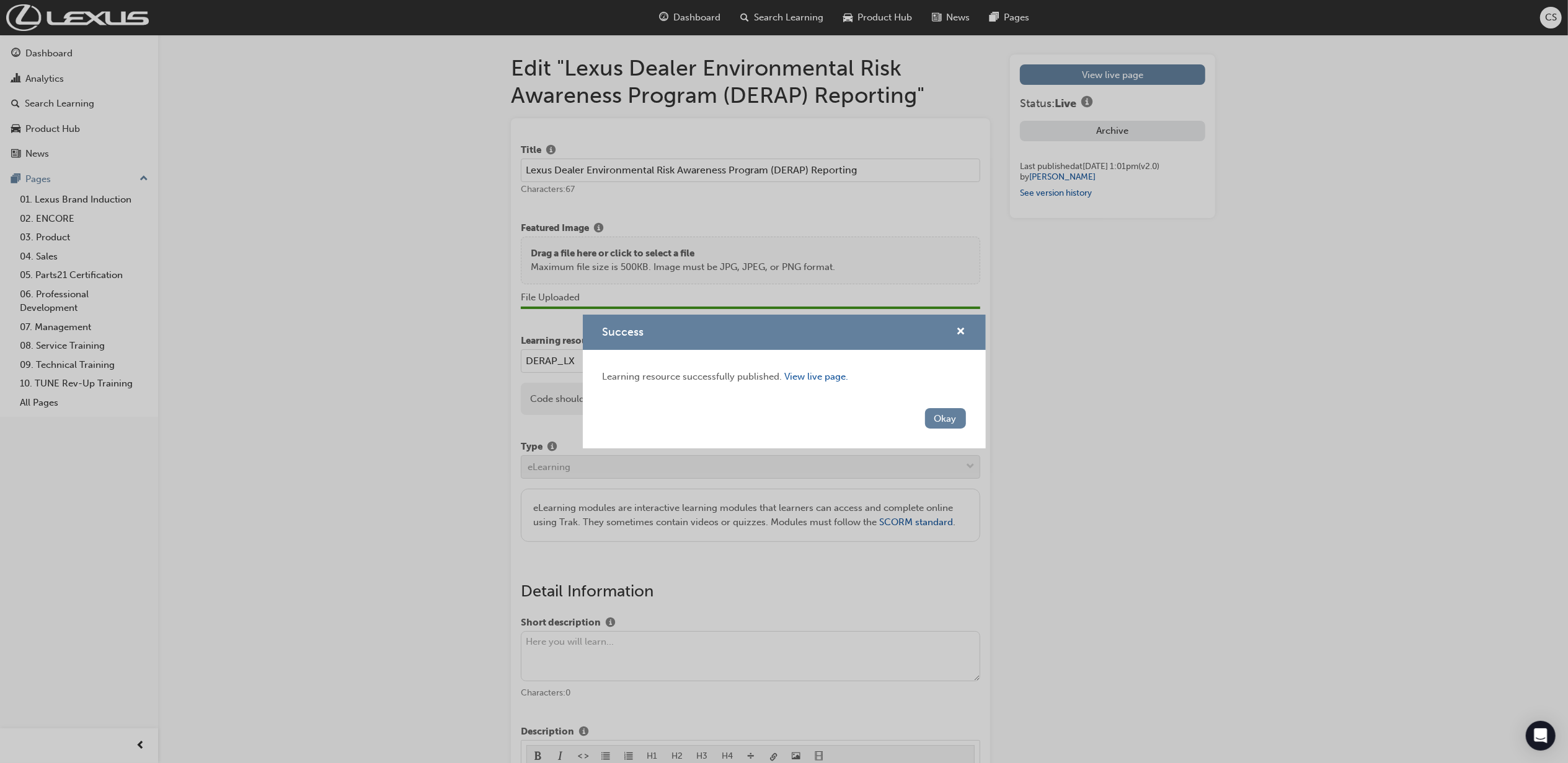
click at [940, 424] on button "Okay" at bounding box center [945, 418] width 41 height 21
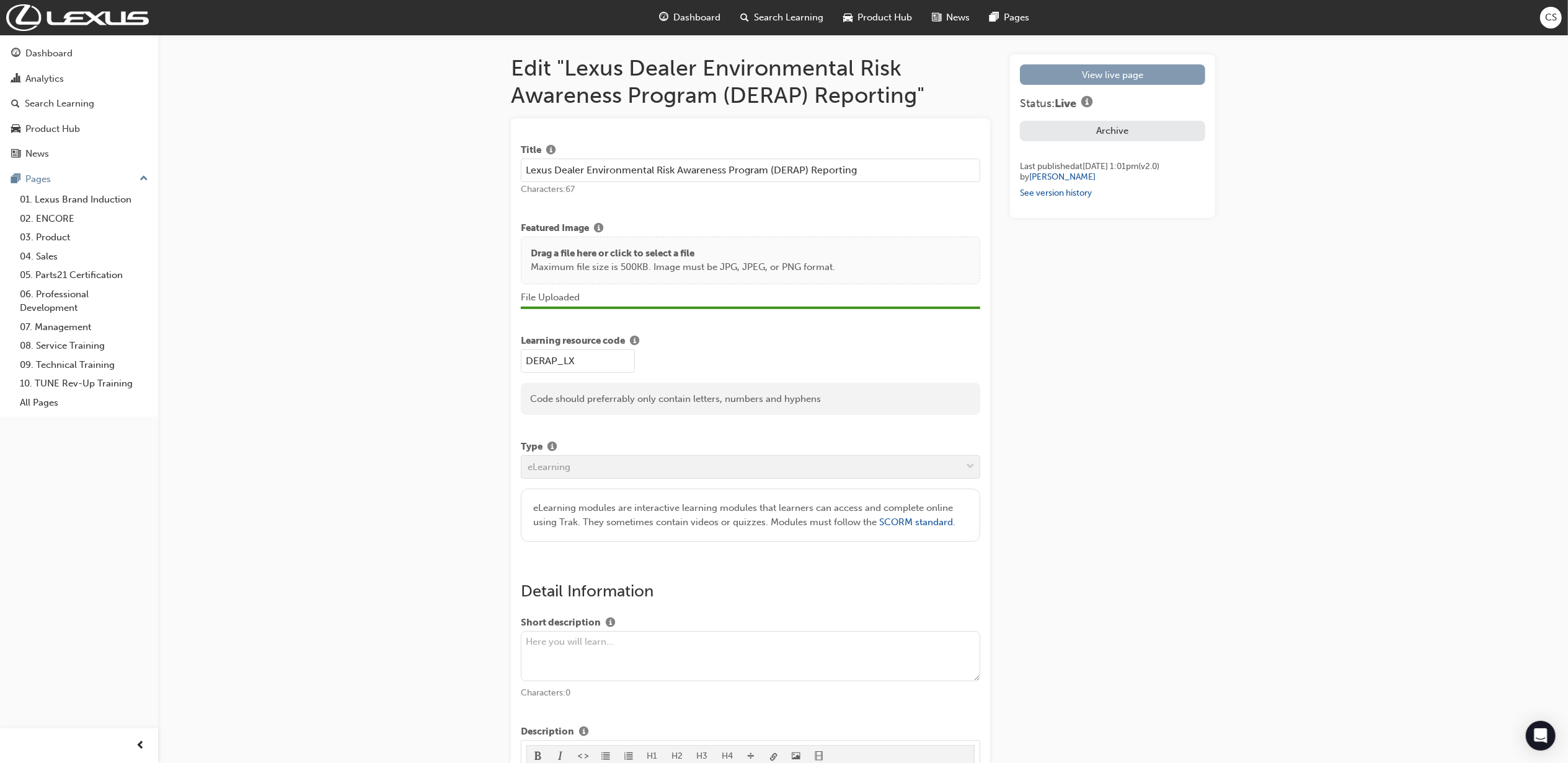
click at [1159, 81] on link "View live page" at bounding box center [1112, 74] width 186 height 21
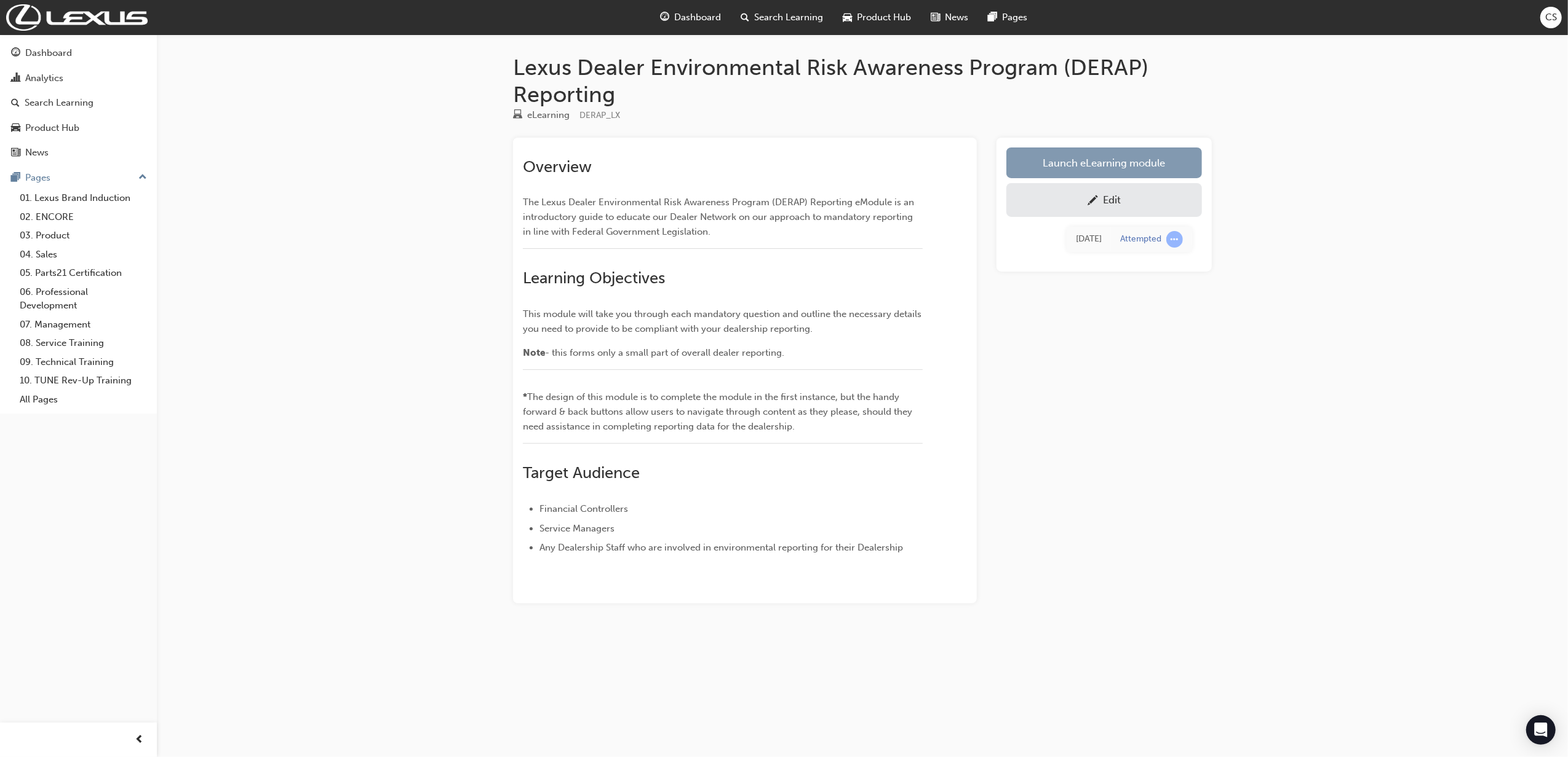
click at [1133, 165] on link "Launch eLearning module" at bounding box center [1104, 163] width 196 height 31
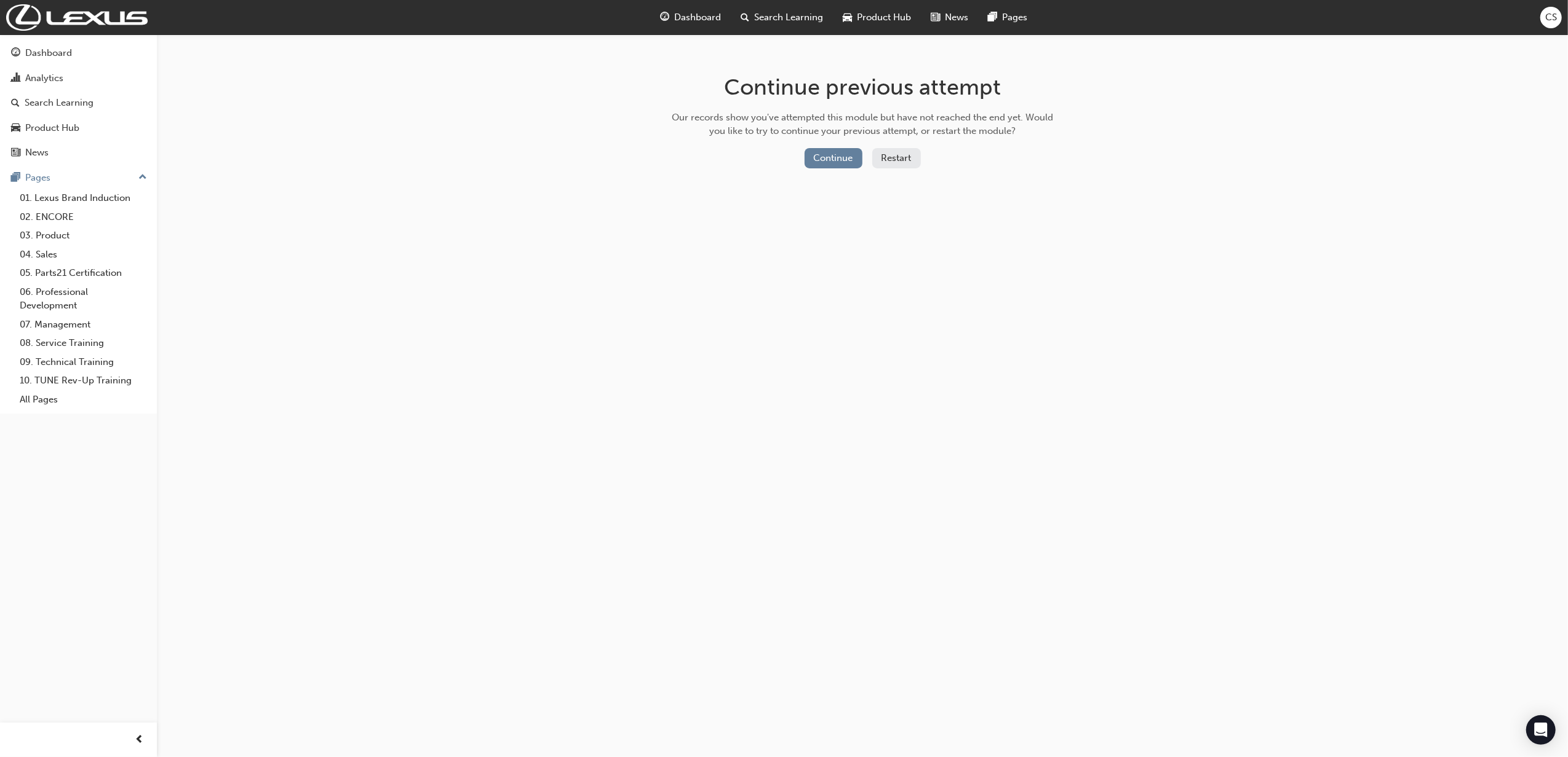
click at [773, 15] on span "Search Learning" at bounding box center [788, 18] width 69 height 14
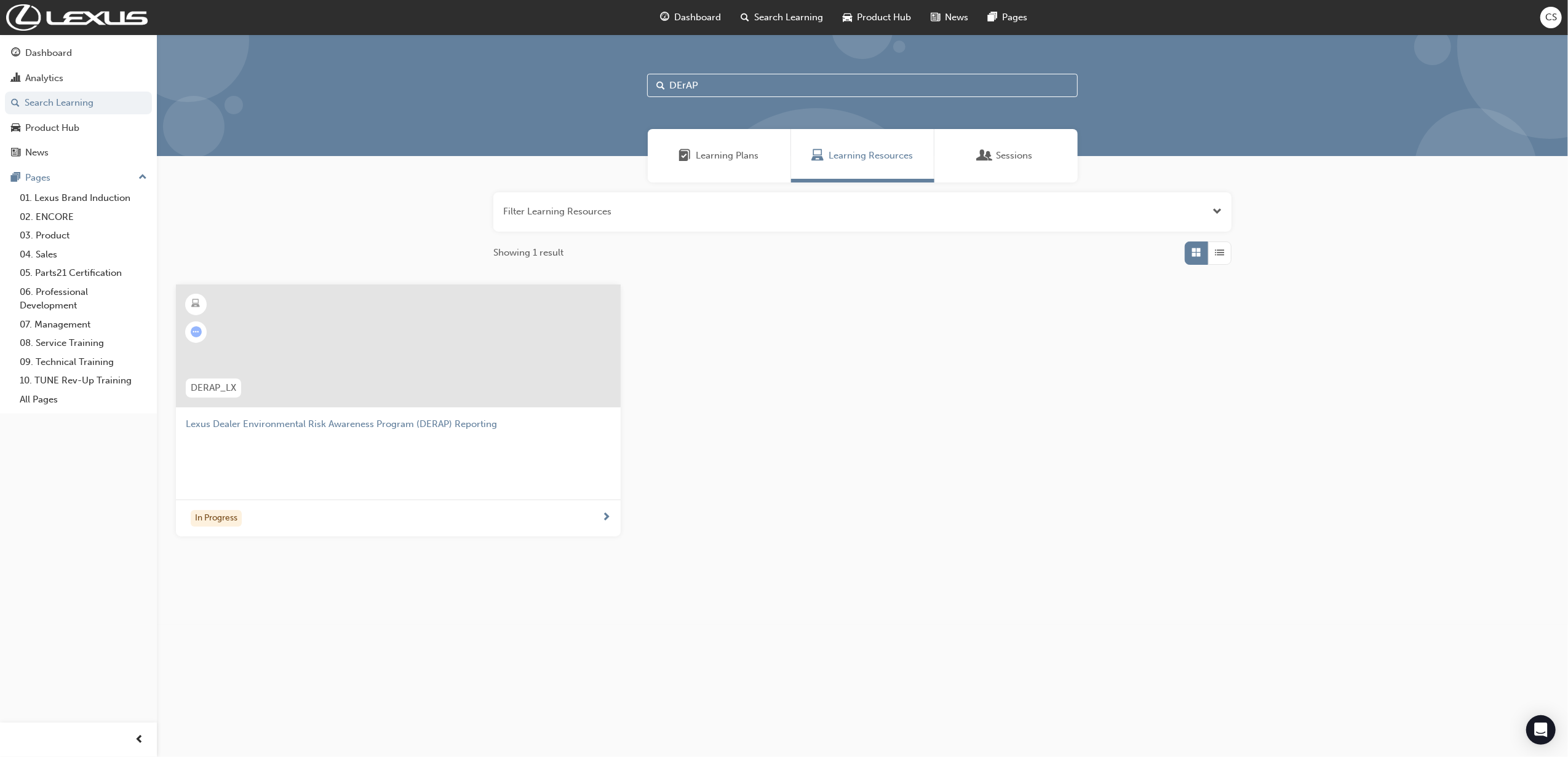
click at [503, 342] on div at bounding box center [399, 346] width 445 height 123
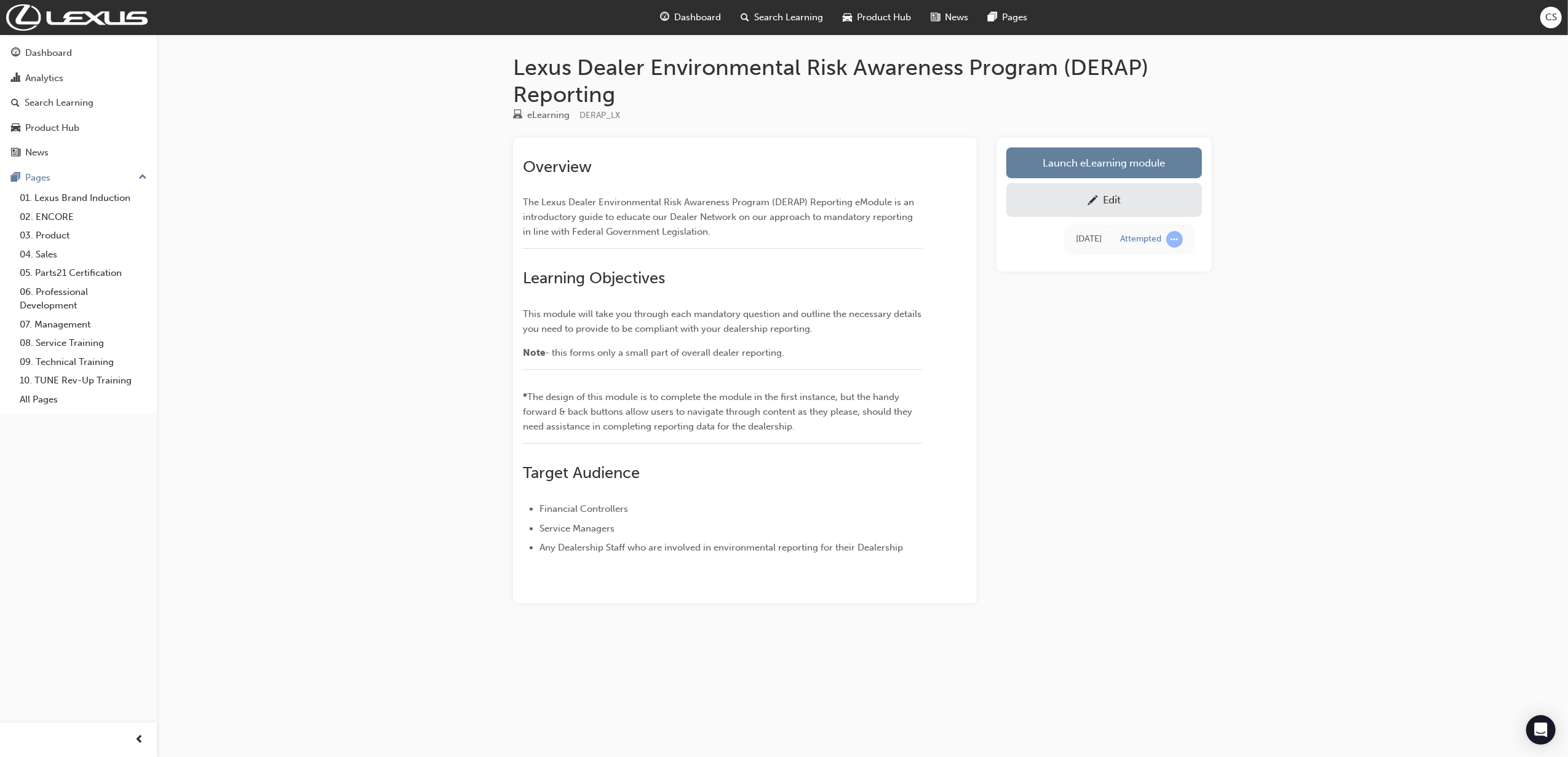
click at [1127, 200] on div "Edit" at bounding box center [1103, 199] width 177 height 15
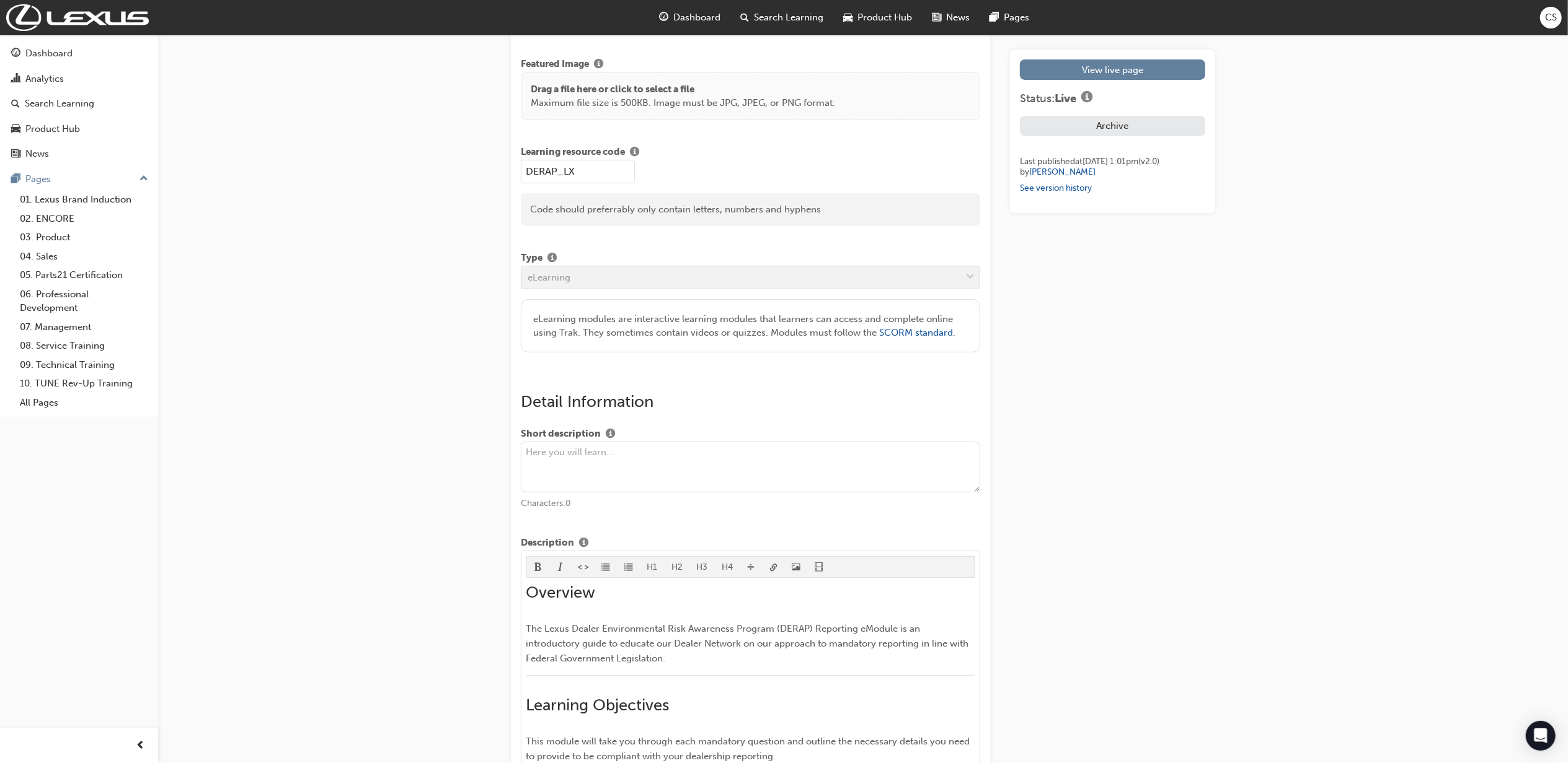
scroll to position [165, 0]
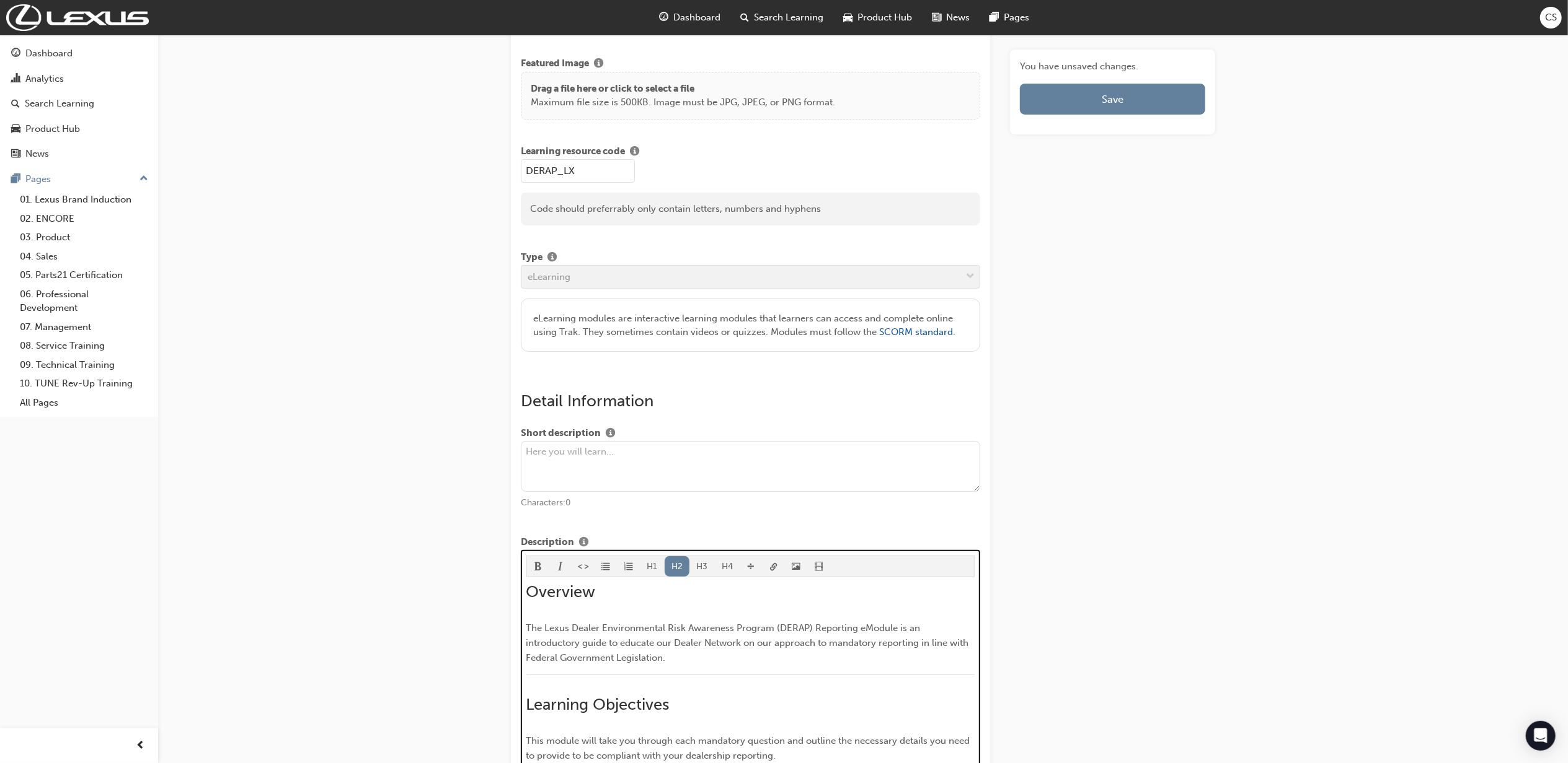
click at [527, 594] on span "Overview" at bounding box center [561, 592] width 69 height 19
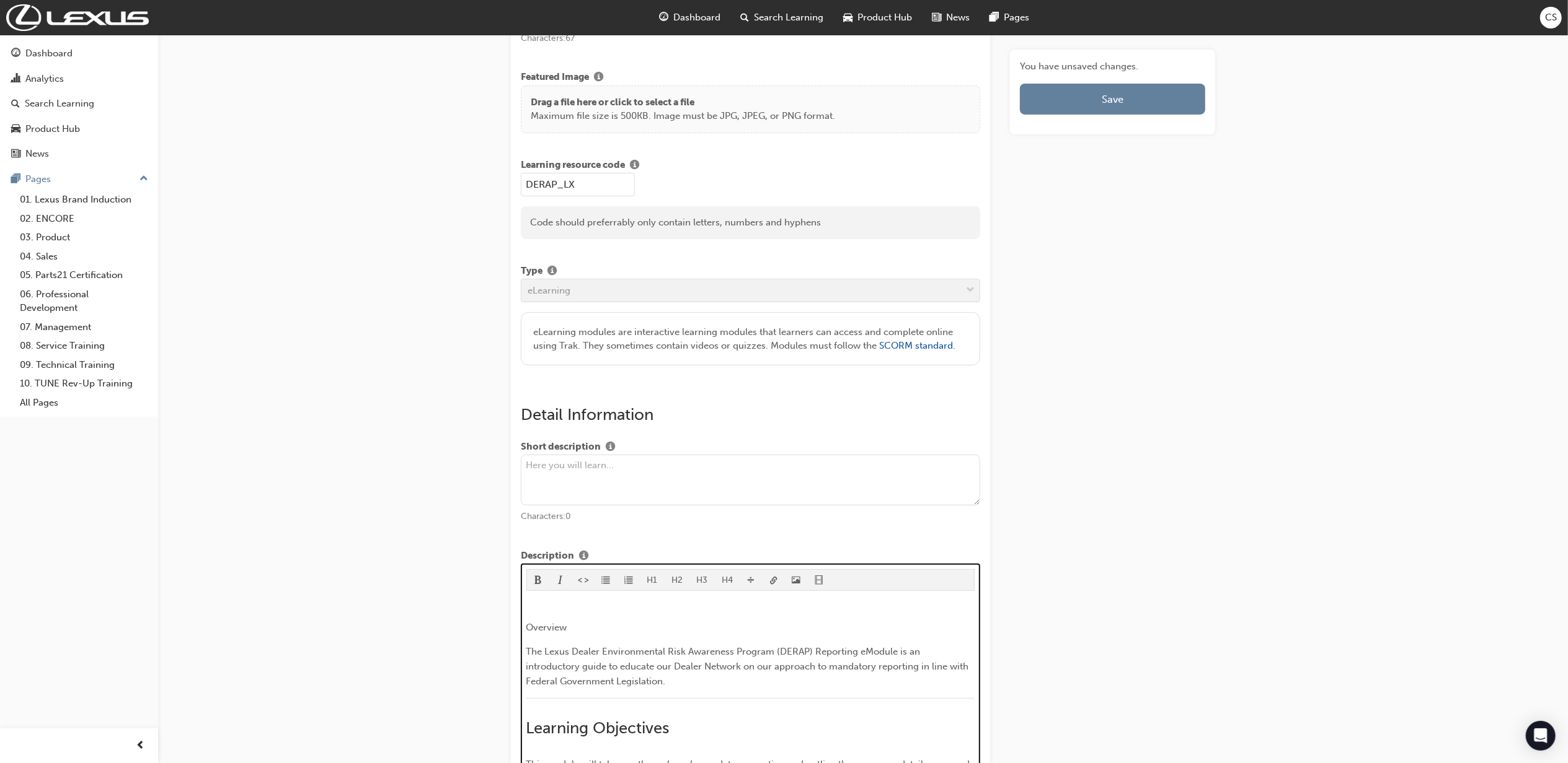
scroll to position [397, 0]
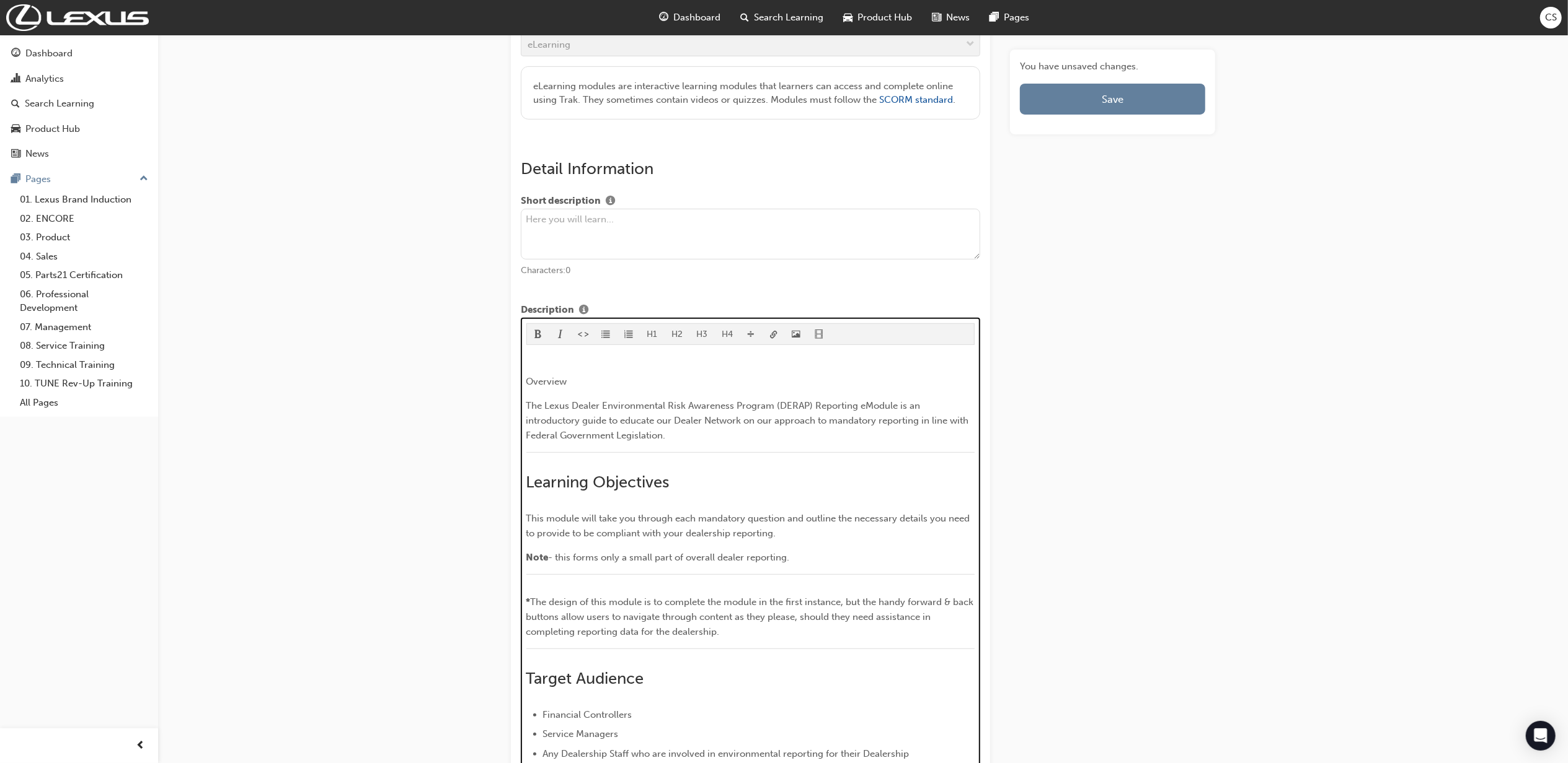
click at [571, 354] on p "﻿" at bounding box center [751, 357] width 449 height 15
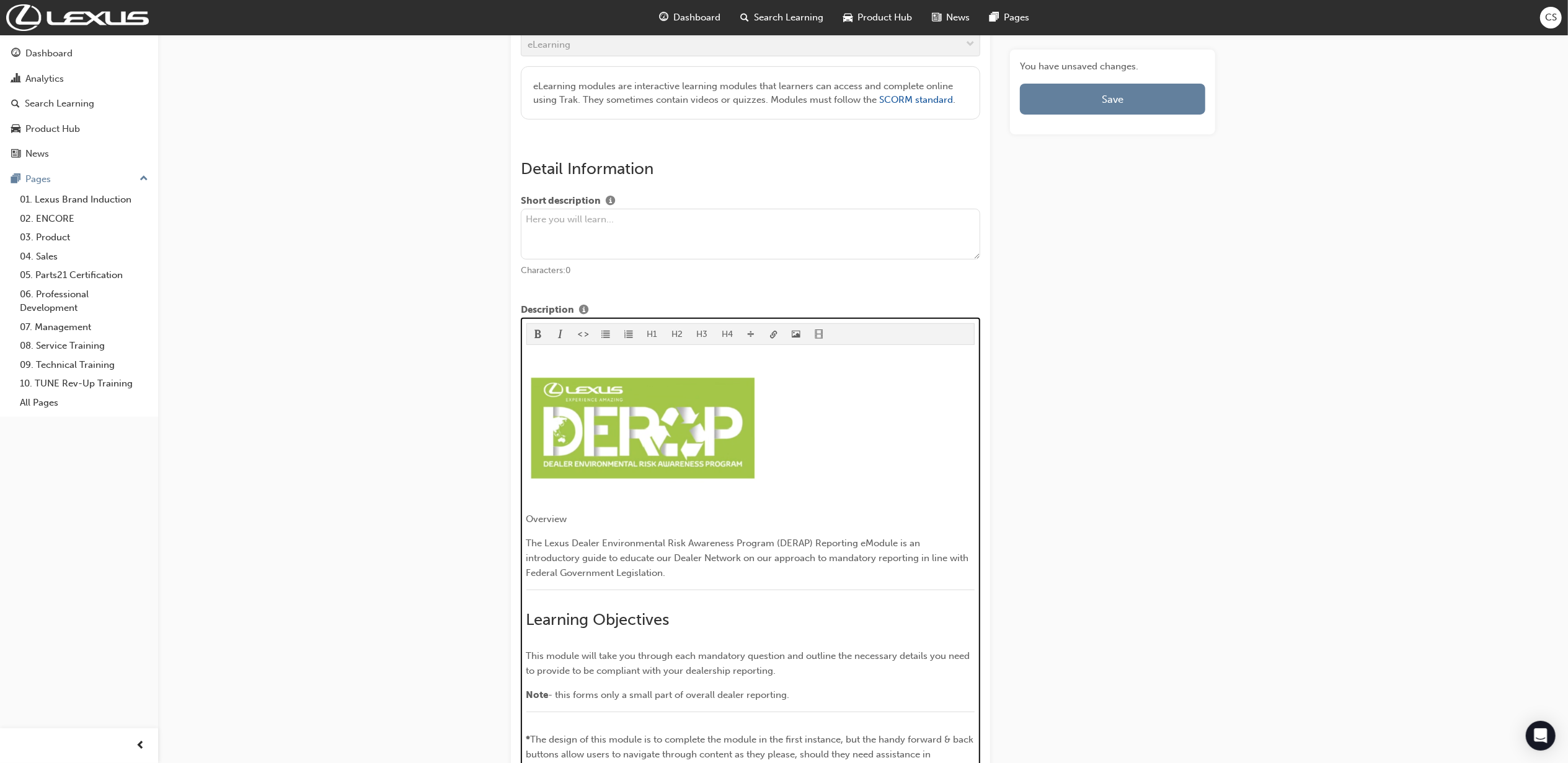
scroll to position [412, 0]
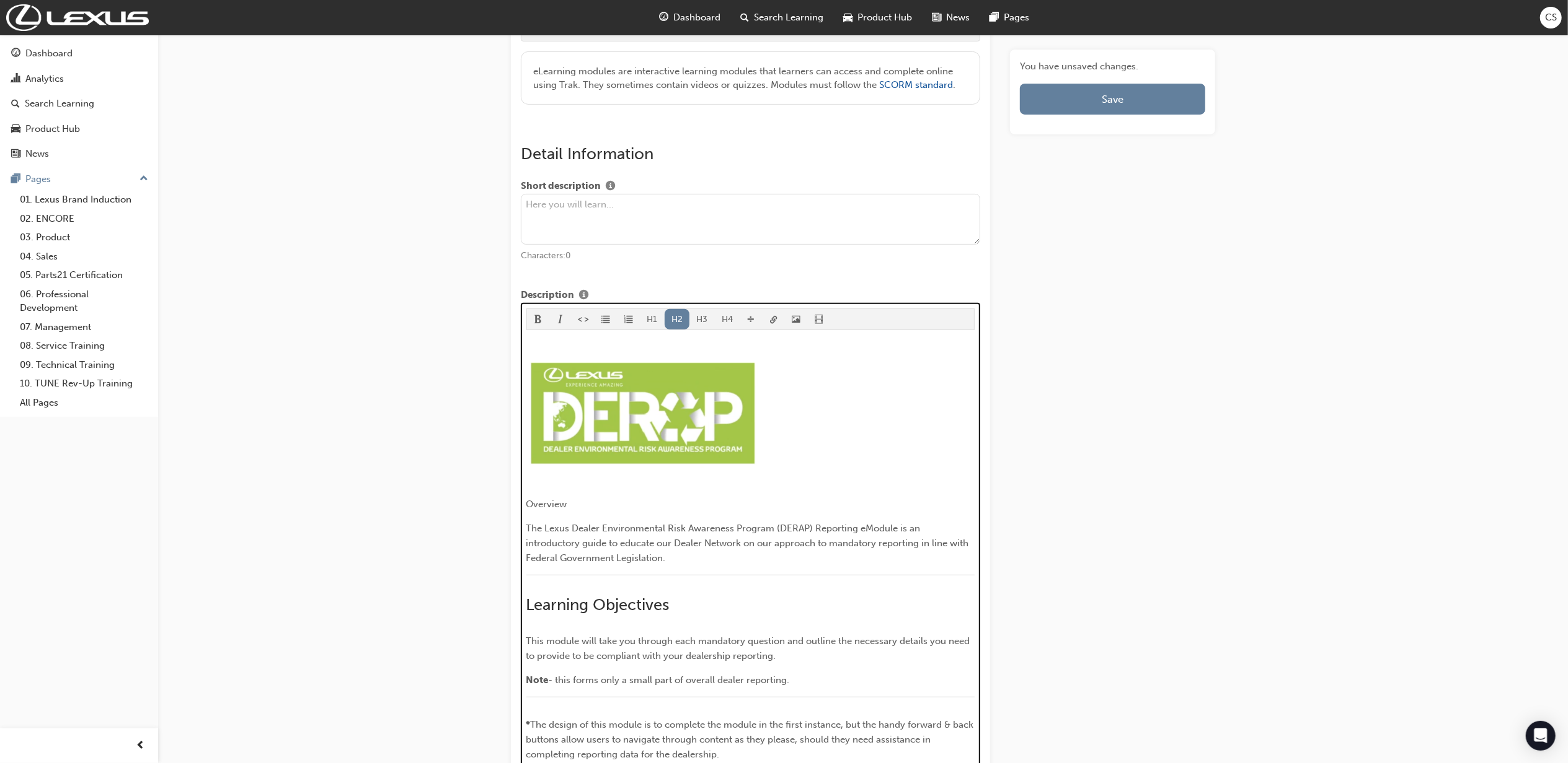
click at [576, 606] on span "Learning Objectives" at bounding box center [598, 604] width 144 height 19
drag, startPoint x: 577, startPoint y: 505, endPoint x: 510, endPoint y: 506, distance: 67.0
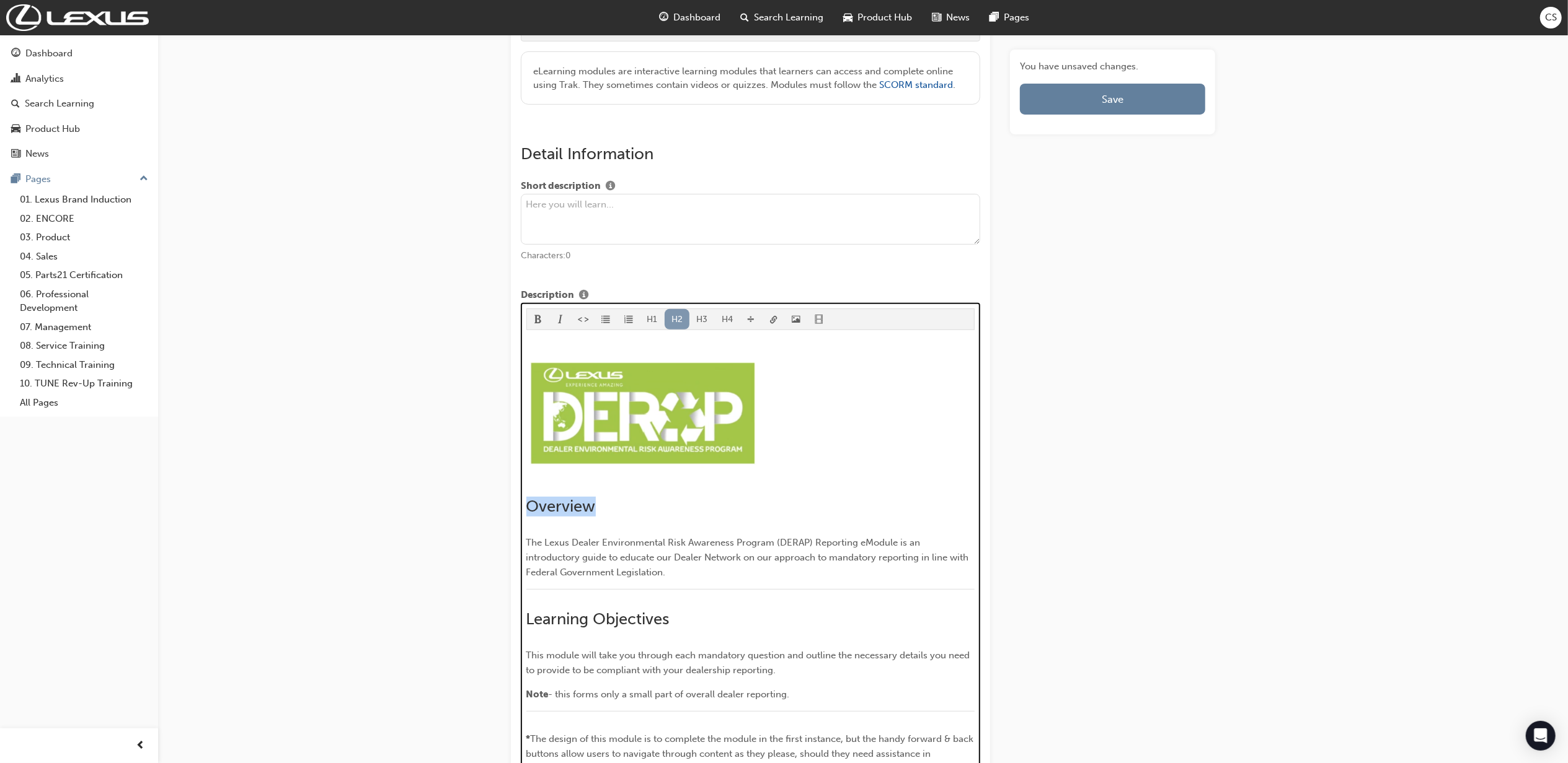
click at [677, 317] on button "H2" at bounding box center [677, 319] width 25 height 21
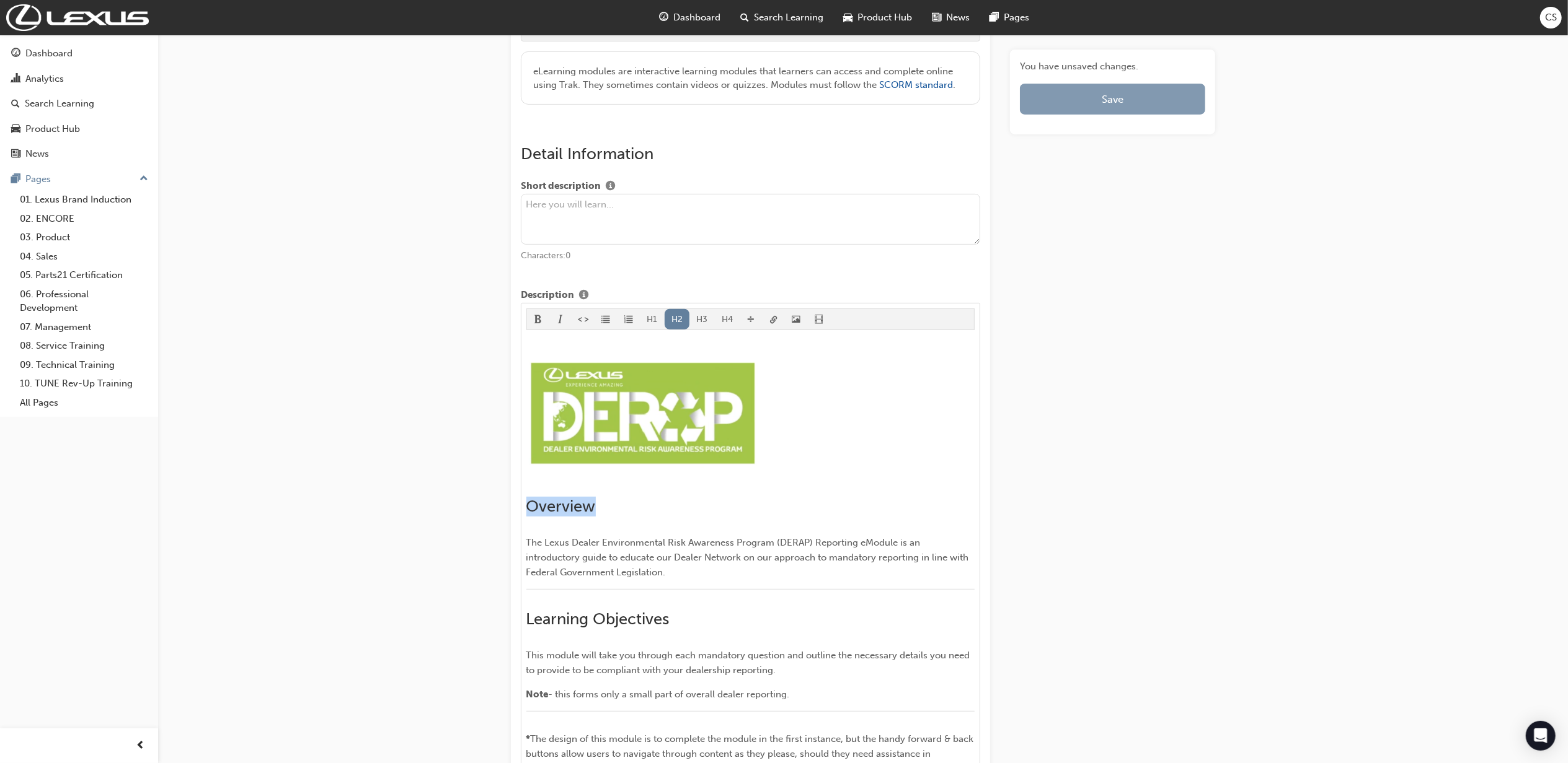
click at [1151, 111] on button "Save" at bounding box center [1112, 99] width 186 height 31
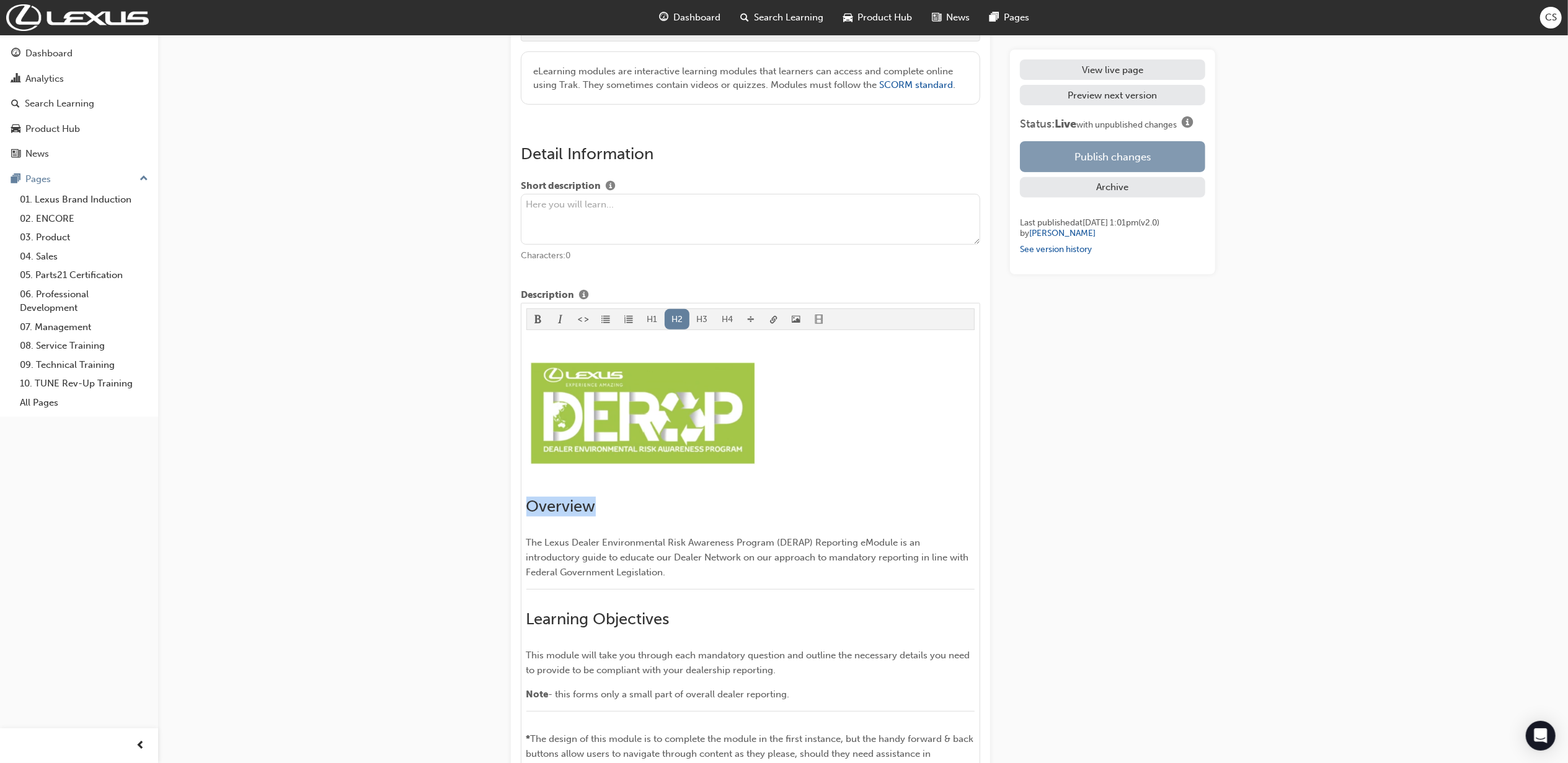
click at [1131, 154] on button "Publish changes" at bounding box center [1112, 157] width 186 height 31
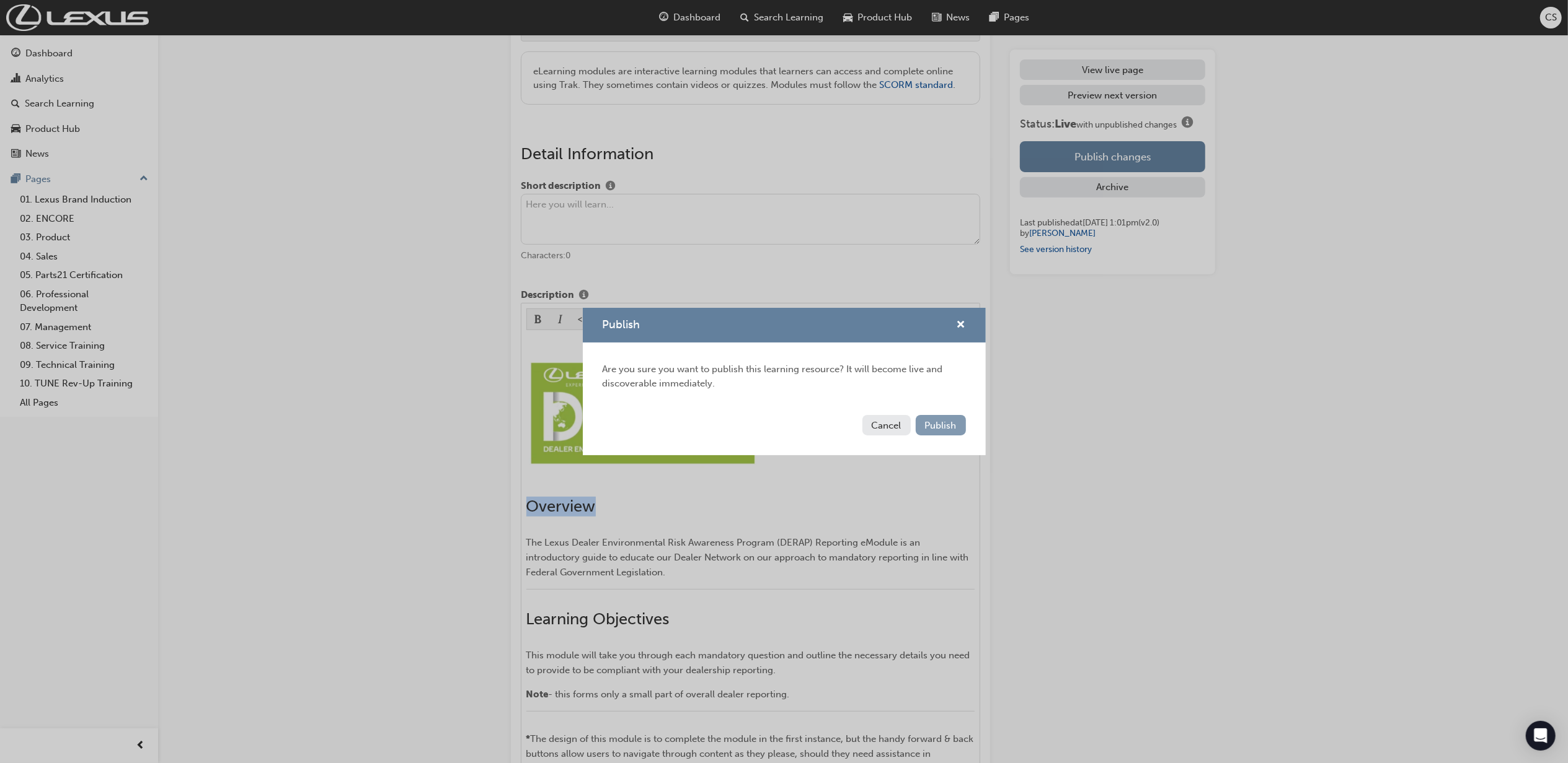
click at [951, 424] on span "Publish" at bounding box center [940, 426] width 31 height 11
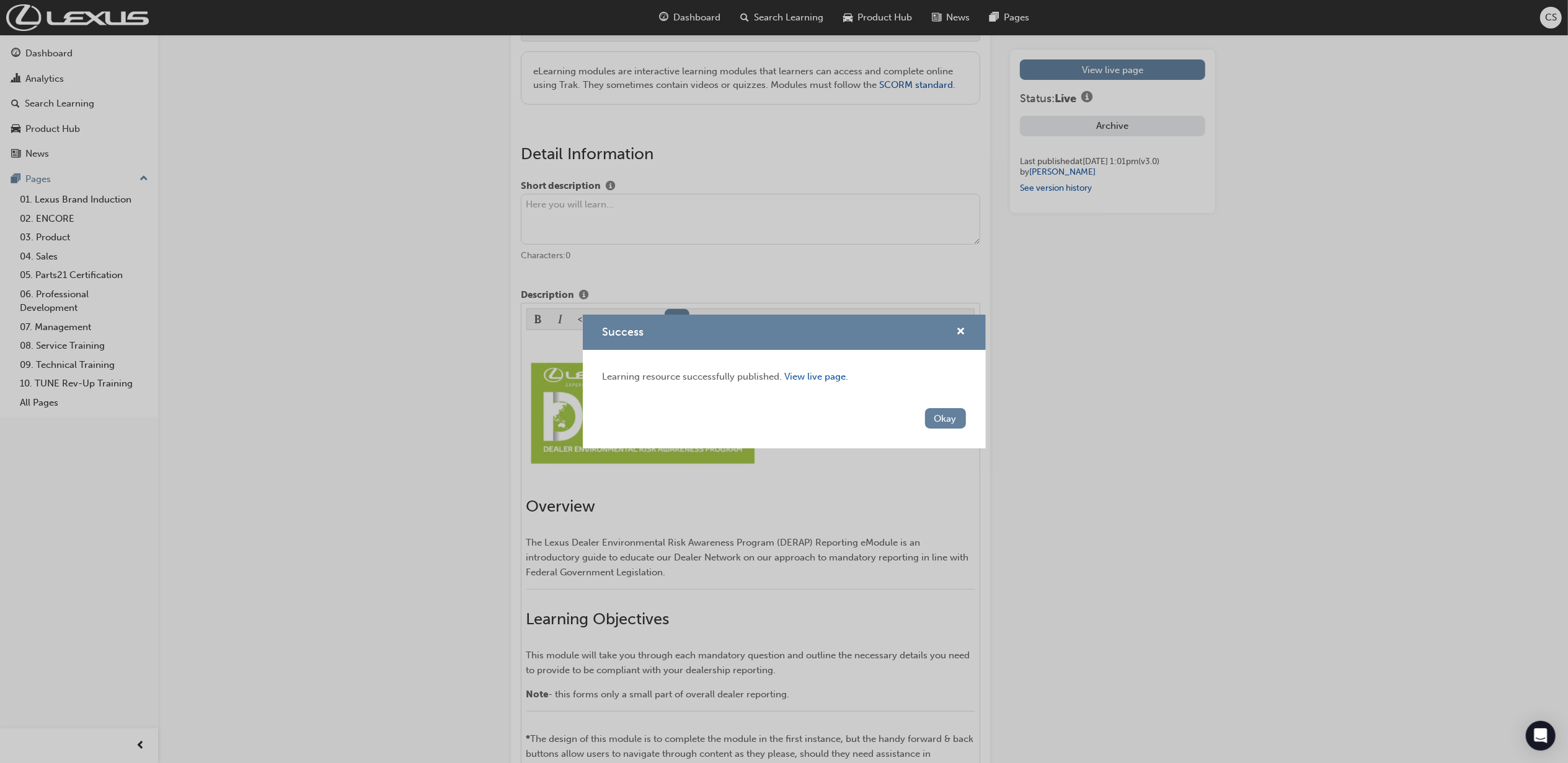
click at [1147, 589] on div "Success Learning resource successfully published. View live page. Okay" at bounding box center [784, 381] width 1568 height 763
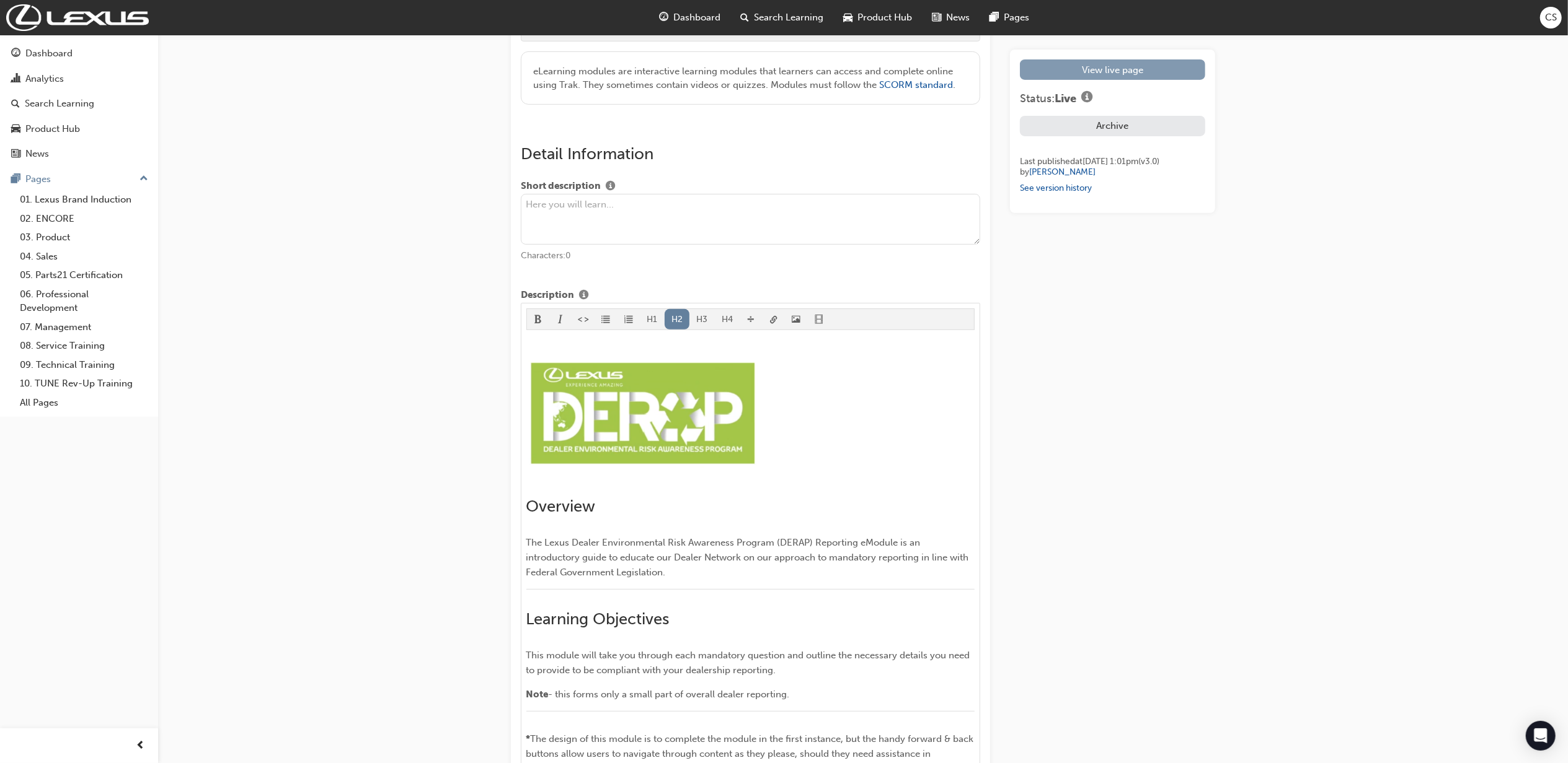
click at [1079, 69] on link "View live page" at bounding box center [1112, 69] width 186 height 21
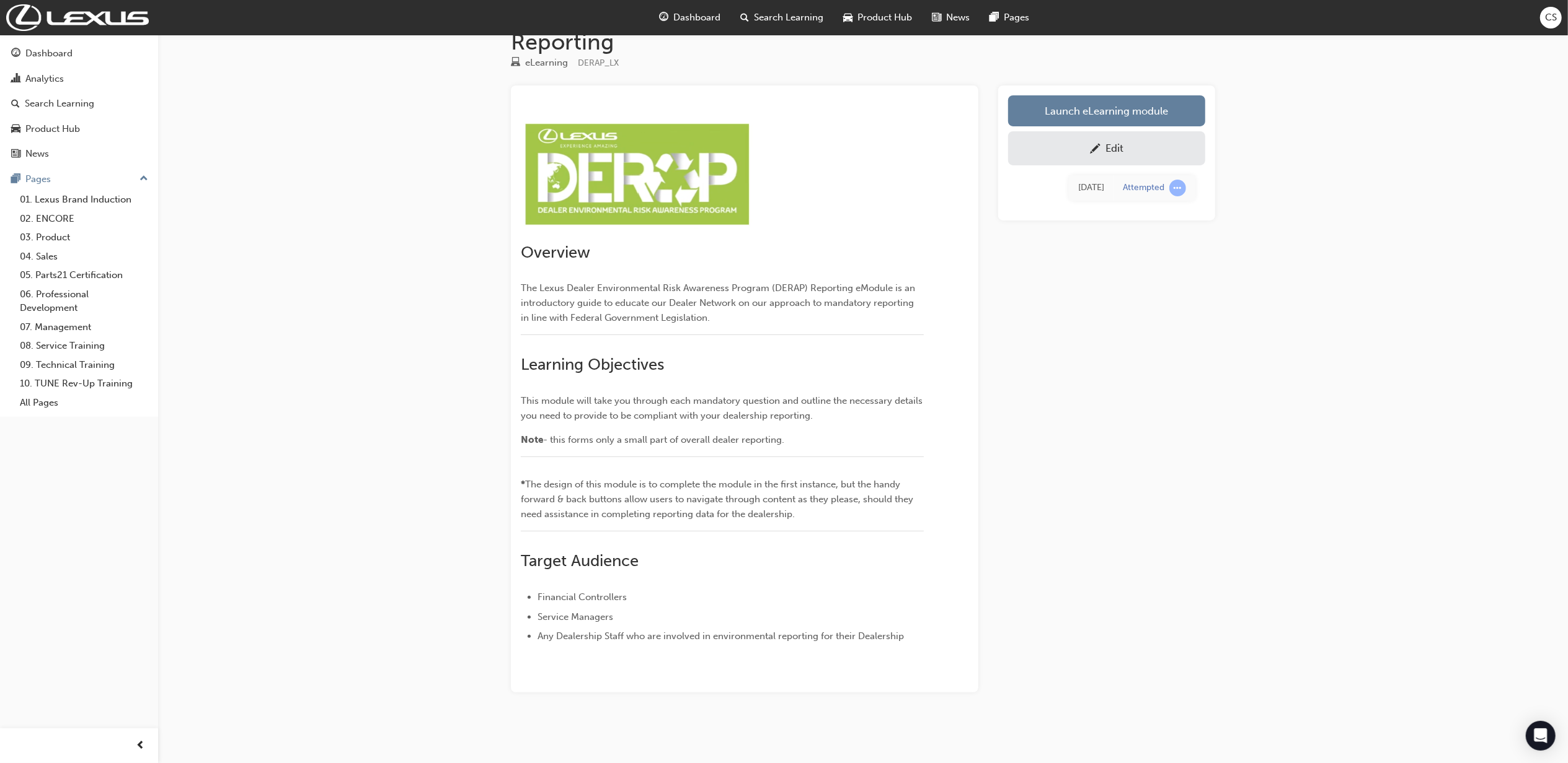
scroll to position [53, 0]
click at [1332, 364] on div "Lexus Dealer Environmental Risk Awareness Program (DERAP) Reporting eLearning D…" at bounding box center [784, 355] width 1568 height 817
drag, startPoint x: 1161, startPoint y: 489, endPoint x: 1180, endPoint y: 278, distance: 211.9
click at [1161, 479] on div "Launch eLearning module Edit [DATE] Attempted" at bounding box center [1107, 389] width 217 height 608
